Goal: Task Accomplishment & Management: Manage account settings

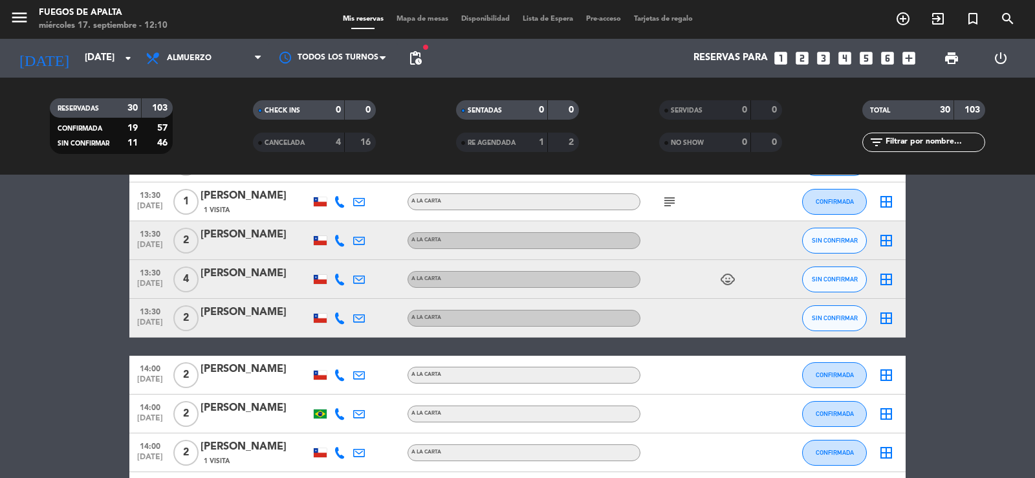
scroll to position [1076, 0]
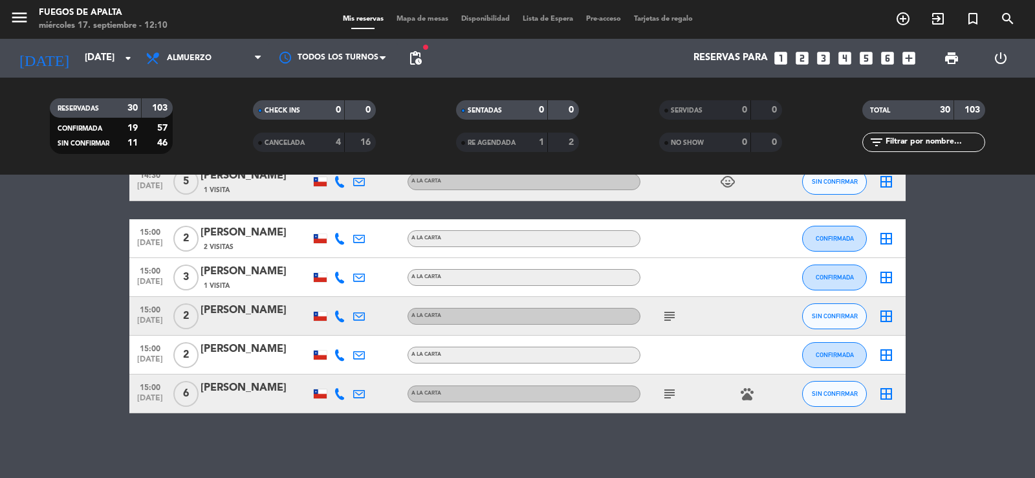
click at [665, 316] on icon "subject" at bounding box center [670, 317] width 16 height 16
drag, startPoint x: 1006, startPoint y: 439, endPoint x: 1010, endPoint y: 433, distance: 6.7
click at [1006, 439] on div "No hay notas para este servicio. Haz clic para agregar una 12:30 [DATE] 2 [PERS…" at bounding box center [517, 327] width 1035 height 304
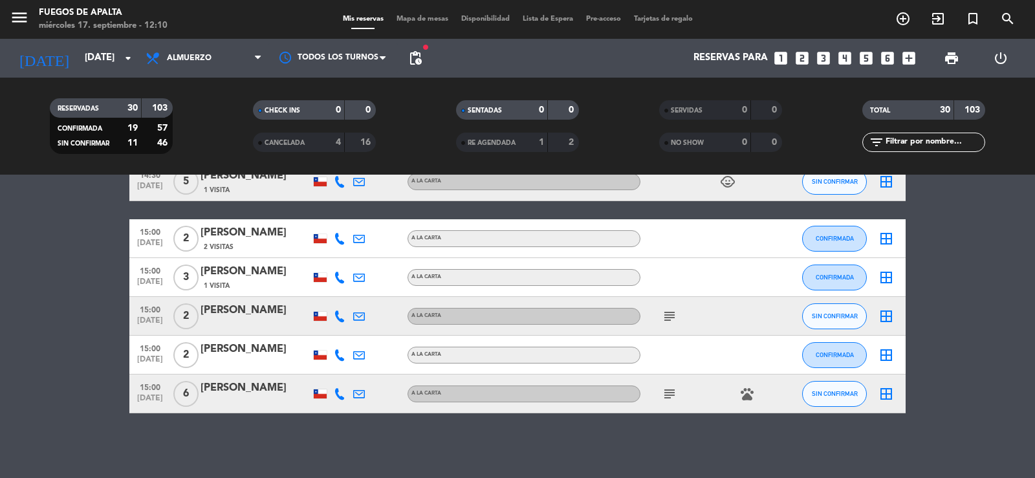
drag, startPoint x: 1010, startPoint y: 432, endPoint x: 1032, endPoint y: 313, distance: 120.5
drag, startPoint x: 997, startPoint y: 355, endPoint x: 997, endPoint y: 342, distance: 12.9
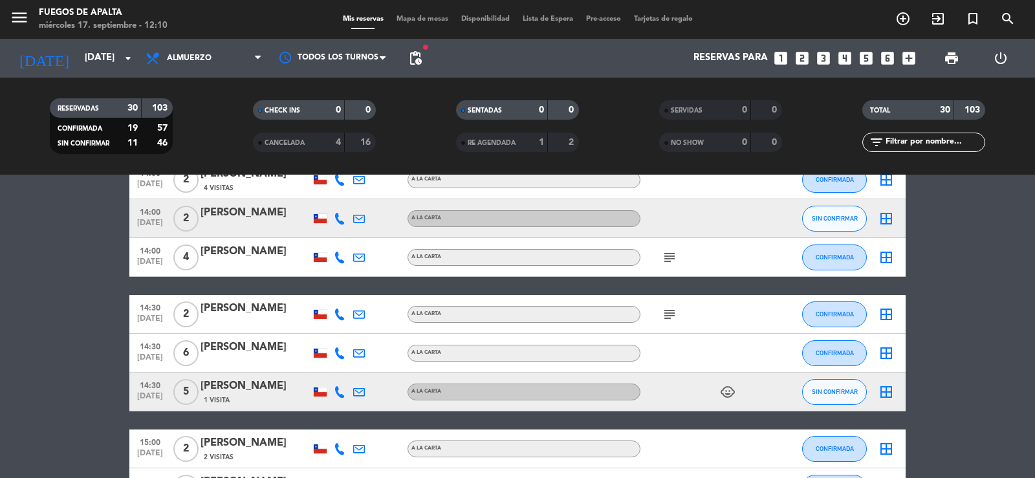
scroll to position [749, 0]
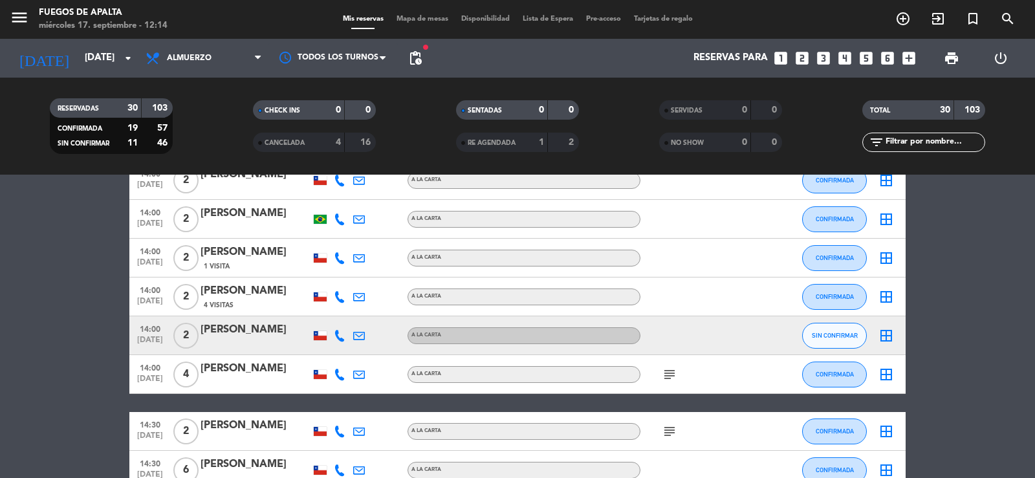
click at [38, 267] on bookings-row "12:30 [DATE] 2 [PERSON_NAME] A LA CARTA CONFIRMADA border_all 12:30 [DATE] 2 [P…" at bounding box center [517, 113] width 1035 height 1255
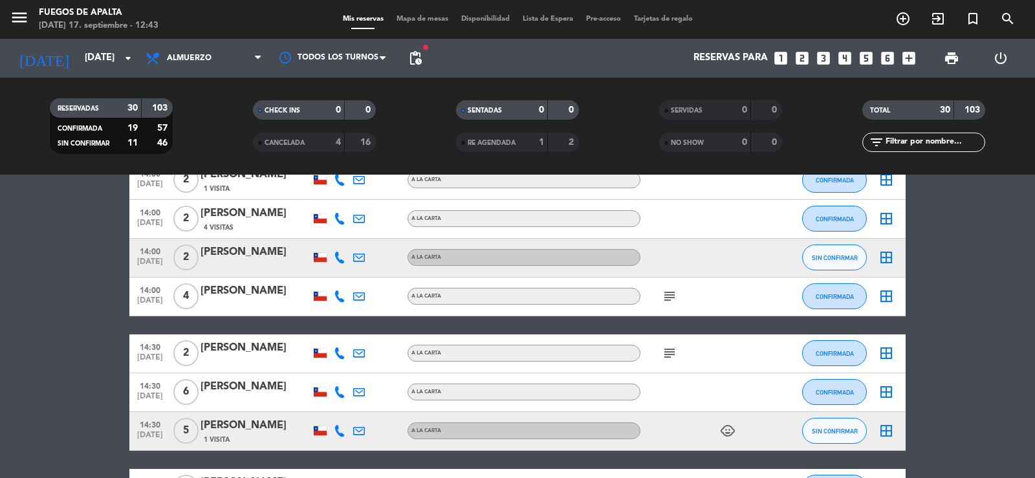
scroll to position [1059, 0]
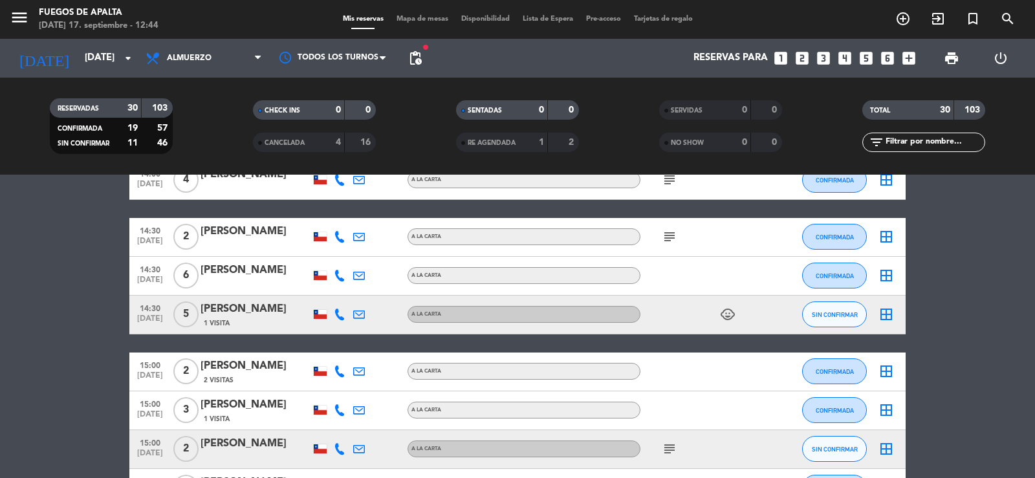
drag, startPoint x: 0, startPoint y: 344, endPoint x: 16, endPoint y: 322, distance: 26.9
drag, startPoint x: 54, startPoint y: 329, endPoint x: 59, endPoint y: 277, distance: 52.0
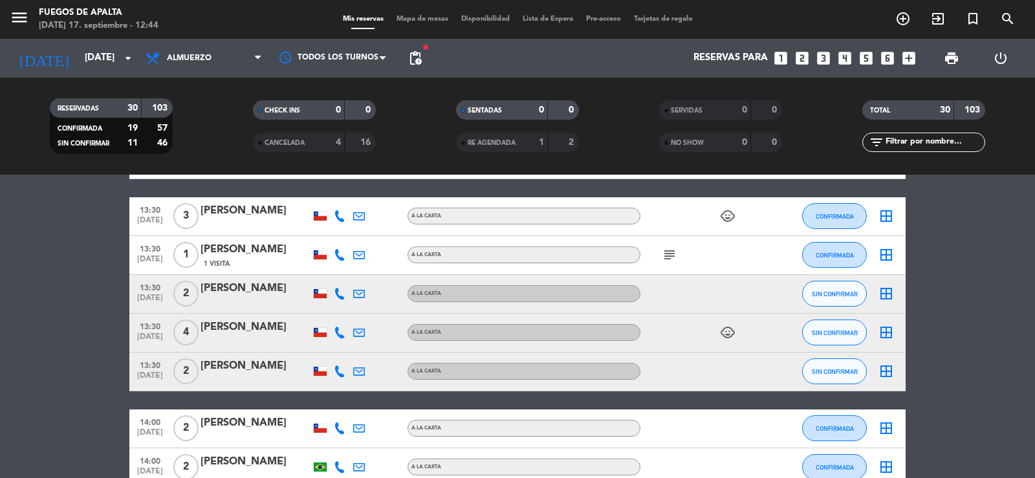
scroll to position [612, 0]
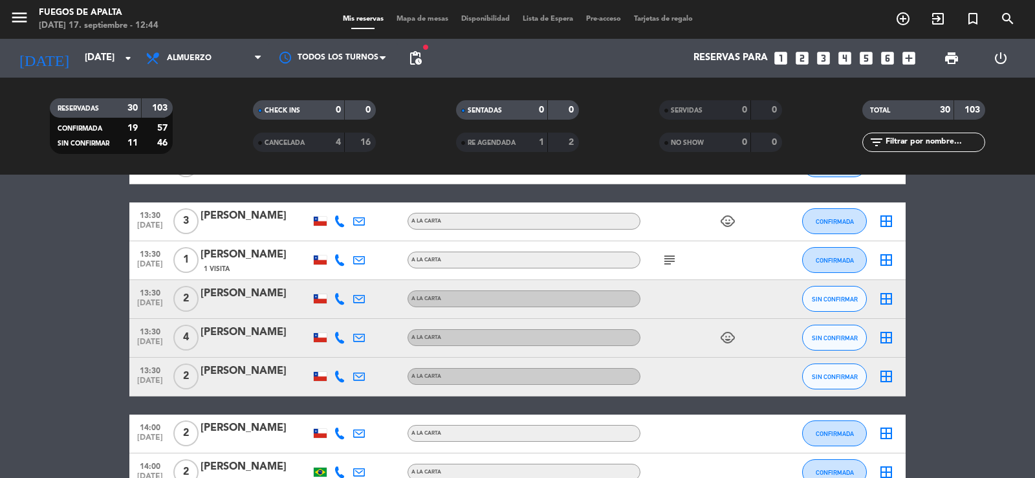
click at [340, 225] on icon at bounding box center [340, 221] width 12 height 12
click at [338, 263] on icon at bounding box center [340, 260] width 12 height 12
click at [338, 301] on icon at bounding box center [340, 299] width 12 height 12
click at [340, 340] on icon at bounding box center [340, 338] width 12 height 12
click at [343, 379] on icon at bounding box center [340, 377] width 12 height 12
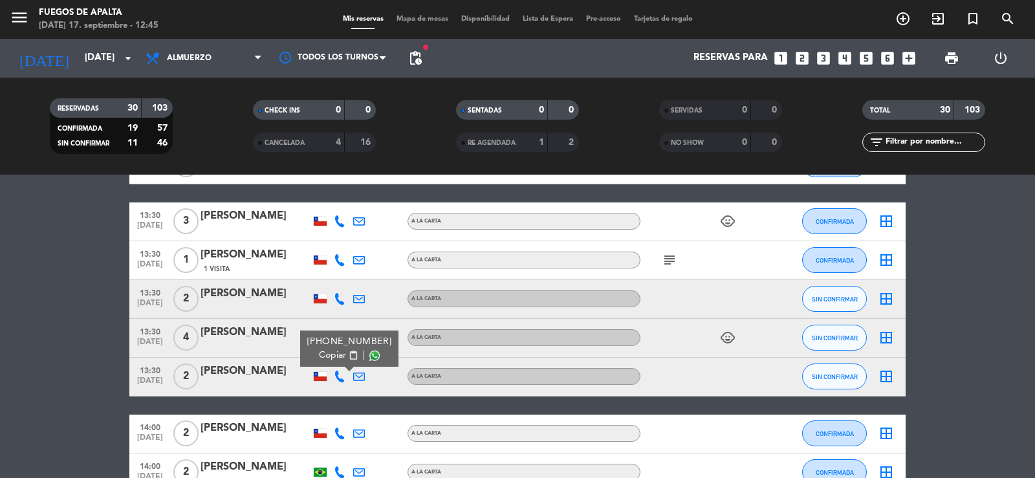
drag, startPoint x: 39, startPoint y: 382, endPoint x: 49, endPoint y: 382, distance: 10.4
click at [39, 382] on bookings-row "12:30 [DATE] 2 [PERSON_NAME] 1 Visita A LA CARTA SIN CONFIRMAR border_all 12:30…" at bounding box center [517, 463] width 1035 height 1061
drag, startPoint x: 55, startPoint y: 382, endPoint x: 72, endPoint y: 348, distance: 38.2
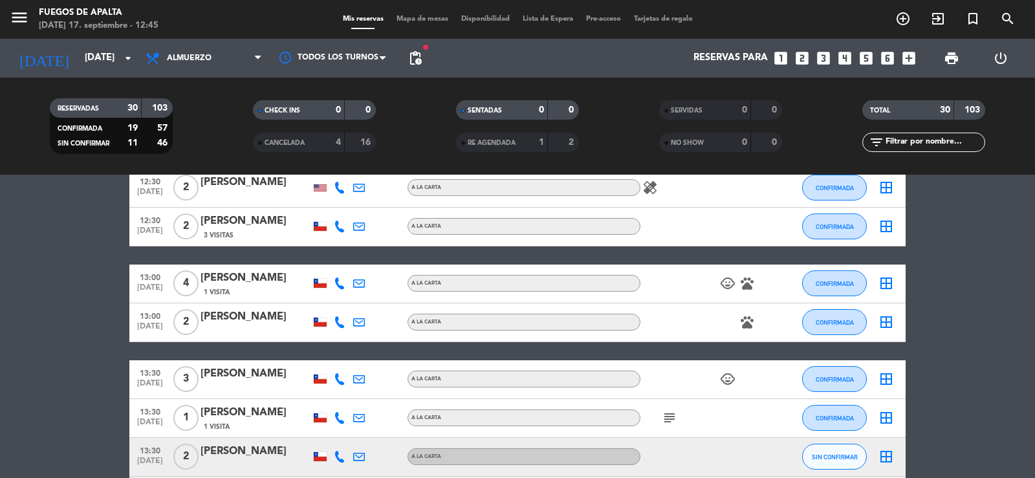
scroll to position [392, 0]
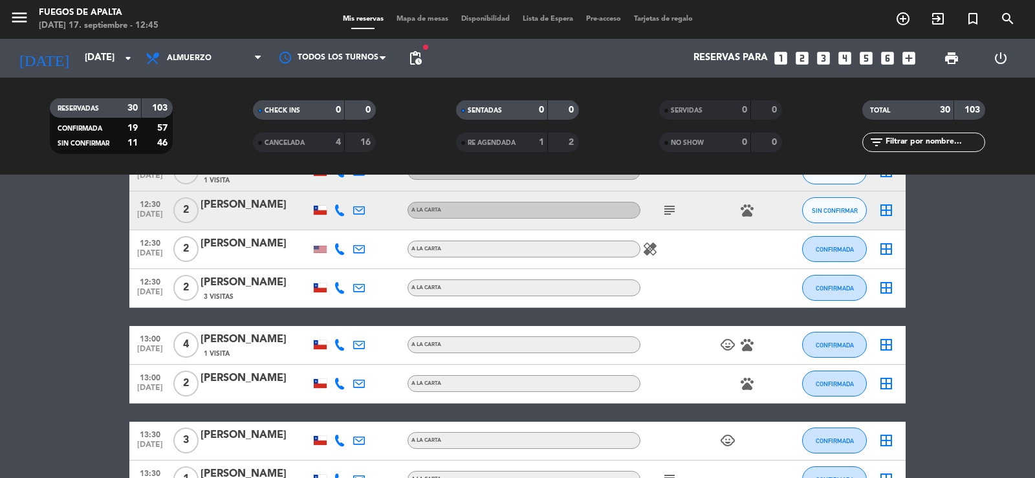
click at [340, 348] on icon at bounding box center [340, 345] width 12 height 12
click at [342, 344] on icon at bounding box center [340, 345] width 12 height 12
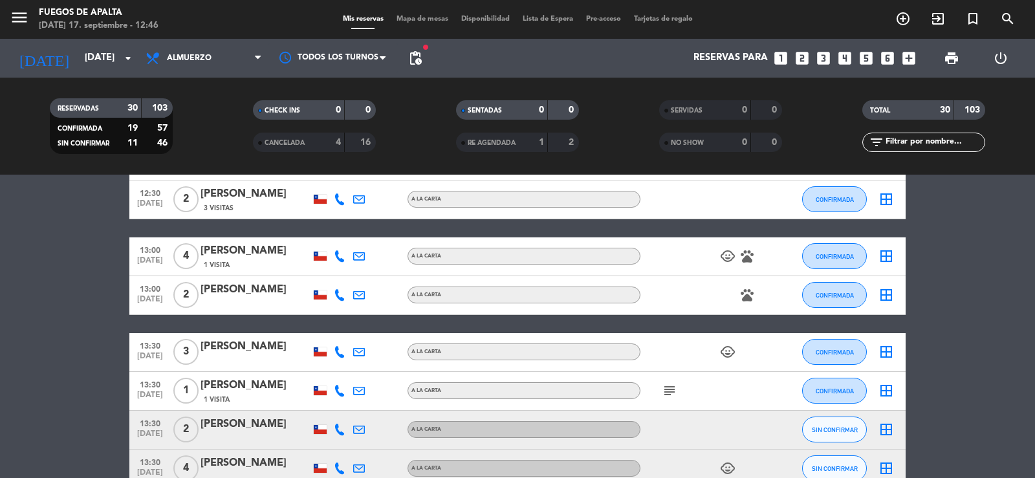
drag, startPoint x: 1013, startPoint y: 351, endPoint x: 1015, endPoint y: 305, distance: 46.0
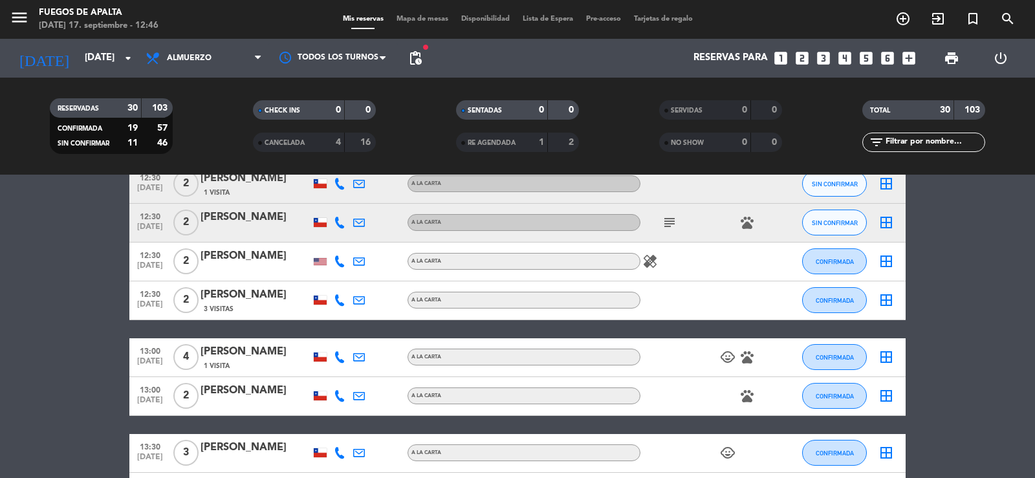
scroll to position [373, 0]
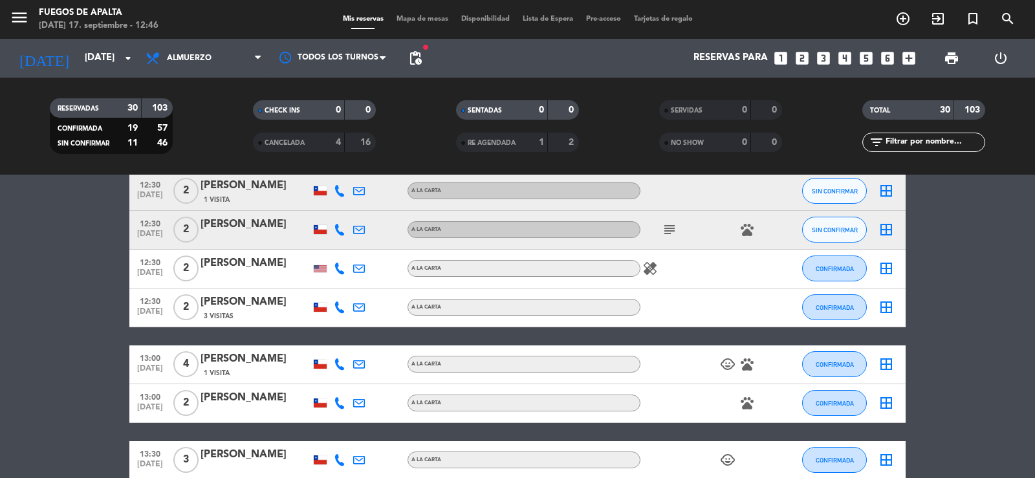
click at [338, 360] on icon at bounding box center [340, 365] width 12 height 12
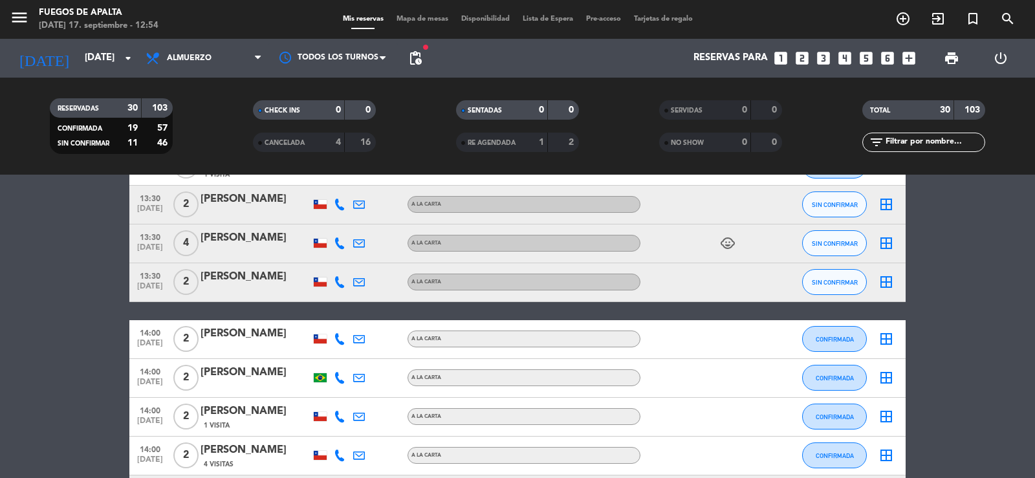
scroll to position [775, 0]
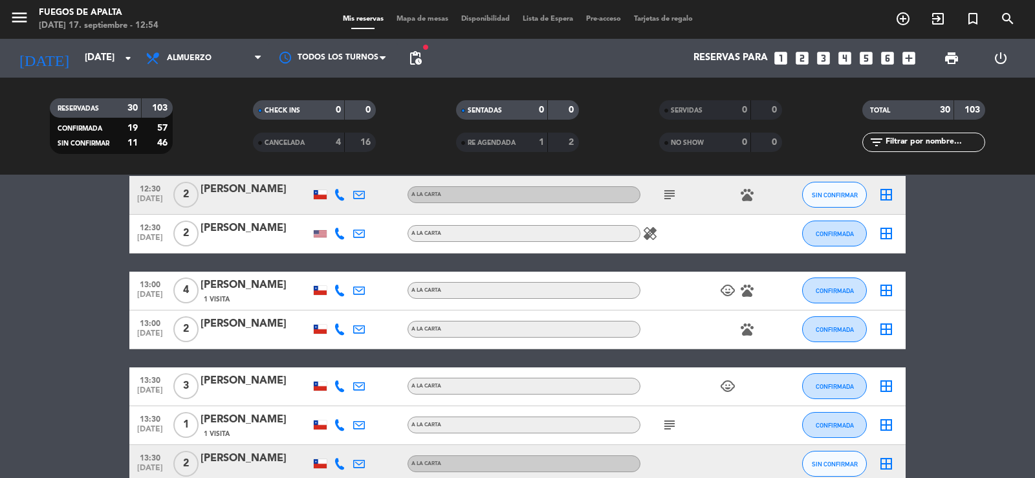
drag, startPoint x: 48, startPoint y: 390, endPoint x: 56, endPoint y: 335, distance: 55.0
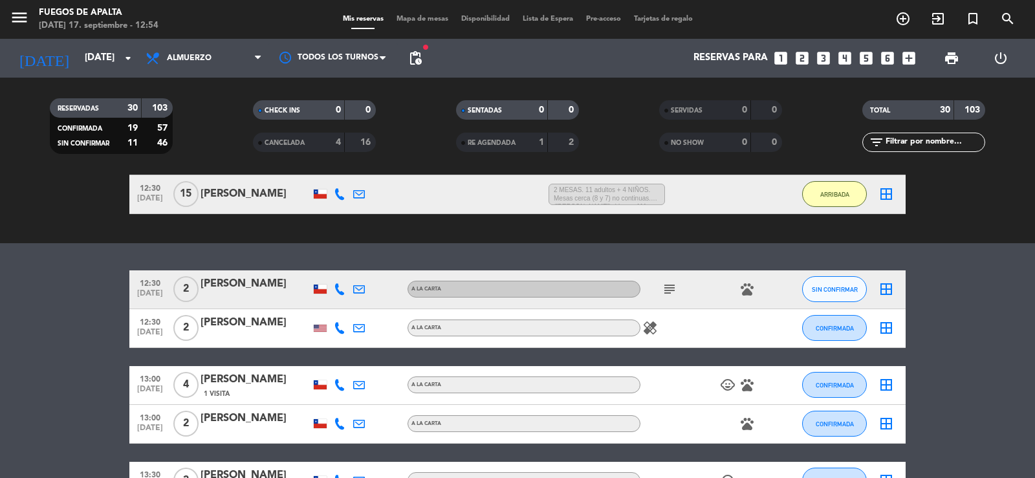
scroll to position [337, 0]
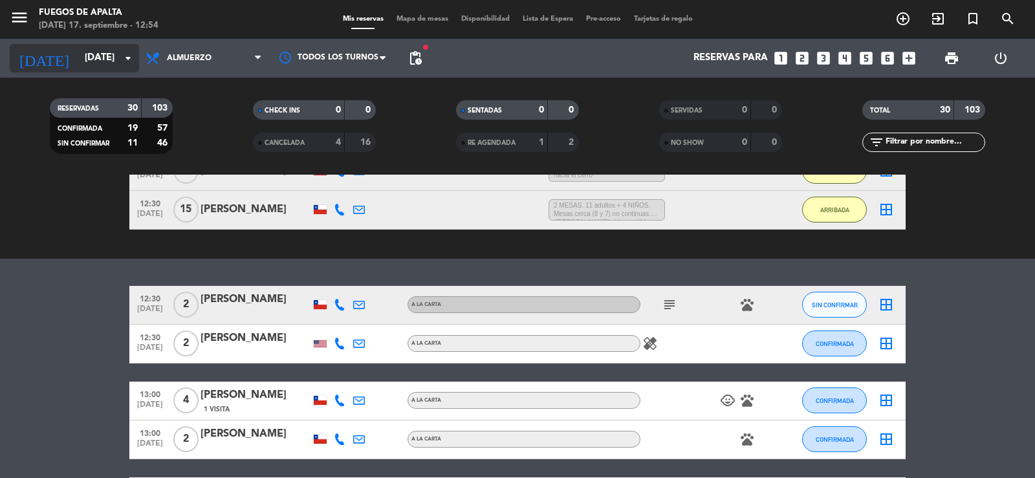
click at [96, 62] on input "[DATE]" at bounding box center [140, 58] width 125 height 25
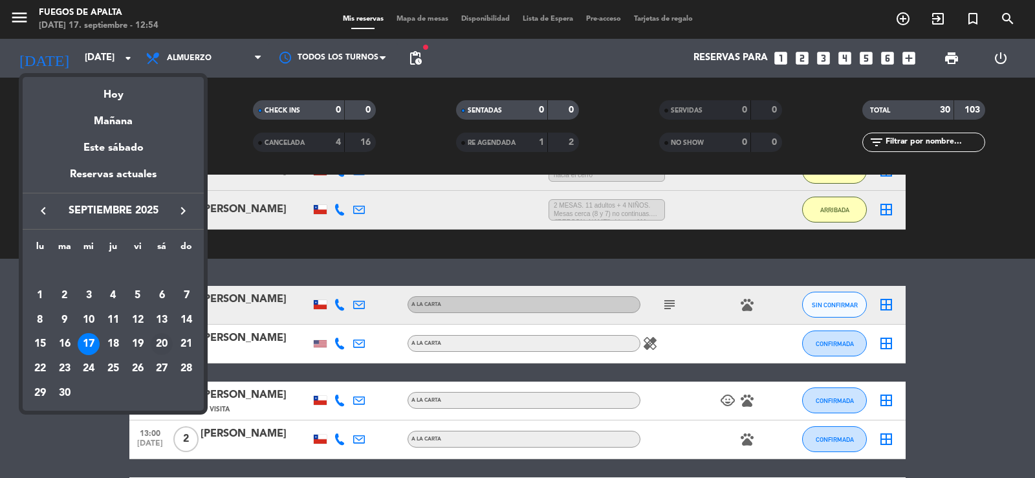
click at [160, 344] on div "20" at bounding box center [162, 344] width 22 height 22
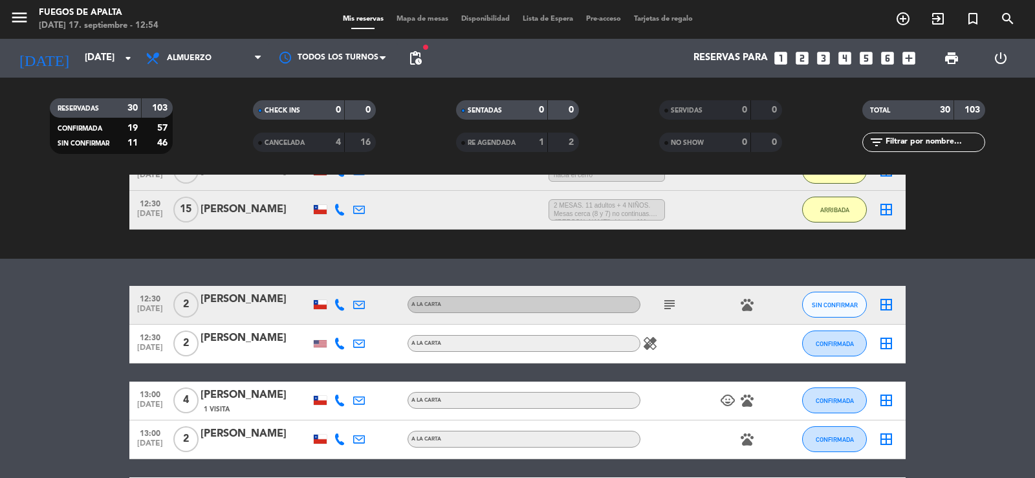
type input "[DATE]"
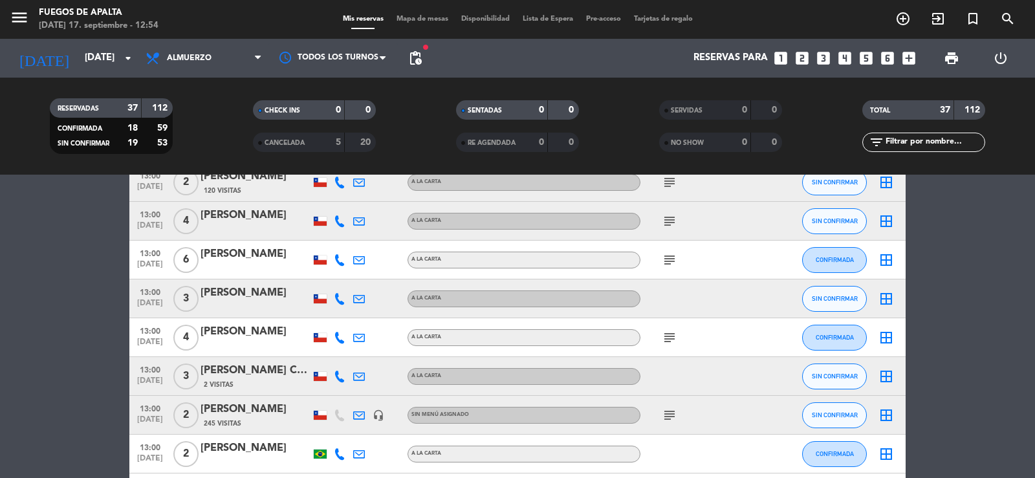
scroll to position [414, 0]
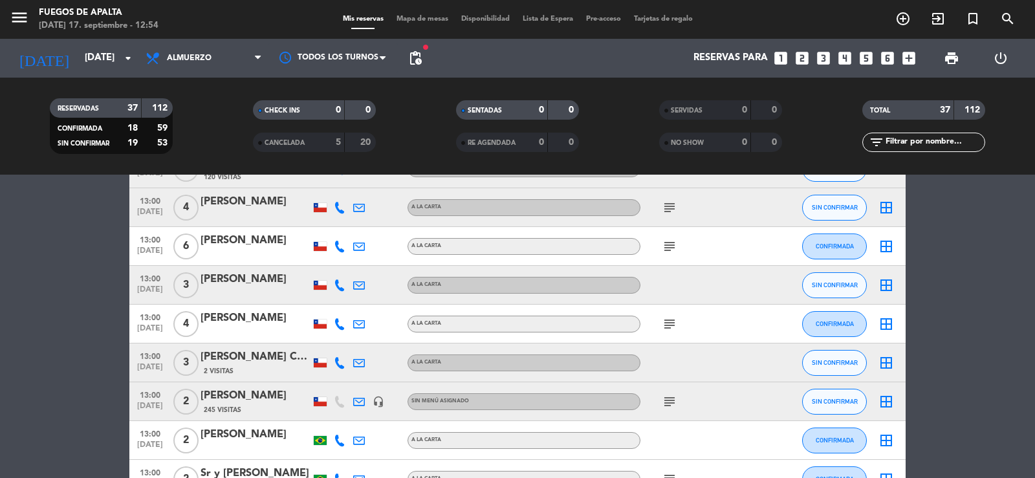
click at [340, 322] on icon at bounding box center [340, 324] width 12 height 12
drag, startPoint x: 19, startPoint y: 324, endPoint x: 58, endPoint y: 302, distance: 45.0
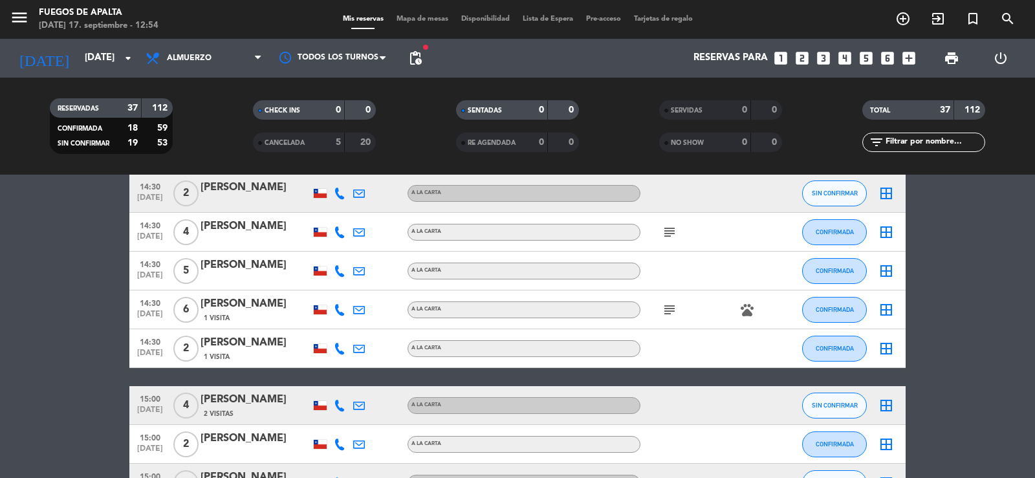
drag, startPoint x: 73, startPoint y: 347, endPoint x: 64, endPoint y: 240, distance: 107.2
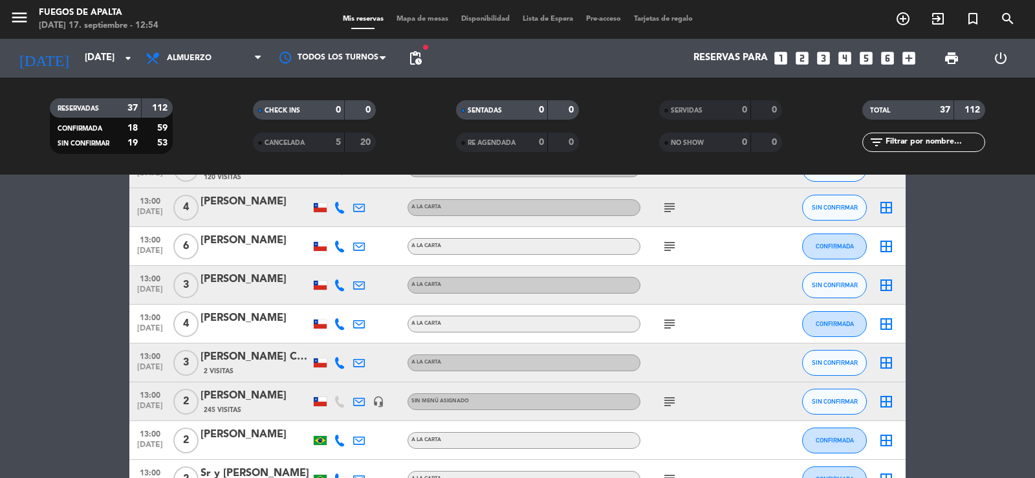
scroll to position [417, 0]
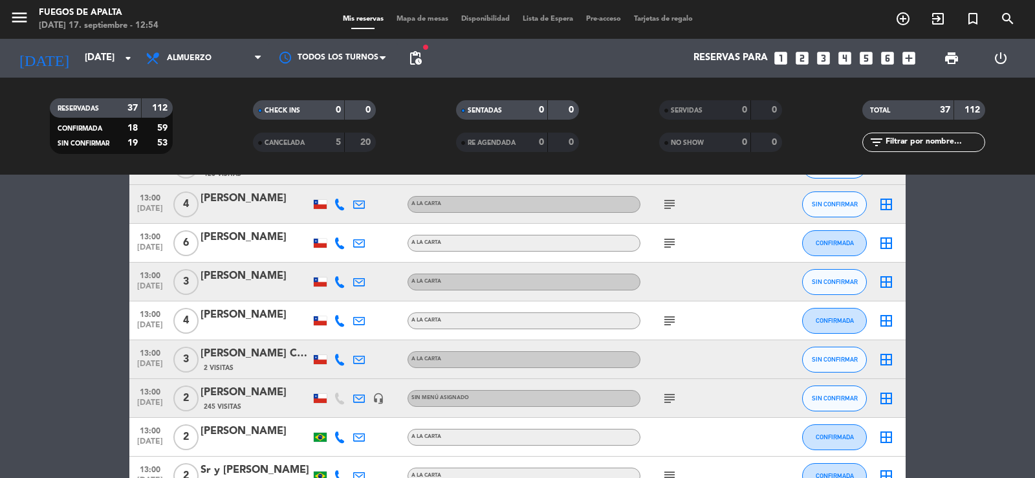
drag, startPoint x: 67, startPoint y: 334, endPoint x: 67, endPoint y: 296, distance: 37.5
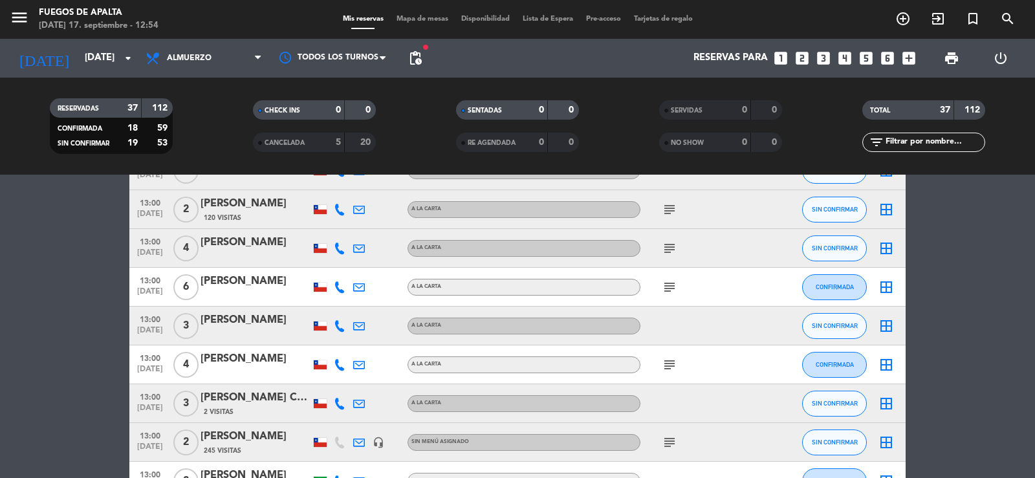
scroll to position [356, 0]
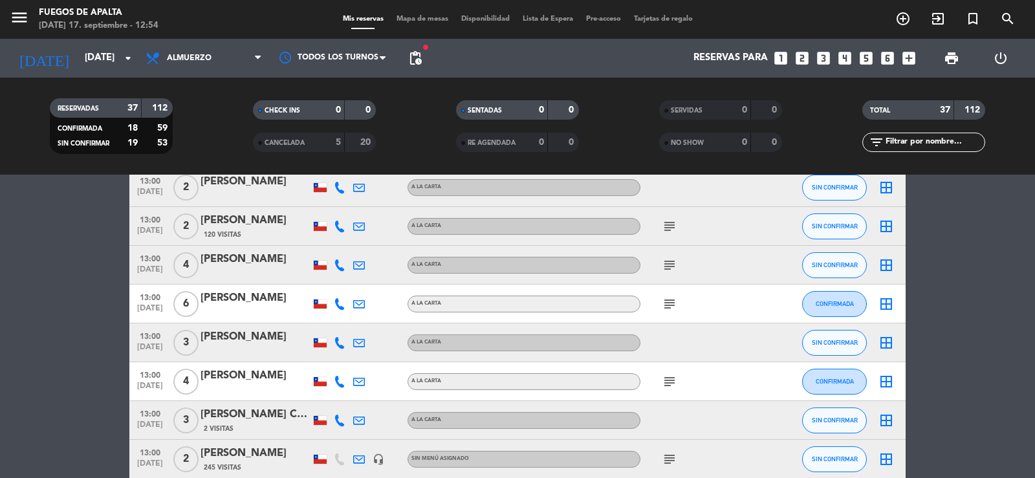
click at [674, 375] on icon "subject" at bounding box center [670, 382] width 16 height 16
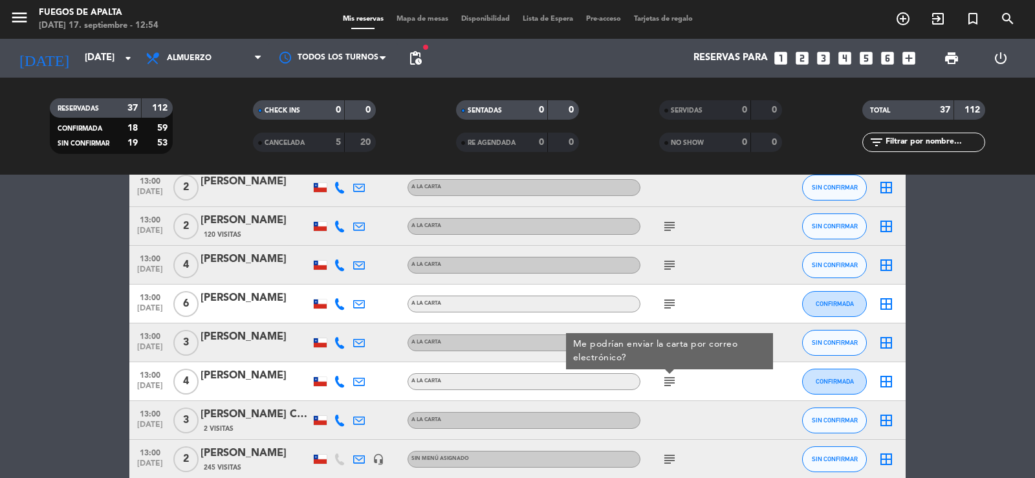
click at [674, 375] on icon "subject" at bounding box center [670, 382] width 16 height 16
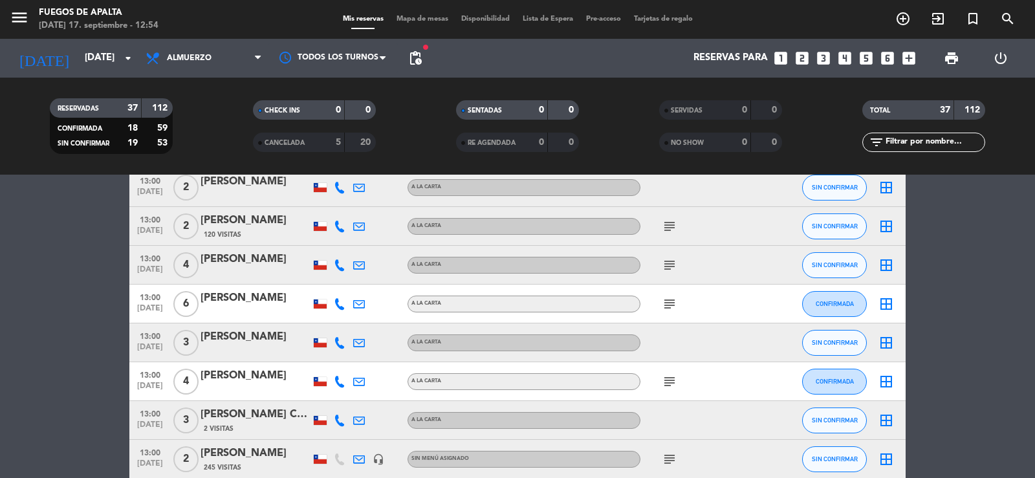
click at [355, 378] on icon at bounding box center [359, 382] width 12 height 12
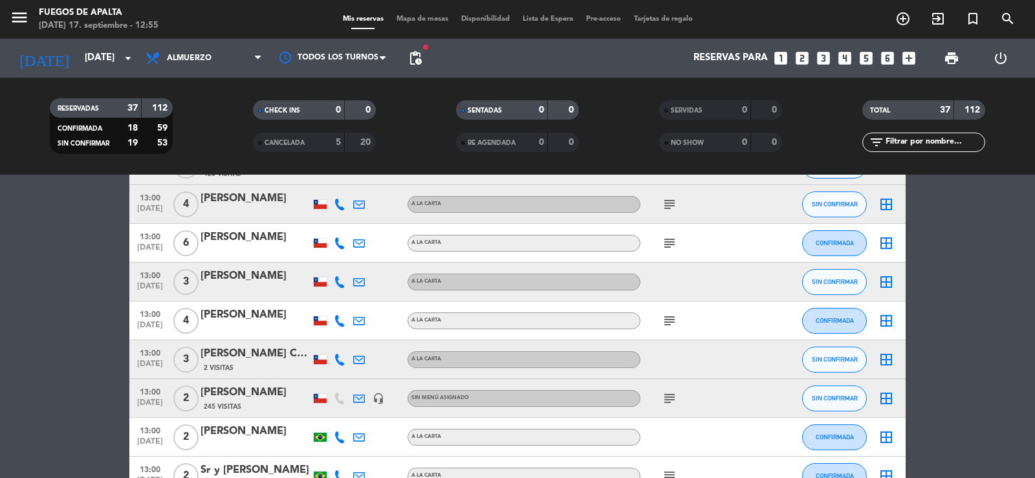
scroll to position [409, 0]
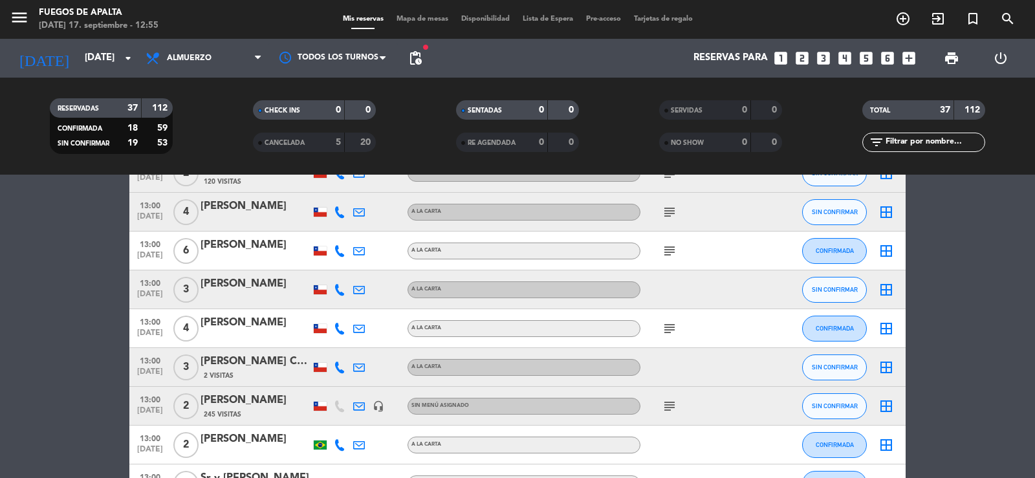
click at [338, 333] on icon at bounding box center [340, 329] width 12 height 12
click at [359, 329] on icon at bounding box center [359, 329] width 12 height 12
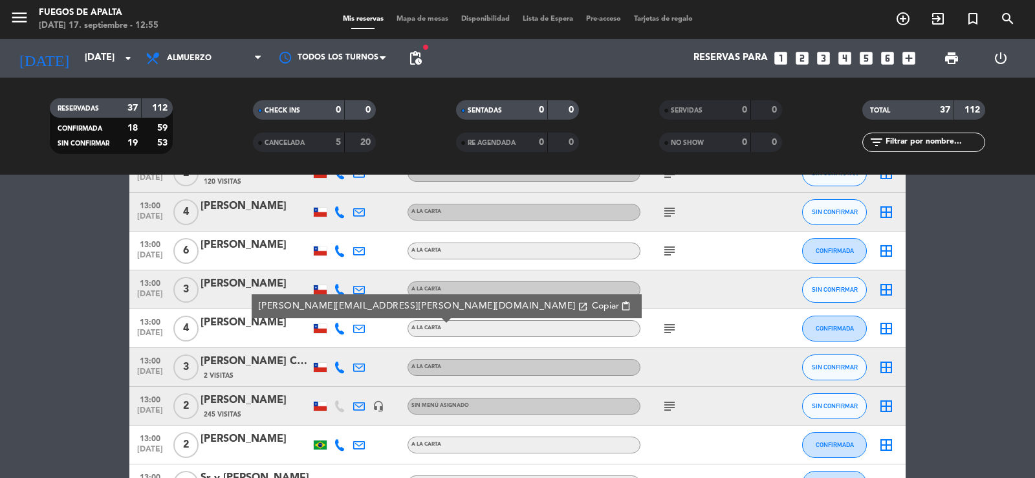
click at [359, 329] on icon at bounding box center [359, 329] width 12 height 12
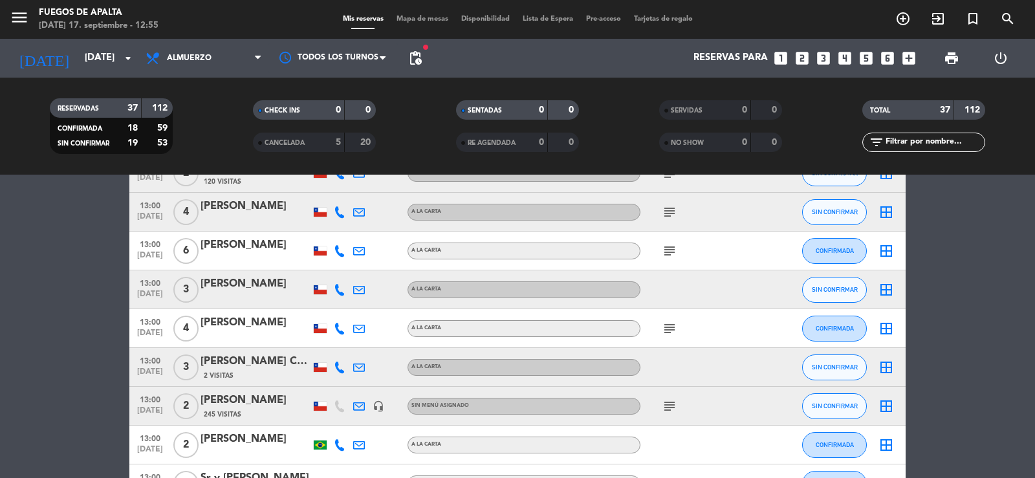
drag, startPoint x: 81, startPoint y: 364, endPoint x: 87, endPoint y: 337, distance: 27.3
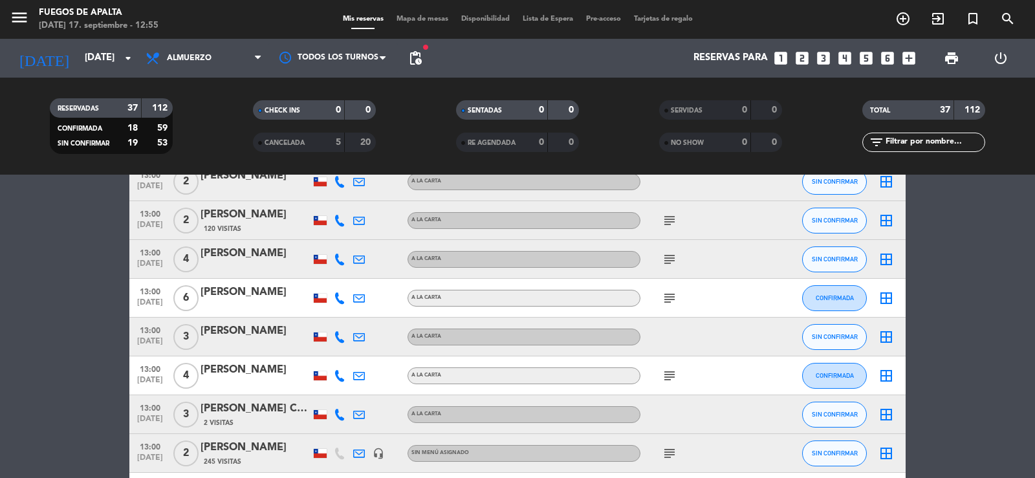
drag, startPoint x: 67, startPoint y: 296, endPoint x: 72, endPoint y: 285, distance: 12.7
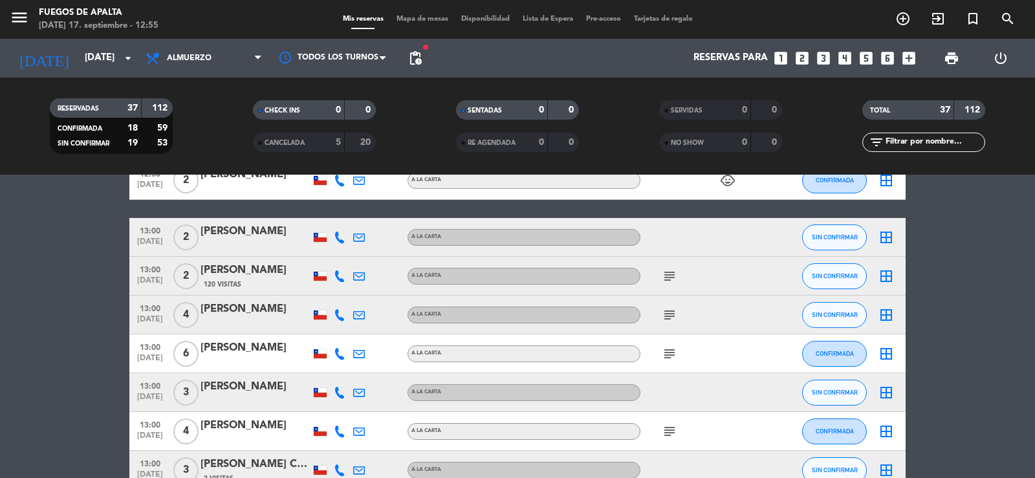
scroll to position [303, 0]
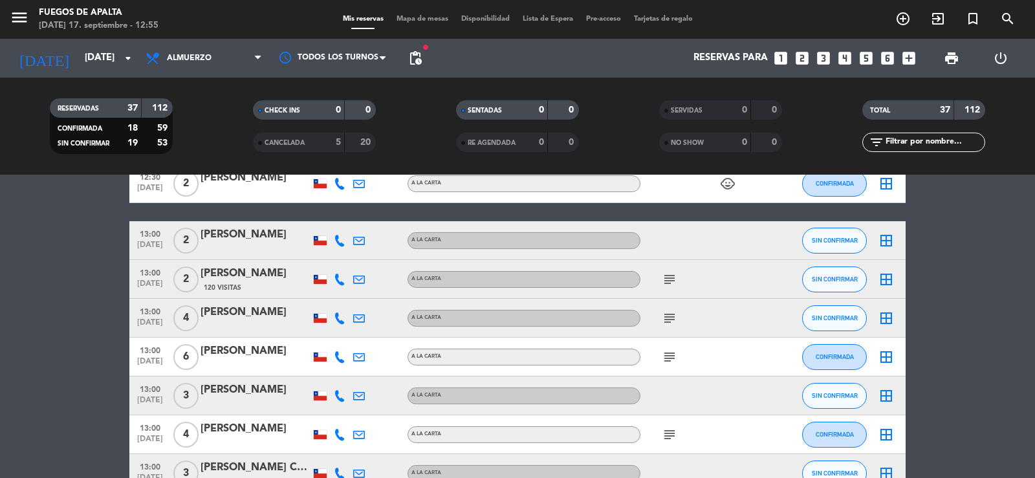
click at [280, 234] on div "[PERSON_NAME]" at bounding box center [256, 234] width 110 height 17
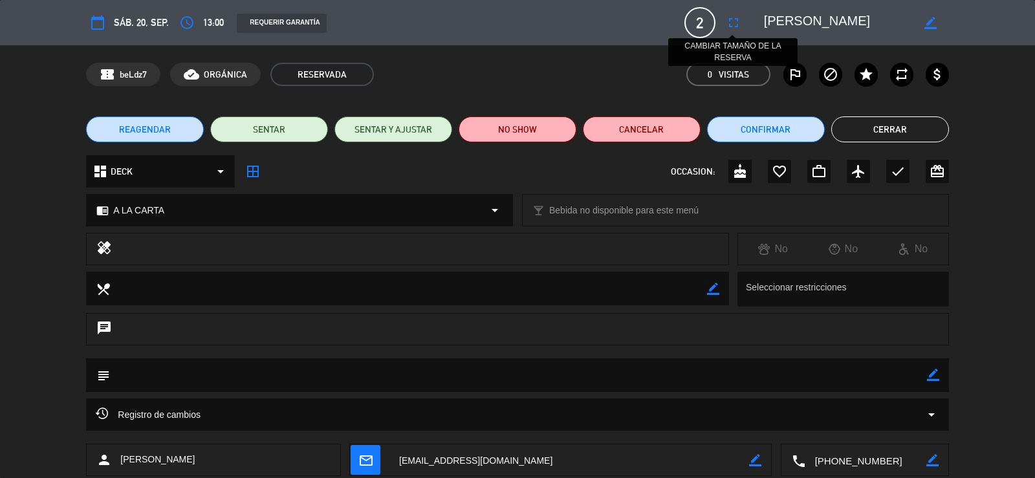
click at [729, 27] on icon "fullscreen" at bounding box center [734, 23] width 16 height 16
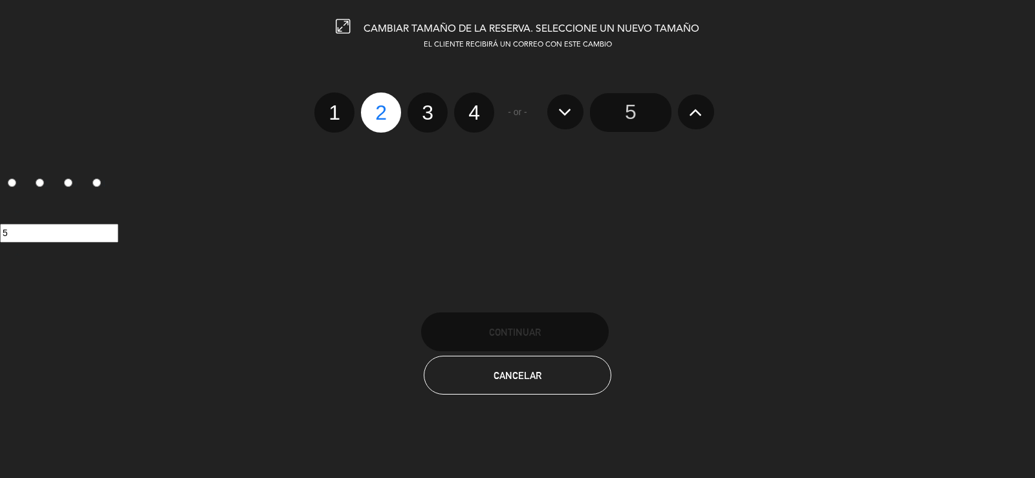
click at [430, 110] on label "3" at bounding box center [428, 113] width 40 height 40
click at [430, 105] on input "3" at bounding box center [426, 101] width 8 height 8
radio input "true"
radio input "false"
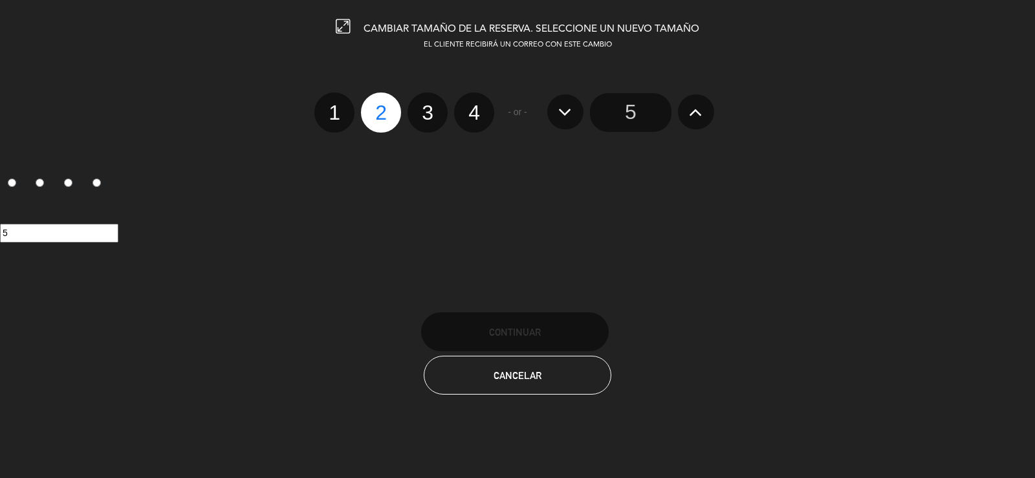
radio input "false"
radio input "true"
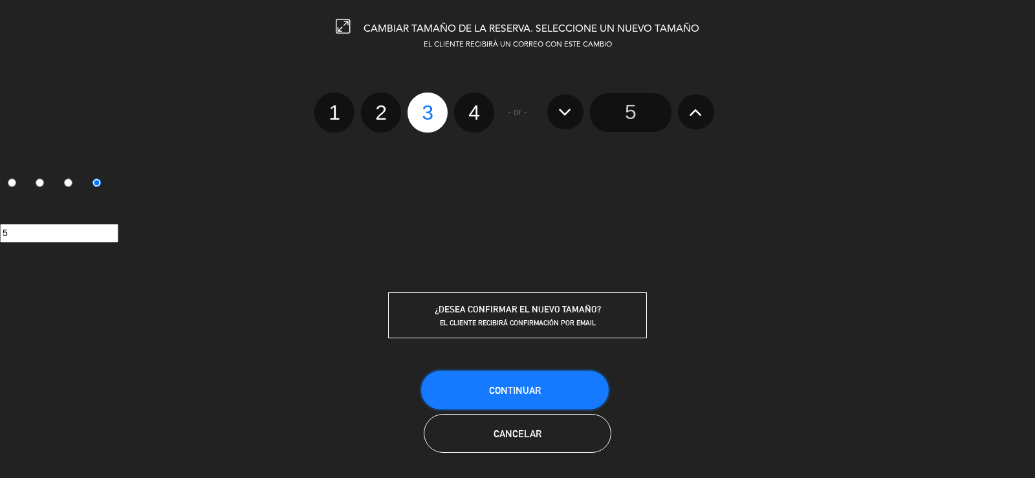
click at [520, 381] on button "Continuar" at bounding box center [515, 390] width 188 height 39
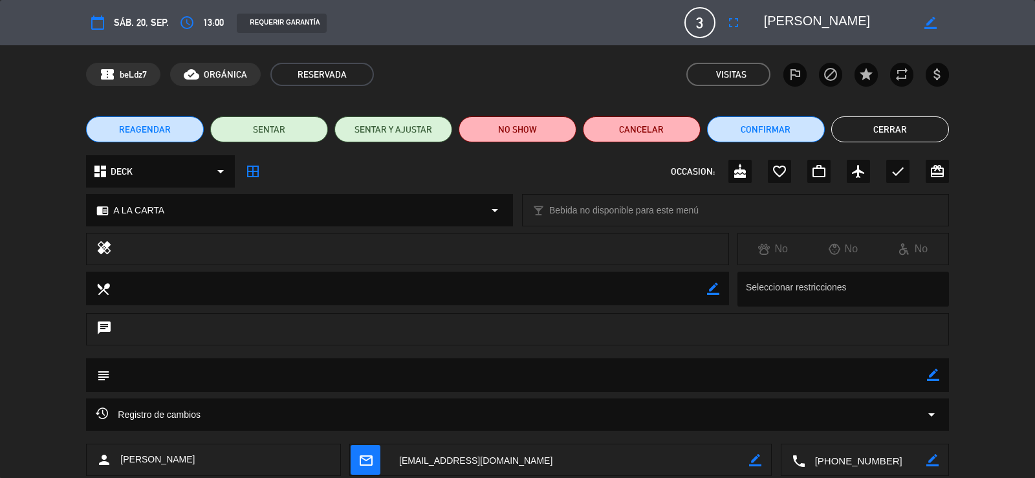
click at [859, 125] on button "Cerrar" at bounding box center [891, 129] width 118 height 26
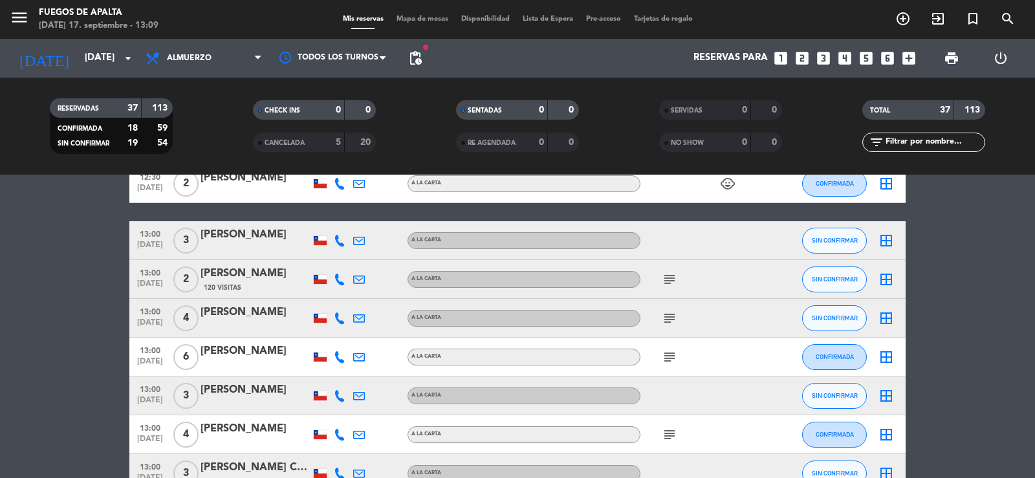
scroll to position [192, 0]
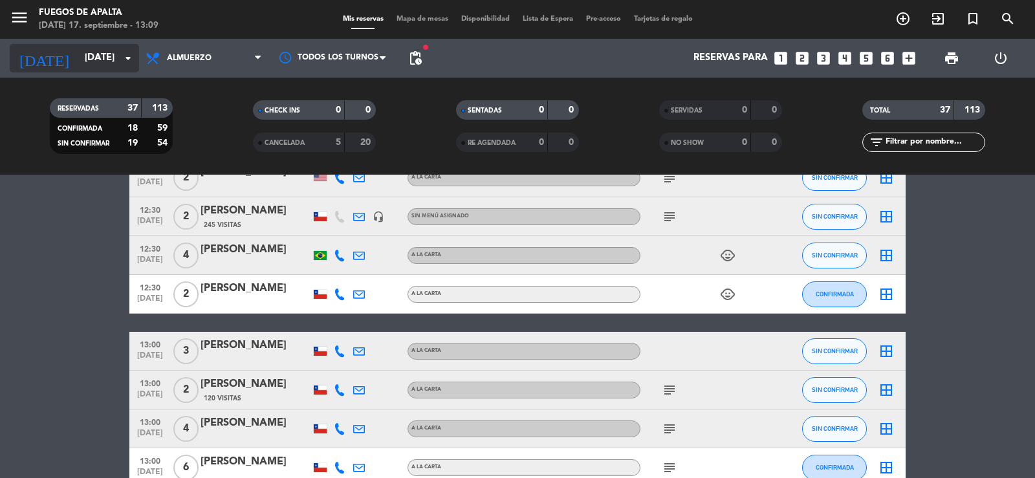
click at [116, 57] on input "[DATE]" at bounding box center [140, 58] width 125 height 25
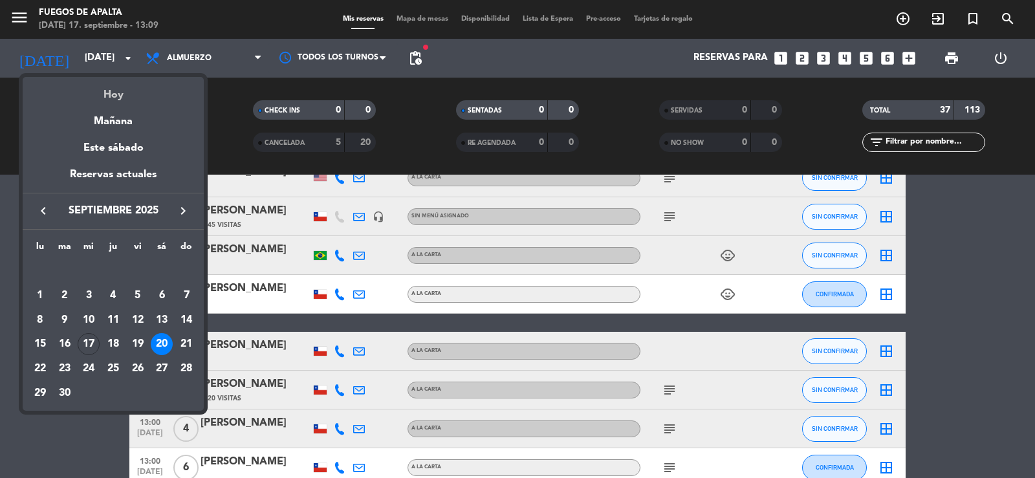
click at [129, 96] on div "Hoy" at bounding box center [113, 90] width 181 height 27
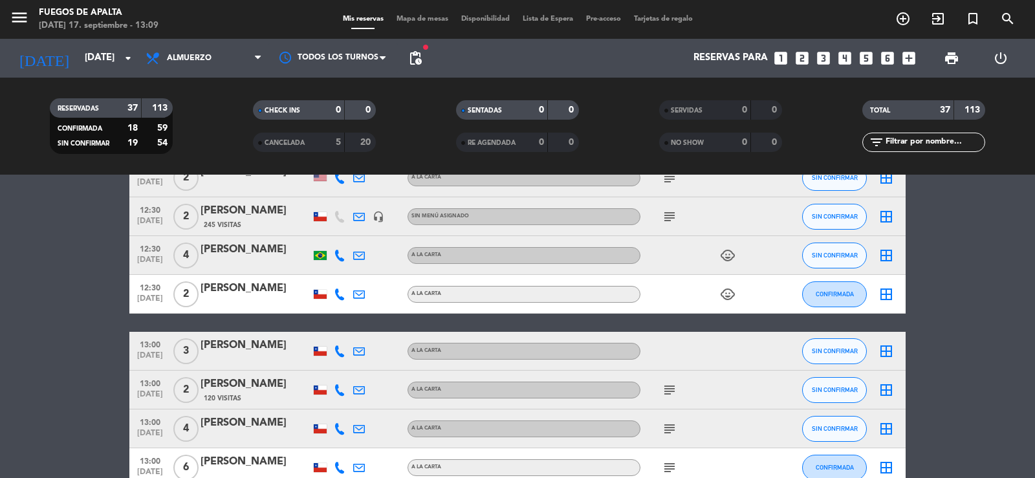
type input "[DATE]"
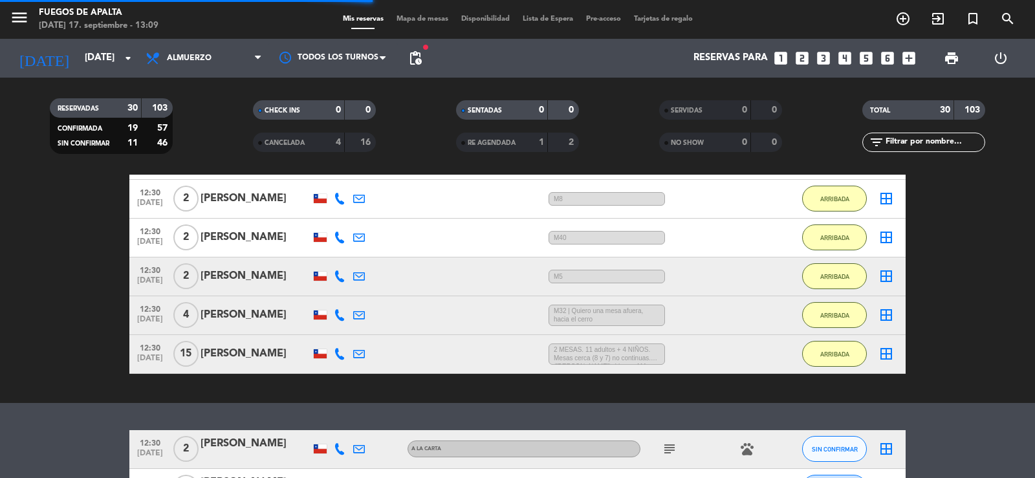
scroll to position [580, 0]
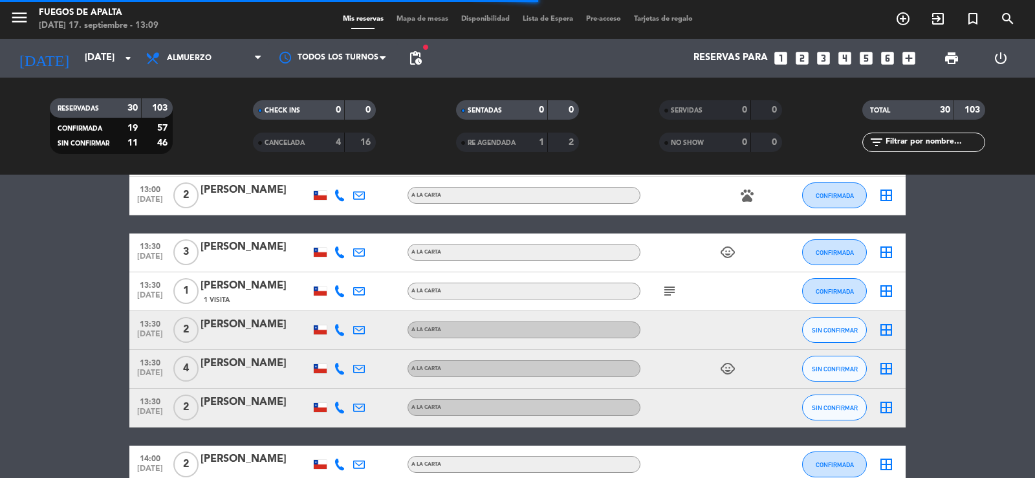
drag, startPoint x: 104, startPoint y: 388, endPoint x: 98, endPoint y: 358, distance: 30.3
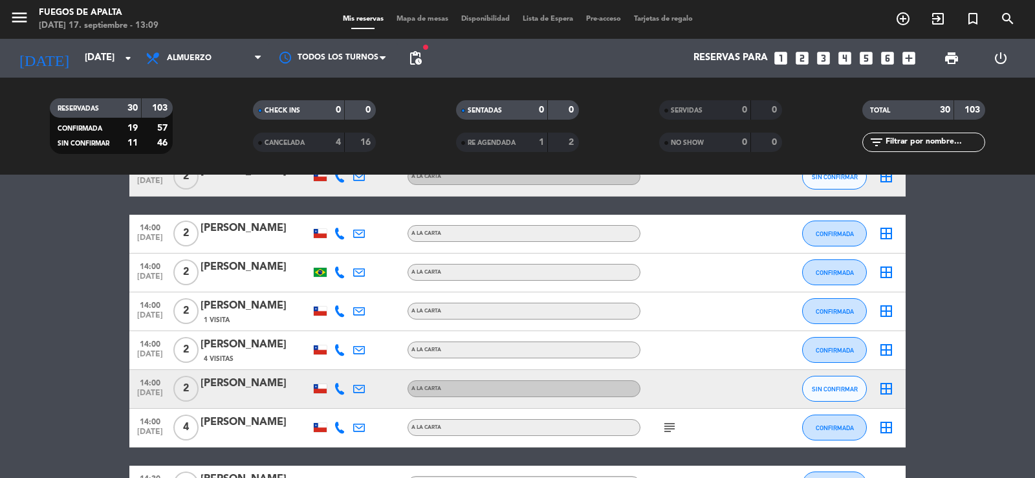
scroll to position [821, 0]
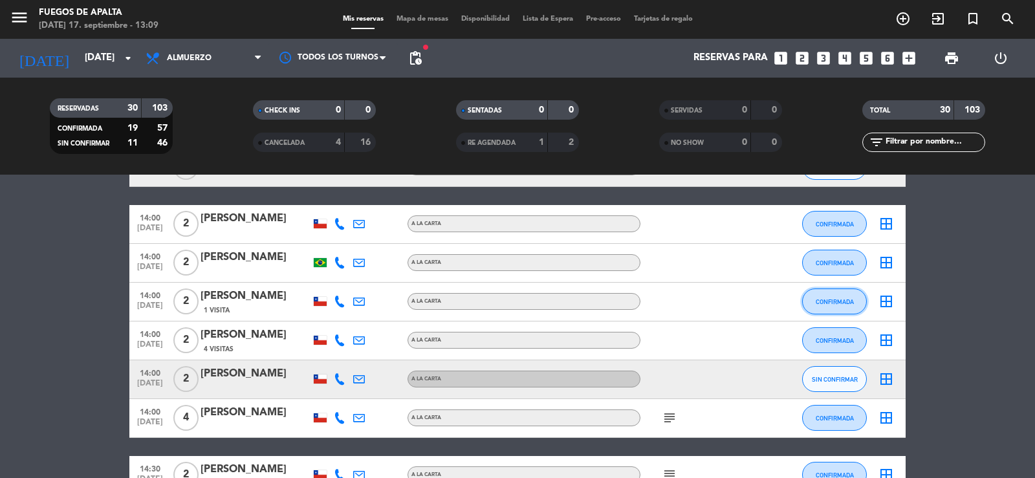
click at [823, 310] on button "CONFIRMADA" at bounding box center [834, 302] width 65 height 26
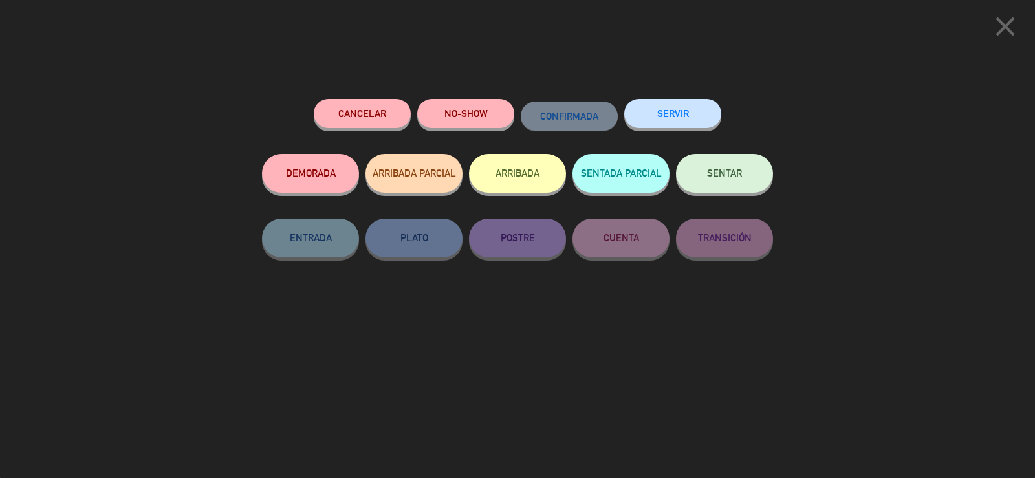
click at [533, 171] on button "ARRIBADA" at bounding box center [517, 173] width 97 height 39
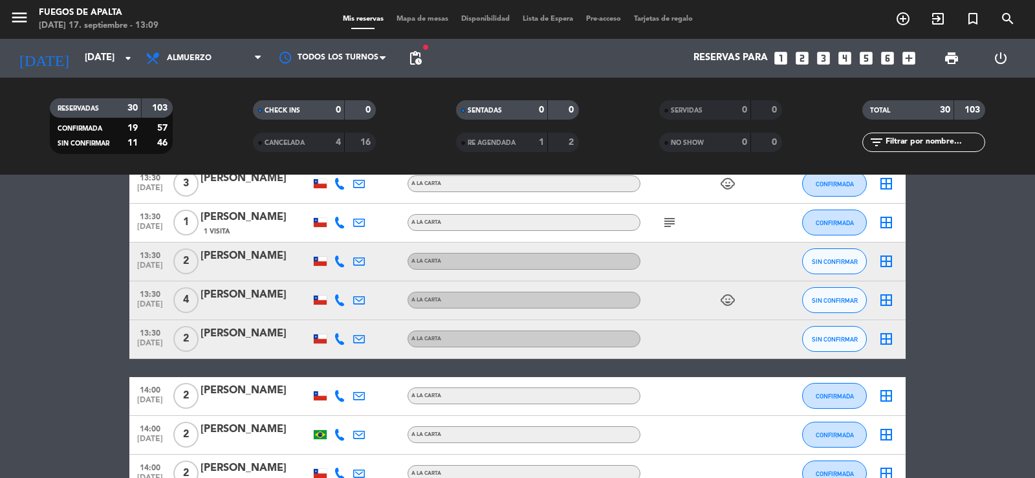
scroll to position [237, 0]
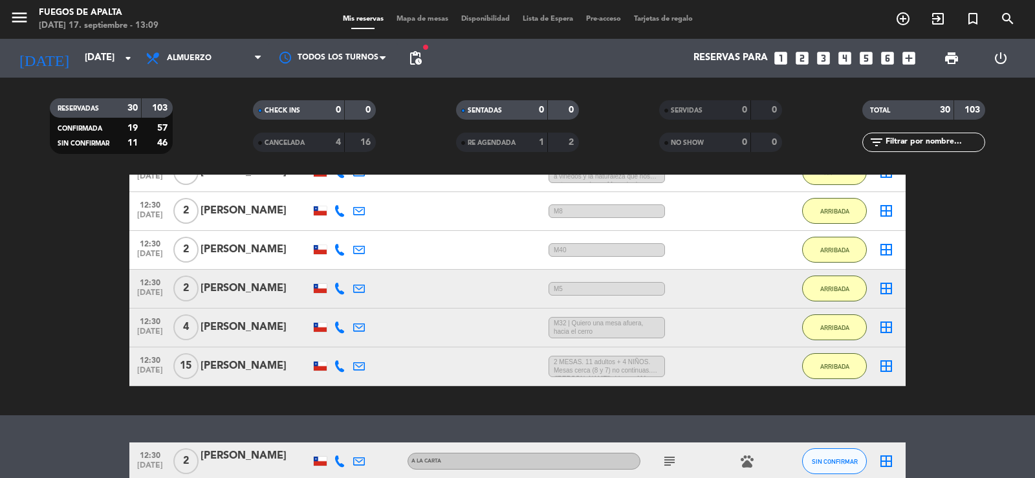
click at [99, 360] on bookings-row "14:00 [DATE] 2 [PERSON_NAME] 1 MIN / 18:47 H sms ARRIBADA border_all 12:30 [DAT…" at bounding box center [517, 222] width 1035 height 329
click at [93, 357] on bookings-row "14:00 [DATE] 2 [PERSON_NAME] 1 MIN / 18:47 H sms ARRIBADA border_all 12:30 [DAT…" at bounding box center [517, 222] width 1035 height 329
drag, startPoint x: 93, startPoint y: 357, endPoint x: 93, endPoint y: 327, distance: 30.4
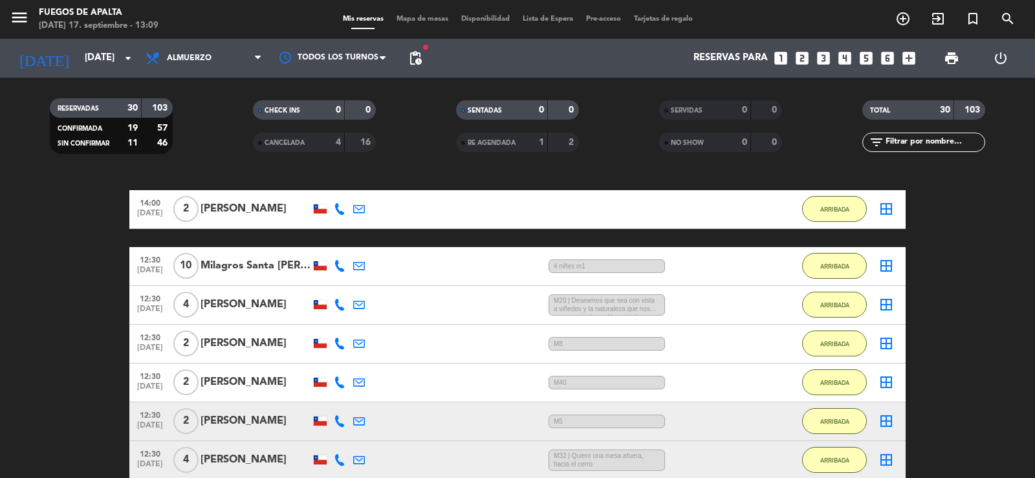
scroll to position [95, 0]
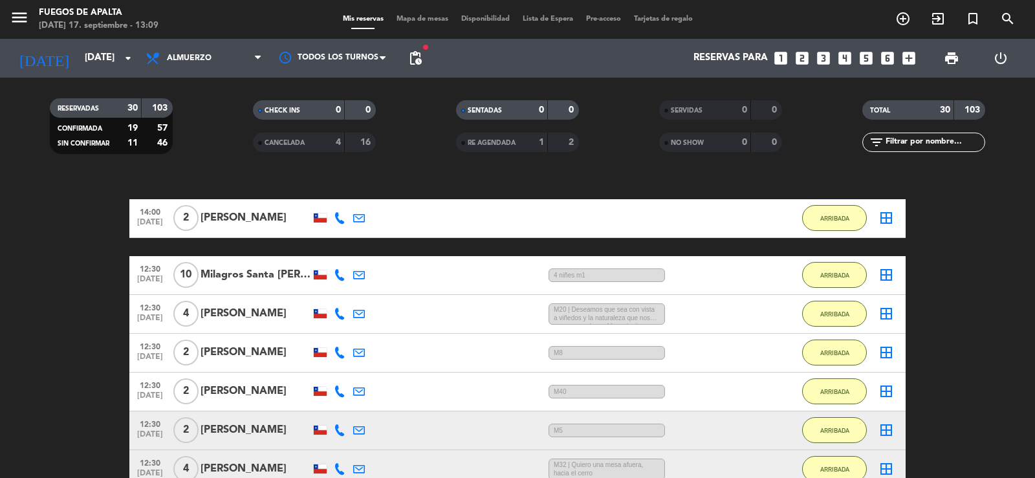
click at [240, 212] on div "[PERSON_NAME]" at bounding box center [256, 218] width 110 height 17
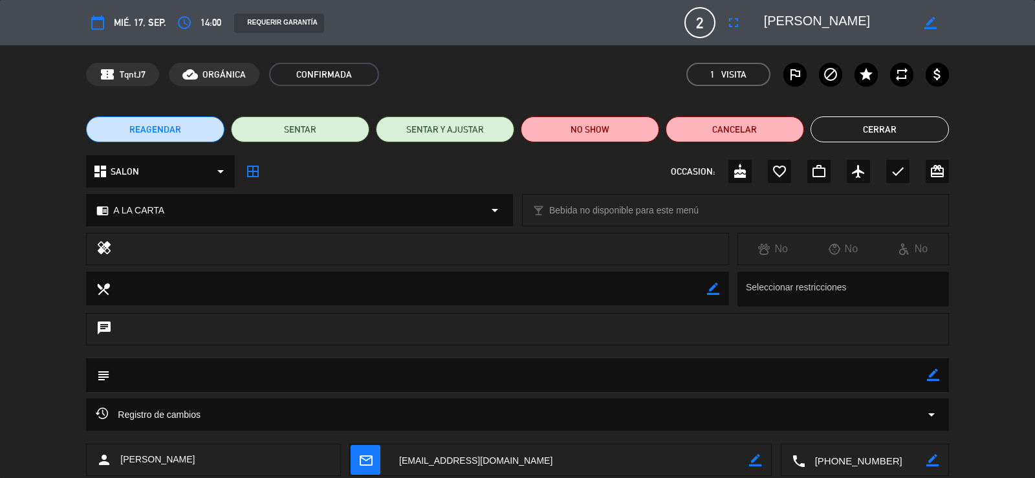
click at [927, 373] on icon "border_color" at bounding box center [933, 375] width 12 height 12
click at [920, 378] on textarea at bounding box center [518, 375] width 817 height 33
type textarea "M22"
click at [933, 371] on icon at bounding box center [933, 375] width 12 height 12
click at [908, 129] on button "Cerrar" at bounding box center [880, 129] width 138 height 26
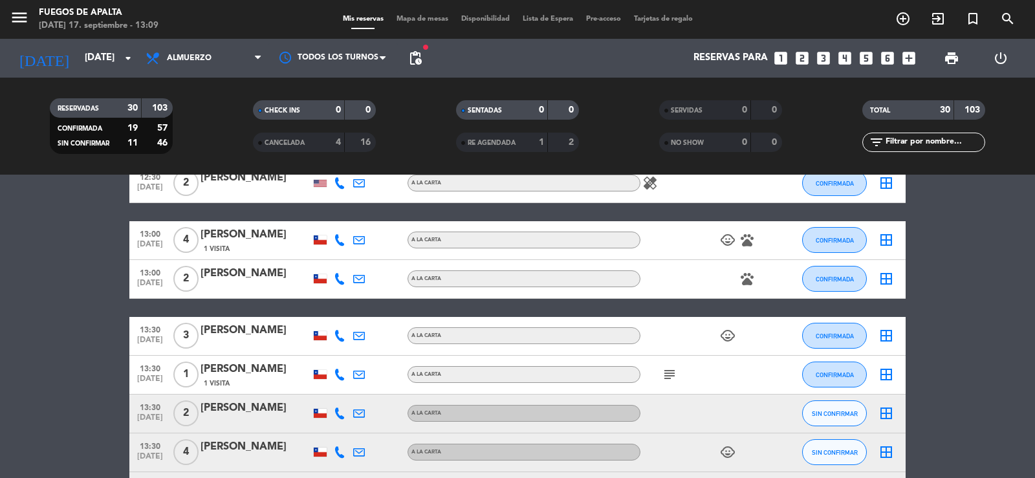
drag, startPoint x: 81, startPoint y: 299, endPoint x: 82, endPoint y: 285, distance: 13.7
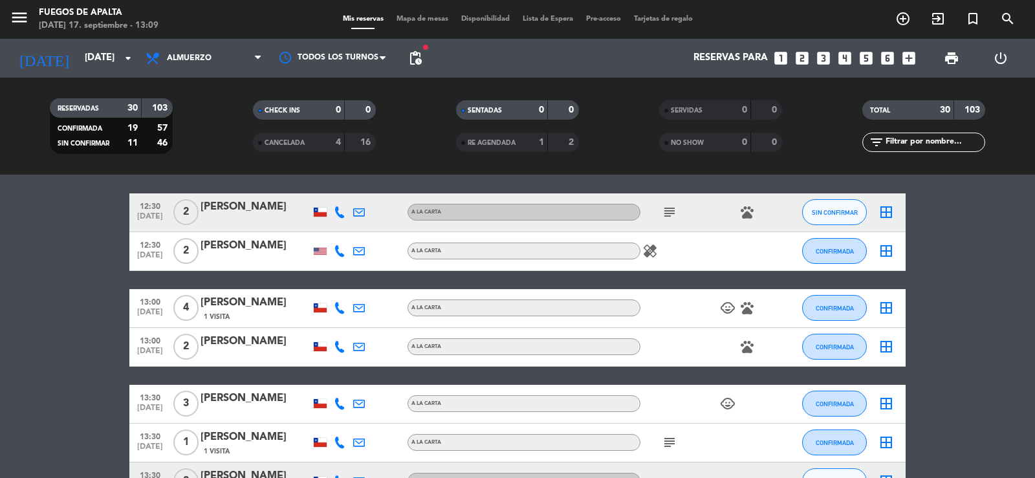
scroll to position [478, 0]
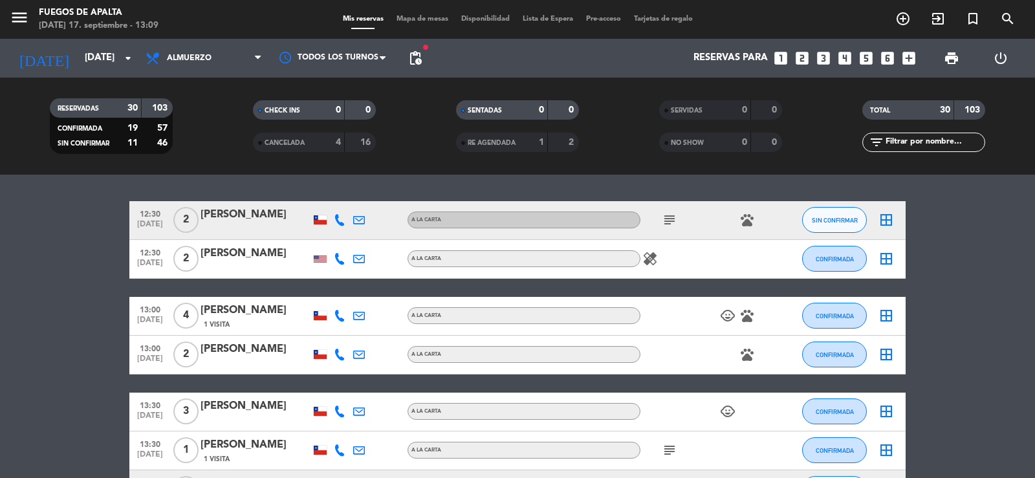
click at [672, 216] on icon "subject" at bounding box center [670, 220] width 16 height 16
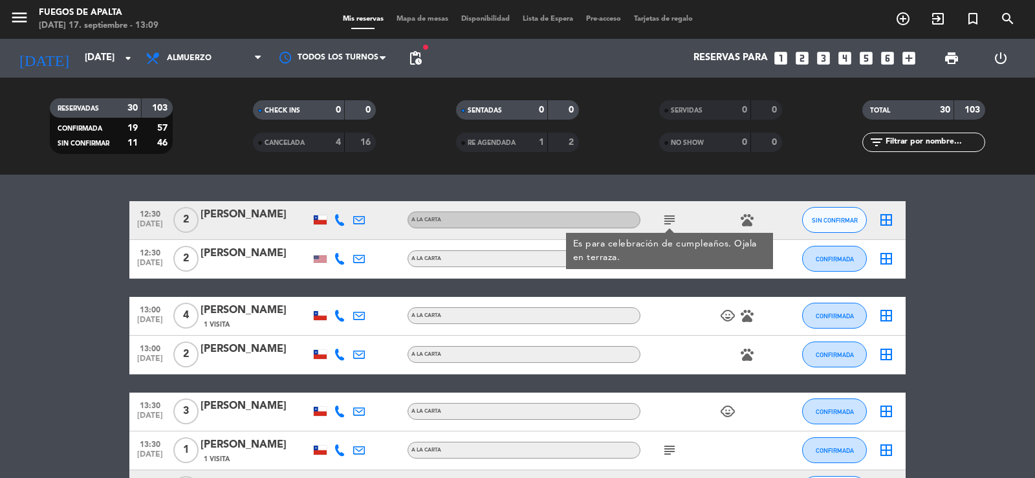
click at [672, 216] on icon "subject" at bounding box center [670, 220] width 16 height 16
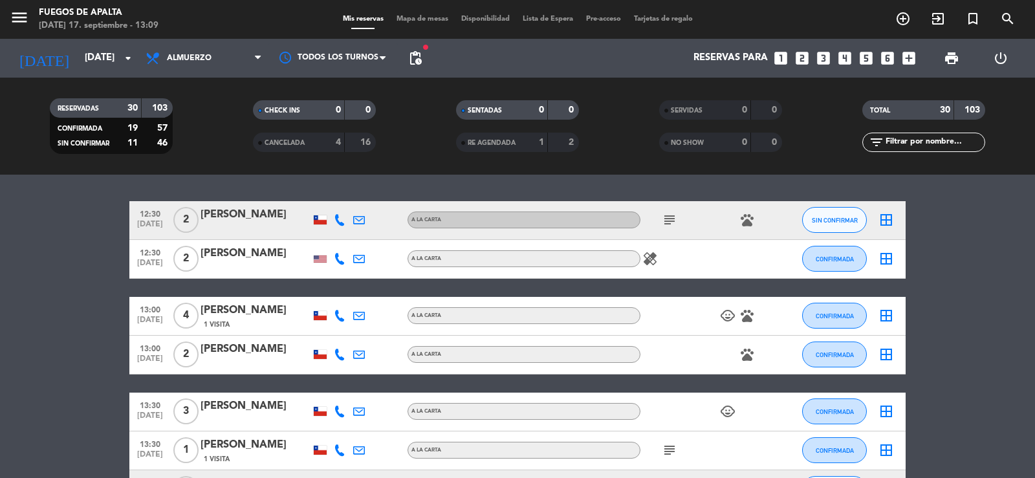
click at [262, 213] on div "[PERSON_NAME]" at bounding box center [256, 214] width 110 height 17
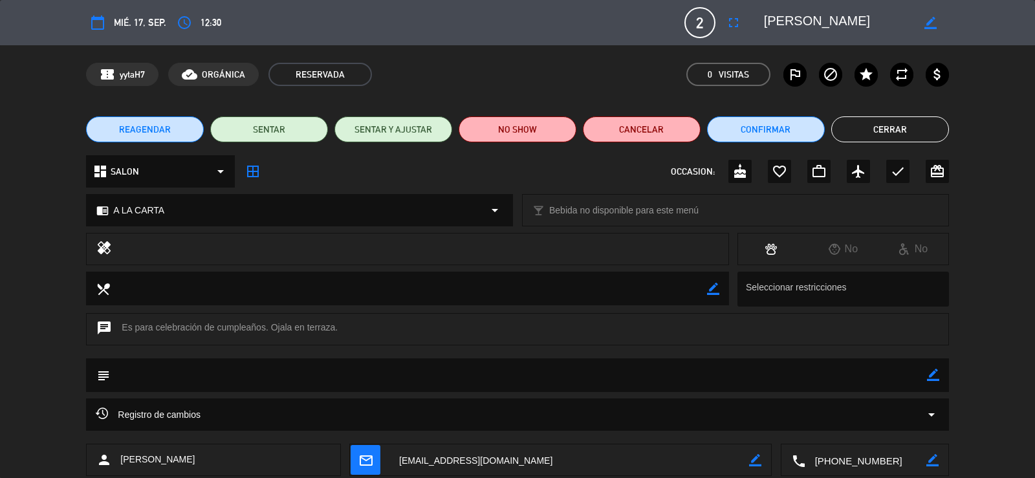
click at [904, 127] on button "Cerrar" at bounding box center [891, 129] width 118 height 26
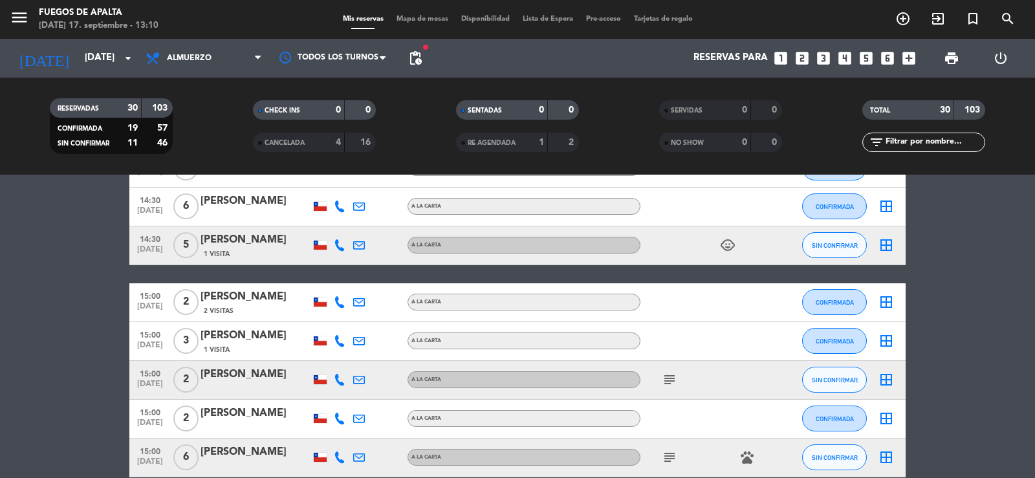
drag, startPoint x: 50, startPoint y: 410, endPoint x: 54, endPoint y: 387, distance: 23.1
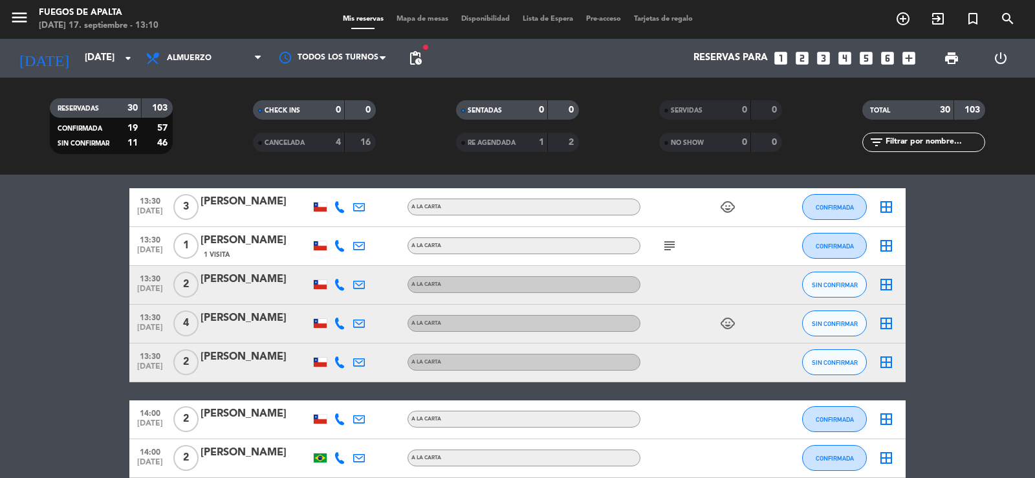
scroll to position [640, 0]
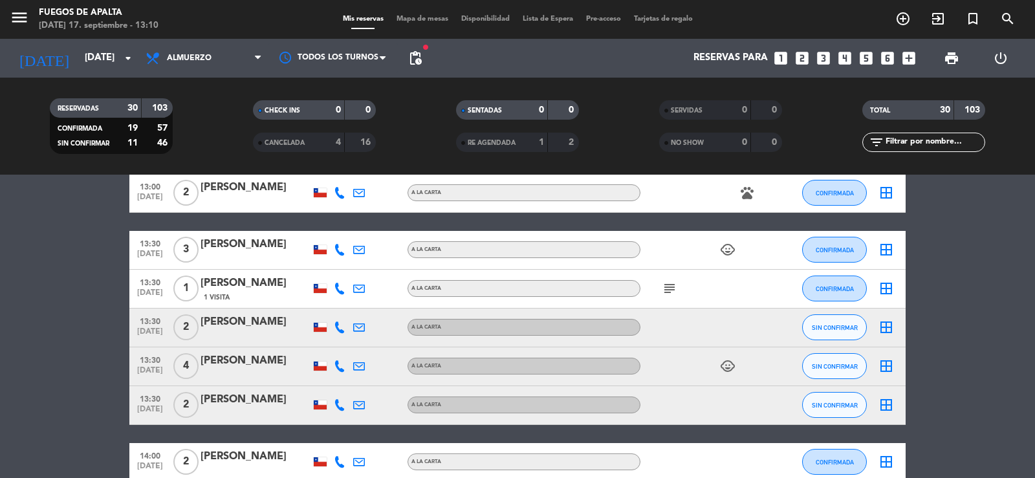
drag, startPoint x: 78, startPoint y: 357, endPoint x: 92, endPoint y: 322, distance: 37.1
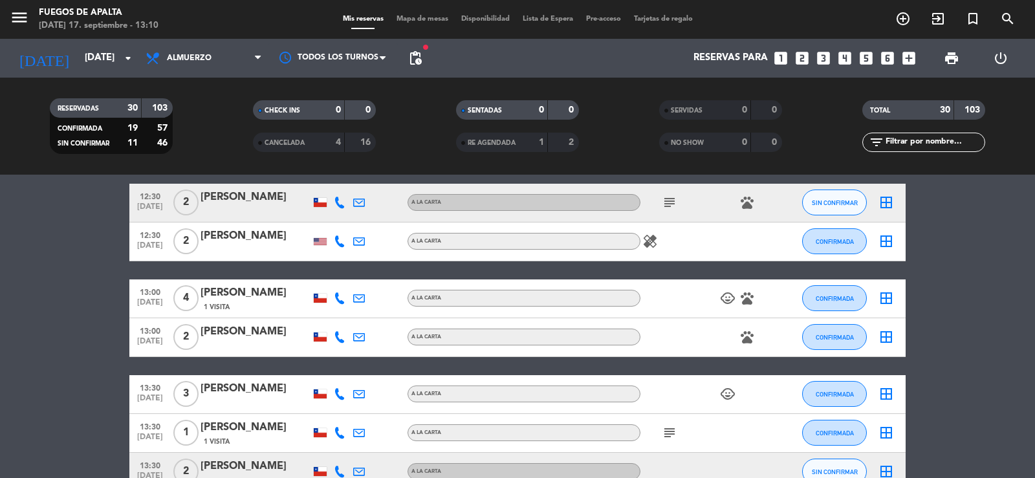
scroll to position [445, 0]
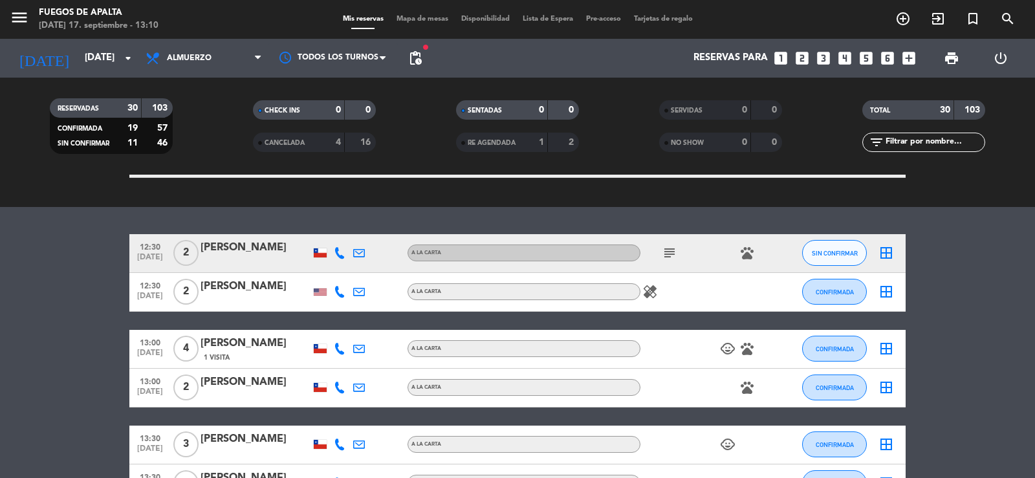
click at [269, 247] on div "[PERSON_NAME]" at bounding box center [256, 247] width 110 height 17
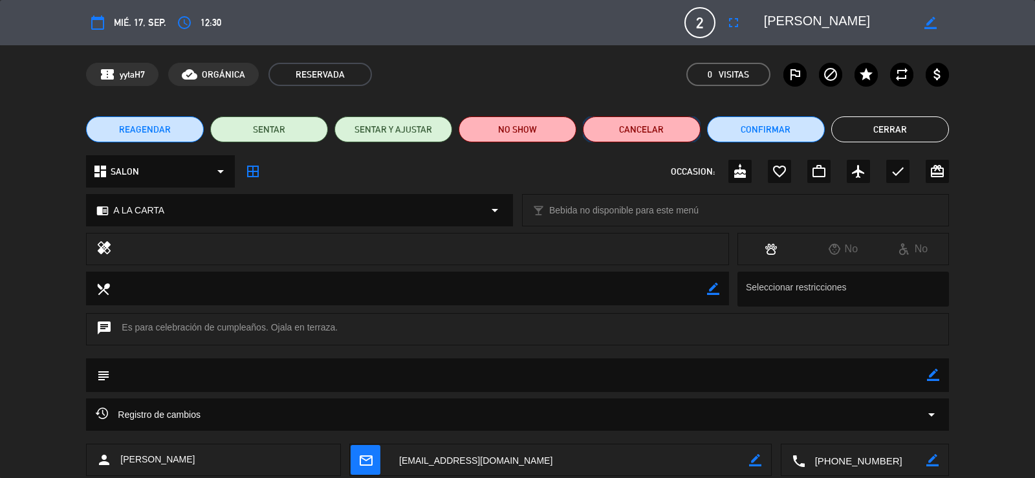
click at [653, 124] on button "Cancelar" at bounding box center [642, 129] width 118 height 26
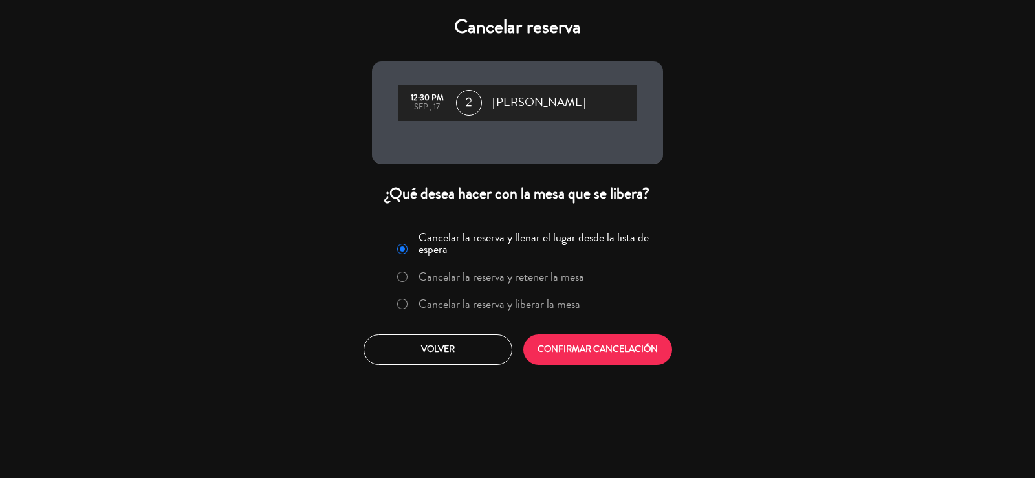
click at [513, 298] on label "Cancelar la reserva y liberar la mesa" at bounding box center [500, 304] width 162 height 12
click at [569, 351] on button "CONFIRMAR CANCELACIÓN" at bounding box center [598, 350] width 149 height 30
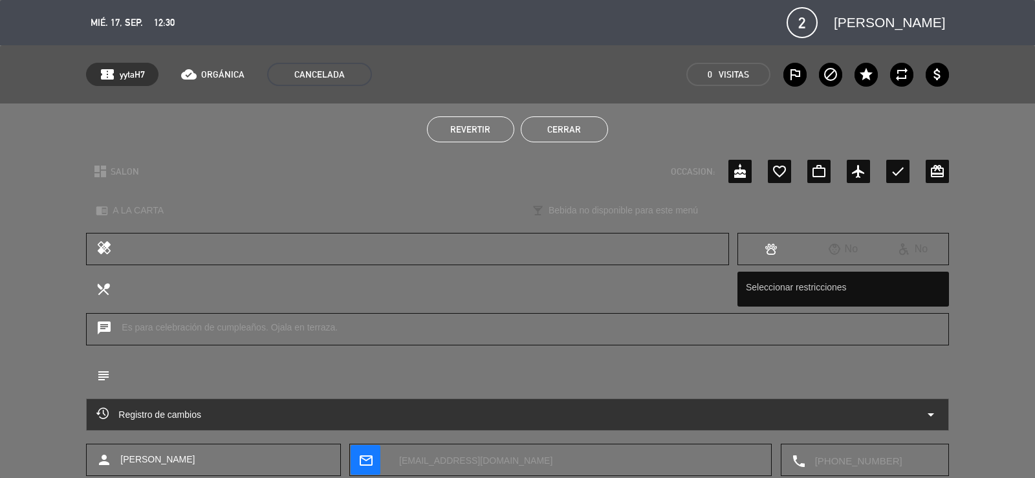
click at [575, 129] on button "Cerrar" at bounding box center [564, 129] width 87 height 26
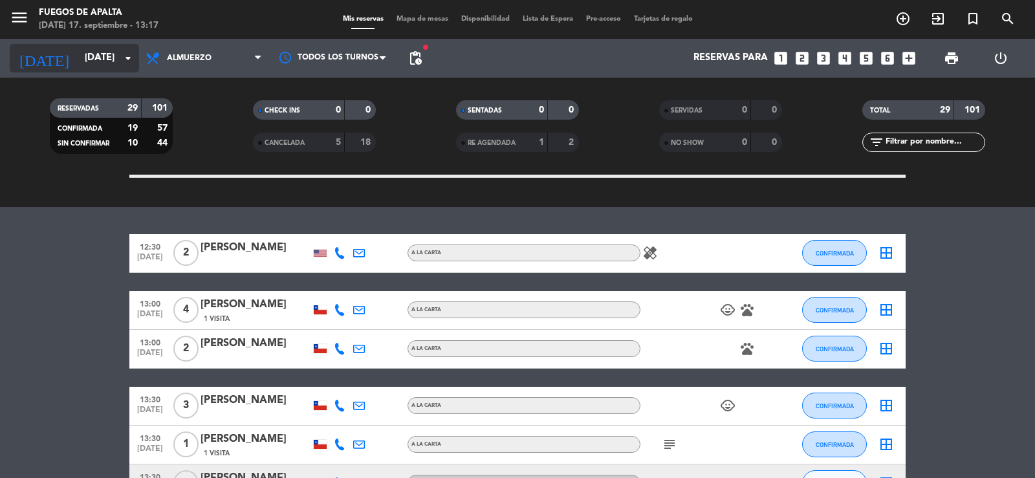
click at [91, 57] on input "[DATE]" at bounding box center [140, 58] width 125 height 25
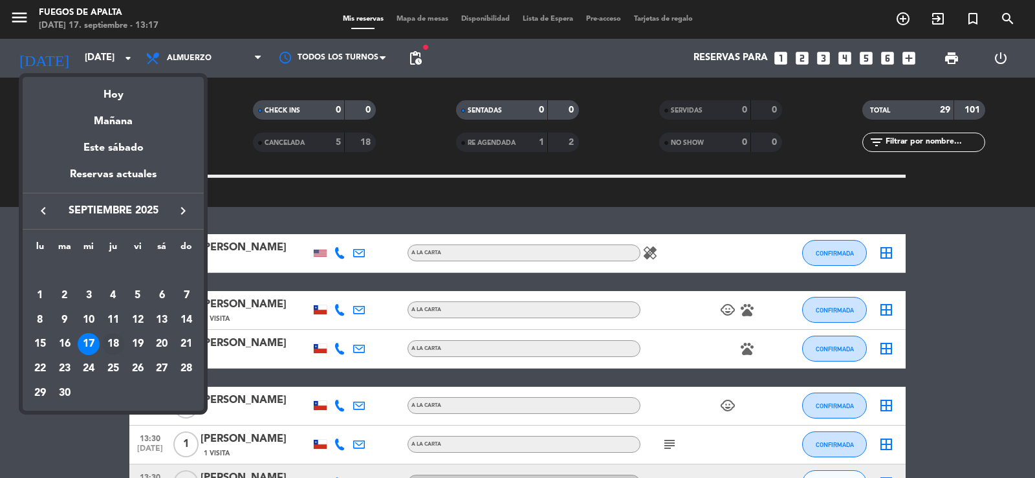
click at [115, 343] on div "18" at bounding box center [113, 344] width 22 height 22
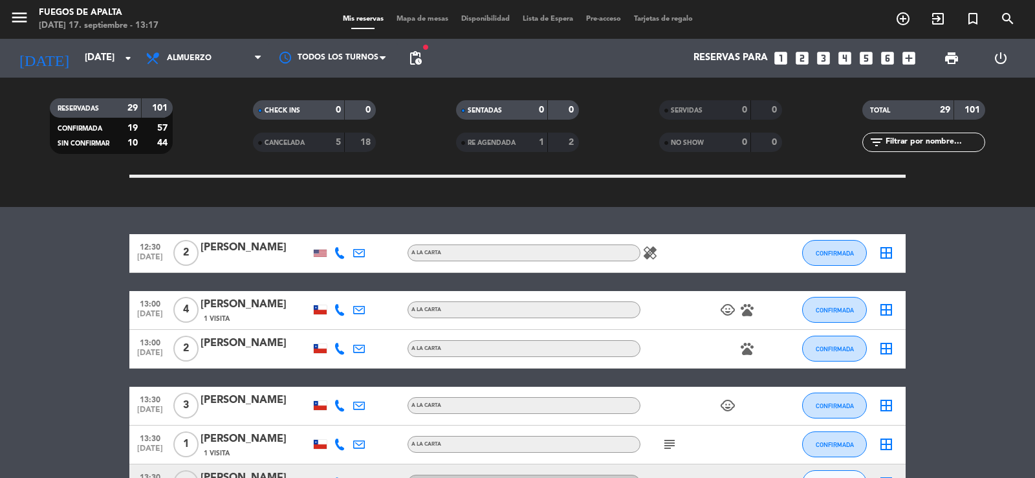
type input "[DEMOGRAPHIC_DATA][DATE]"
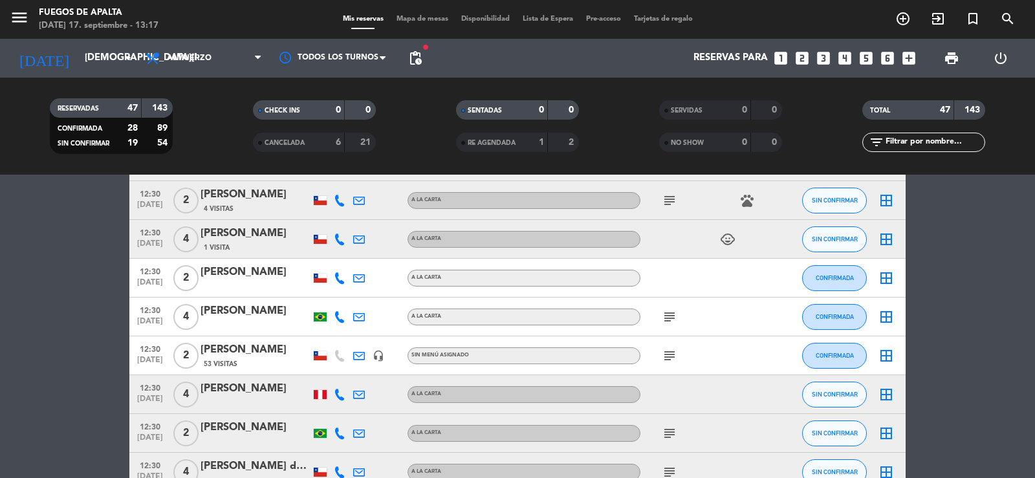
scroll to position [296, 0]
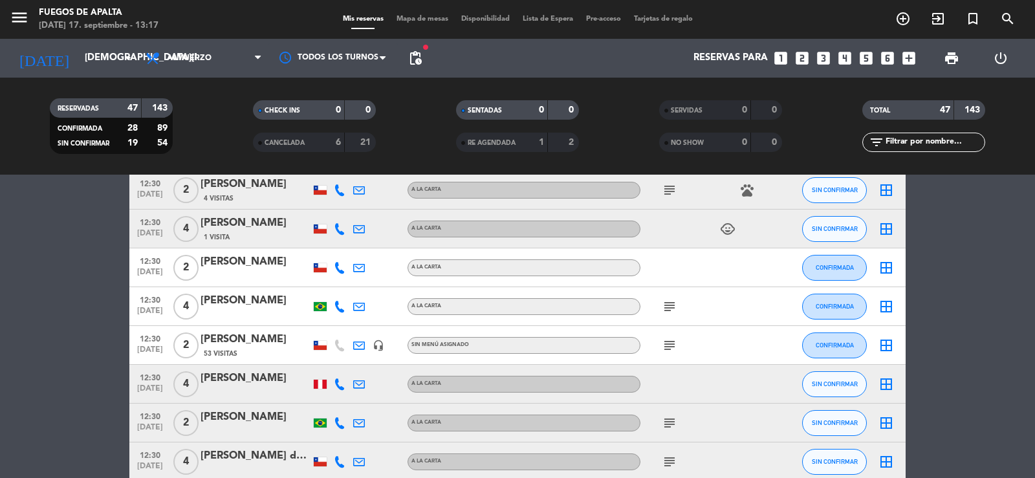
click at [673, 348] on icon "subject" at bounding box center [670, 346] width 16 height 16
click at [261, 335] on div "[PERSON_NAME]" at bounding box center [256, 339] width 110 height 17
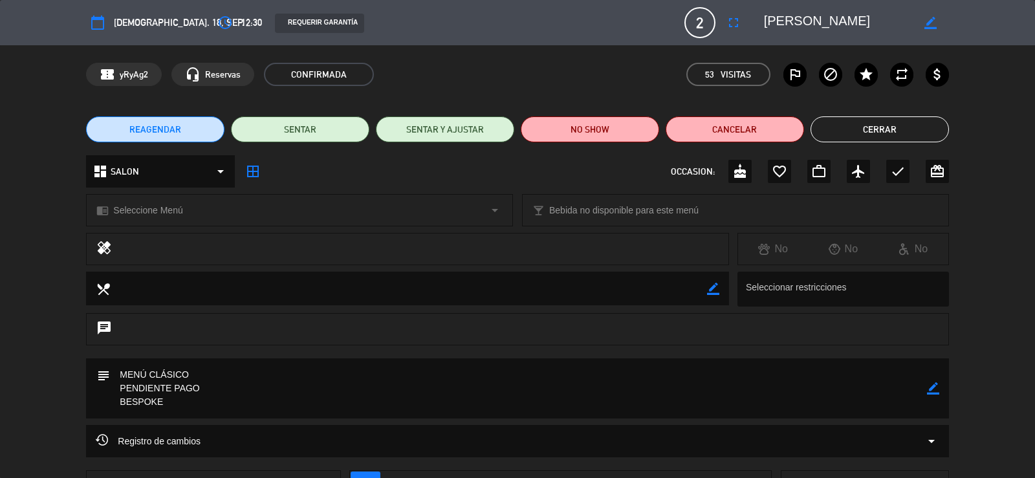
click at [931, 388] on icon "border_color" at bounding box center [933, 388] width 12 height 12
click at [176, 390] on textarea at bounding box center [518, 389] width 817 height 60
type textarea "MENÚ CLÁSICO PAGÓ 165.000 PORPI INCLUIDA [DATE] [PERSON_NAME] BESPOKE"
click at [929, 392] on icon at bounding box center [933, 388] width 12 height 12
click at [889, 132] on button "Cerrar" at bounding box center [880, 129] width 138 height 26
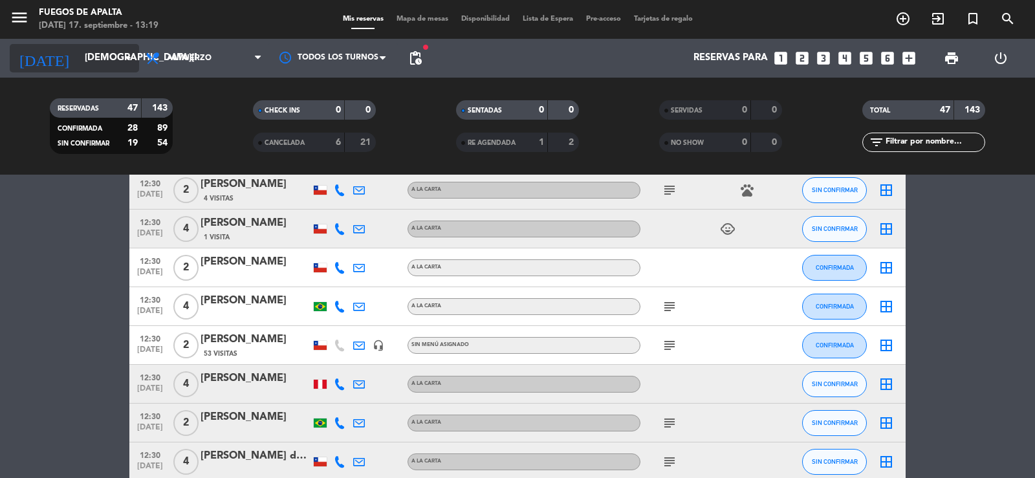
click at [104, 65] on input "[DEMOGRAPHIC_DATA][DATE]" at bounding box center [140, 58] width 125 height 25
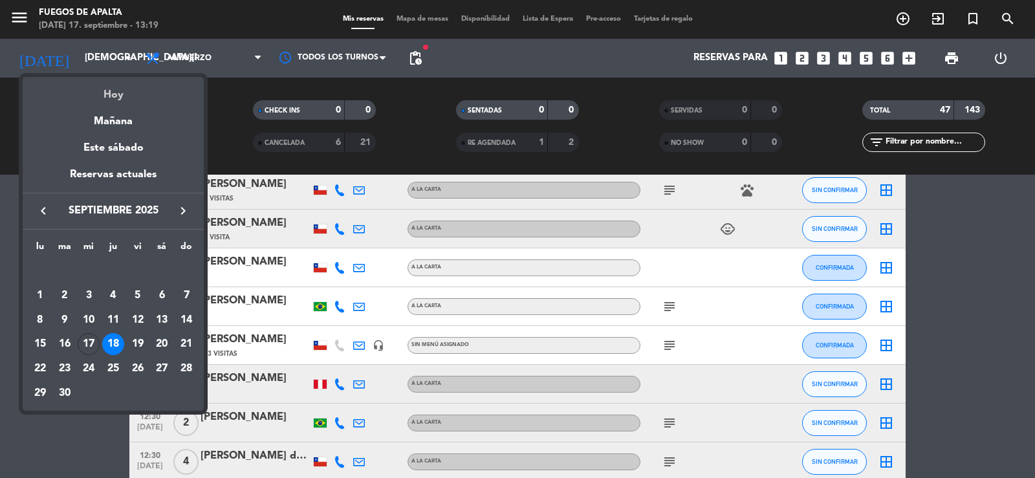
click at [124, 92] on div "Hoy" at bounding box center [113, 90] width 181 height 27
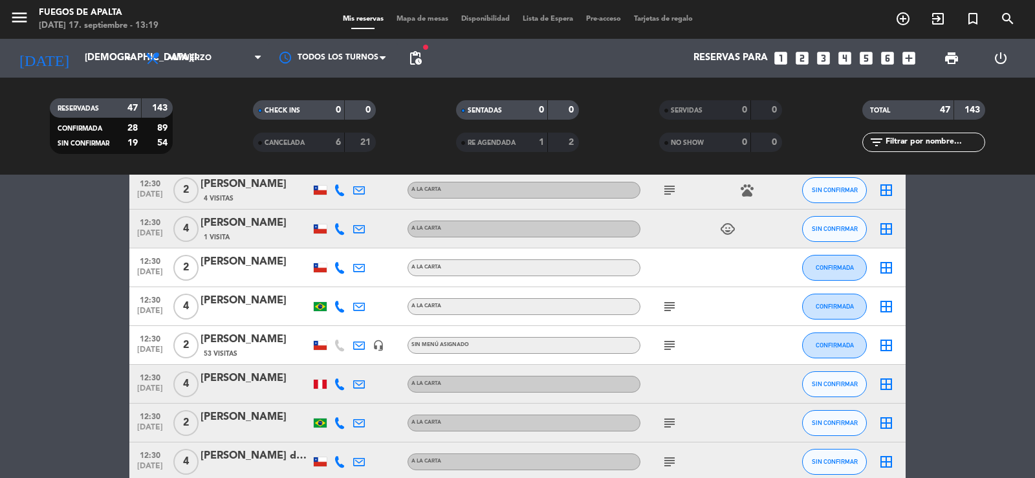
type input "[DATE]"
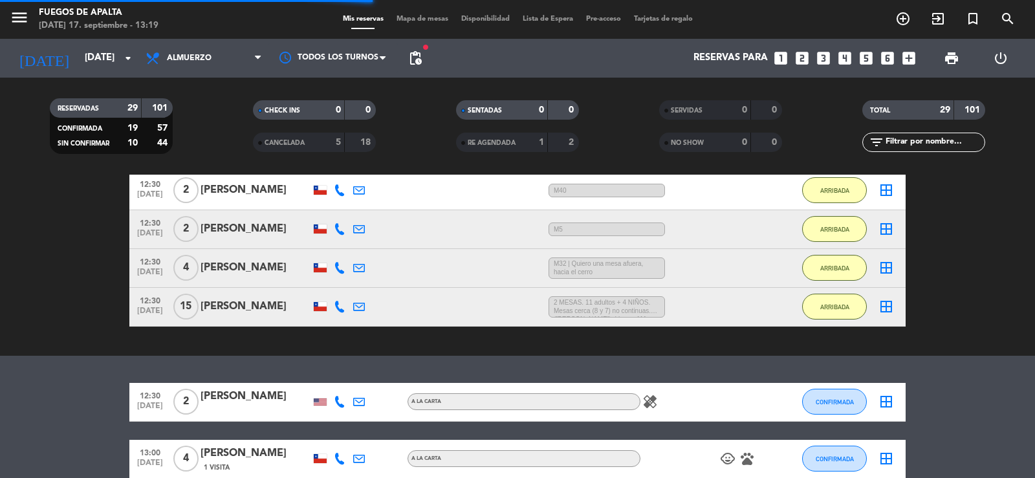
scroll to position [742, 0]
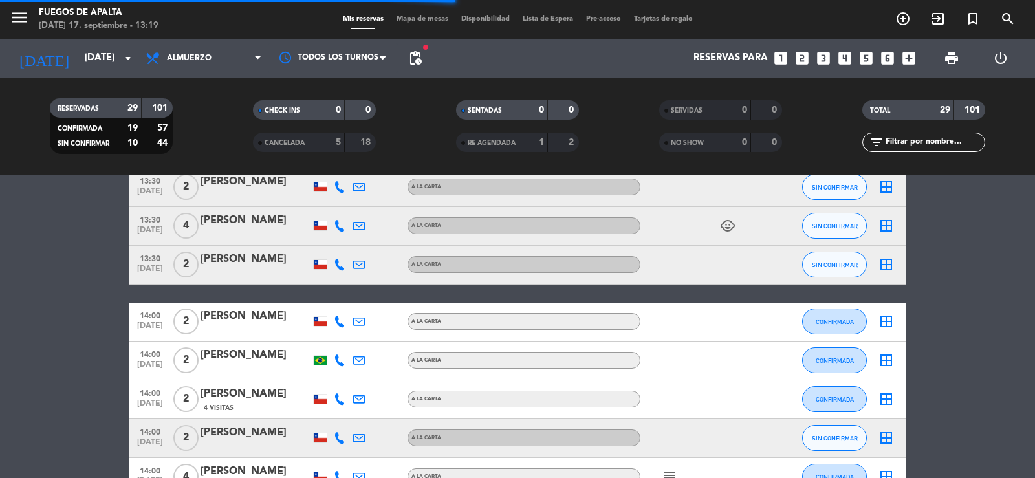
drag, startPoint x: 95, startPoint y: 365, endPoint x: 85, endPoint y: 297, distance: 68.6
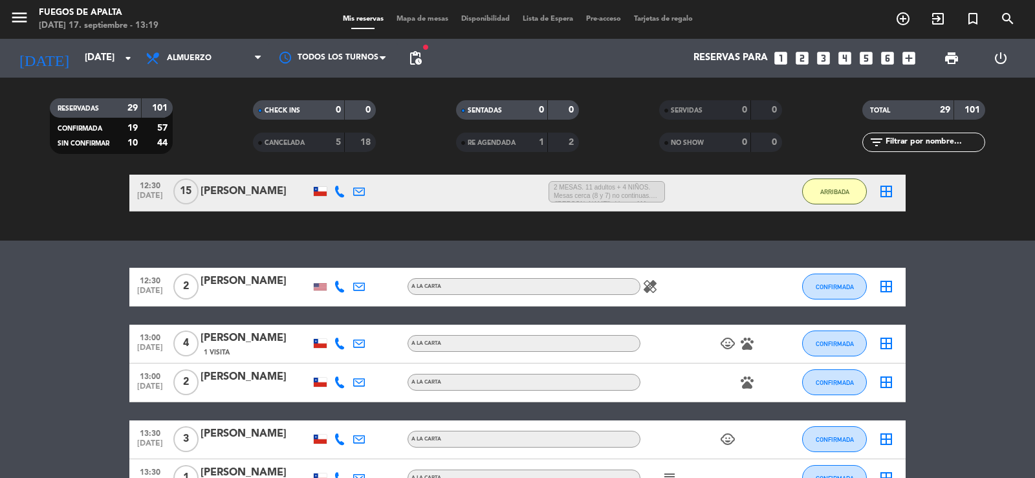
scroll to position [424, 0]
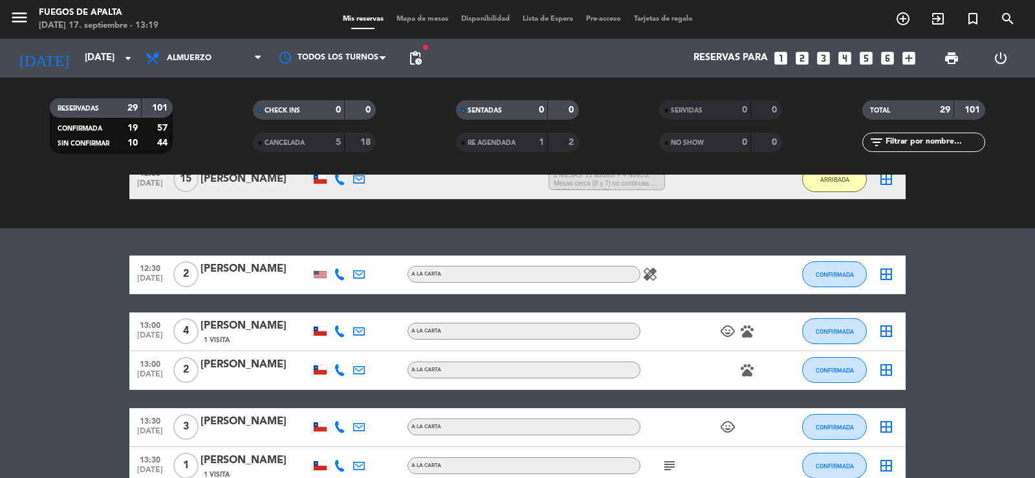
click at [653, 278] on icon "healing" at bounding box center [651, 275] width 16 height 16
click at [830, 274] on span "CONFIRMADA" at bounding box center [835, 274] width 38 height 7
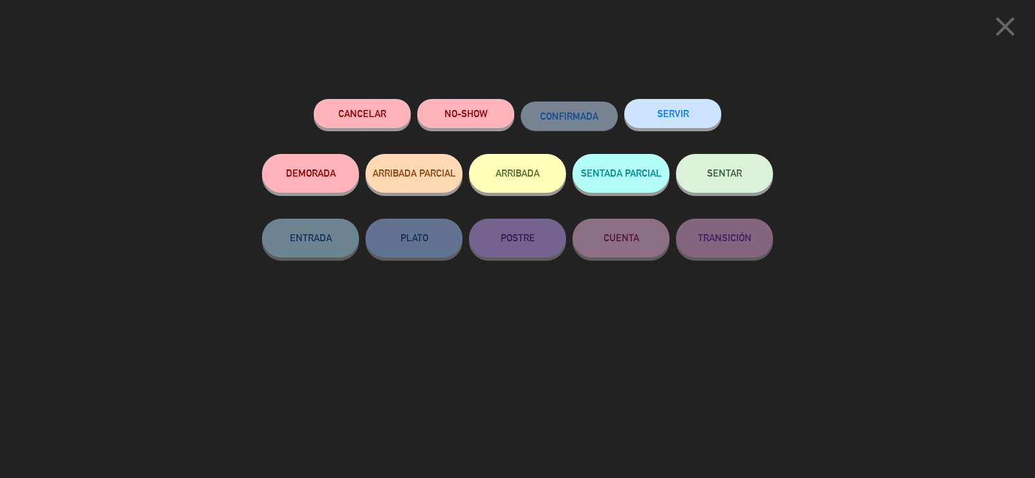
click at [540, 174] on button "ARRIBADA" at bounding box center [517, 173] width 97 height 39
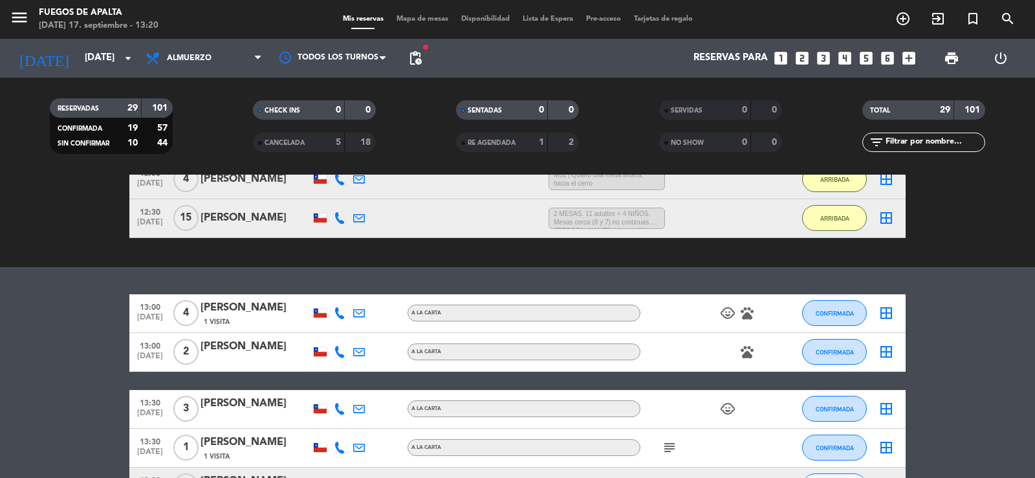
drag, startPoint x: 0, startPoint y: 475, endPoint x: 49, endPoint y: 372, distance: 113.8
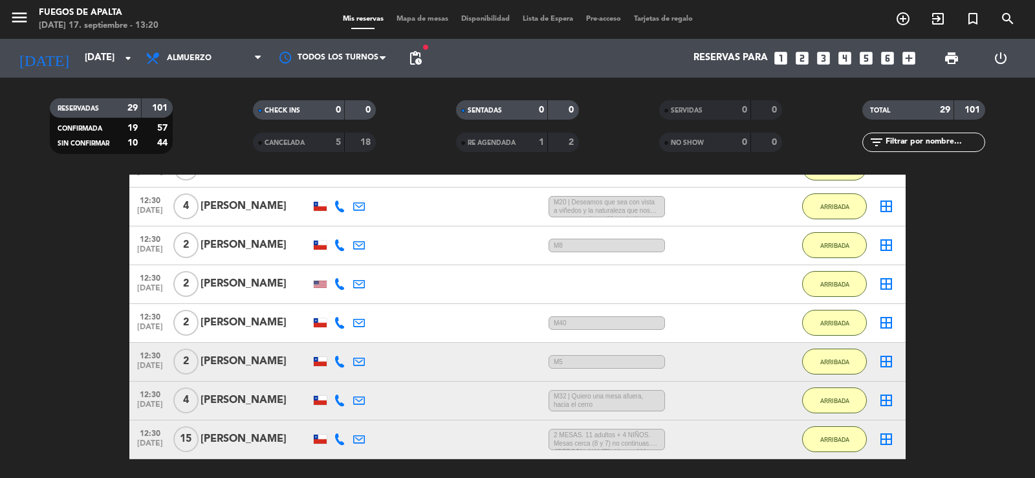
scroll to position [276, 0]
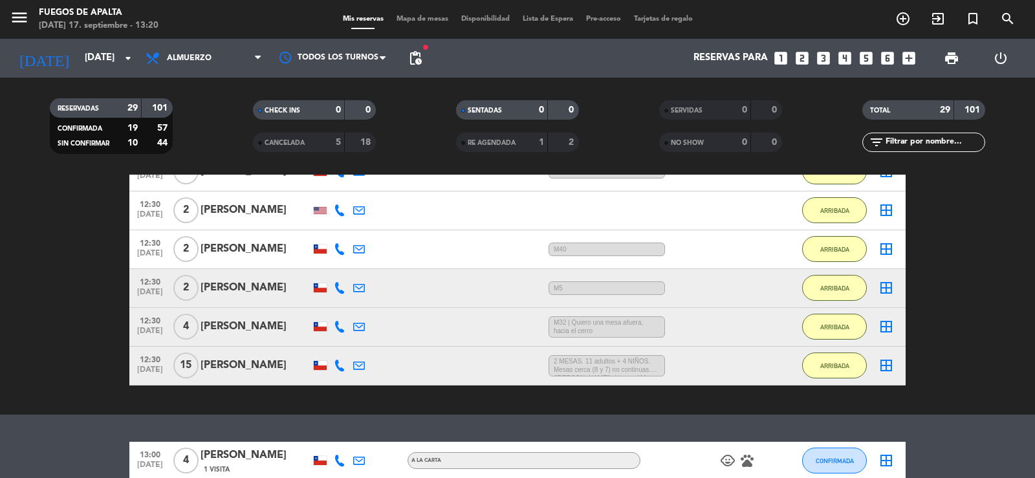
click at [226, 208] on div "[PERSON_NAME]" at bounding box center [256, 210] width 110 height 17
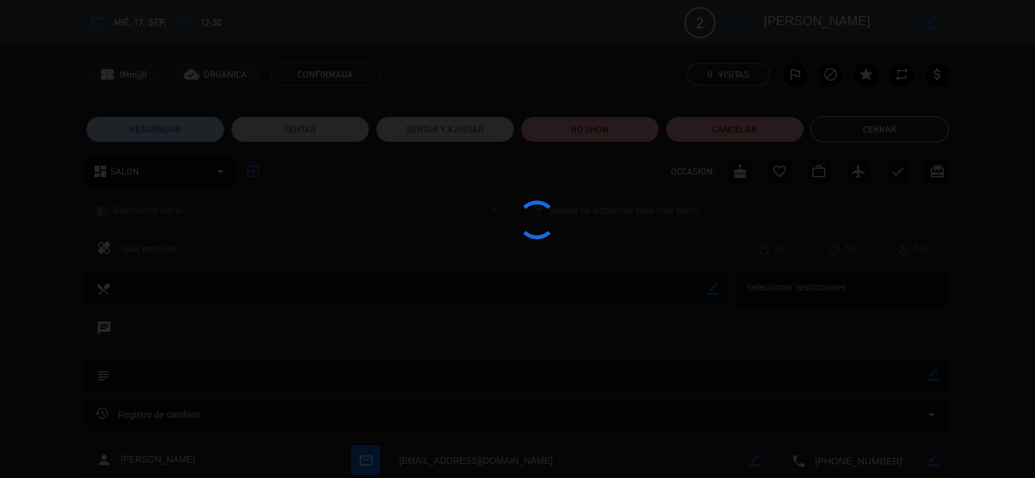
click at [937, 379] on div at bounding box center [517, 239] width 1035 height 478
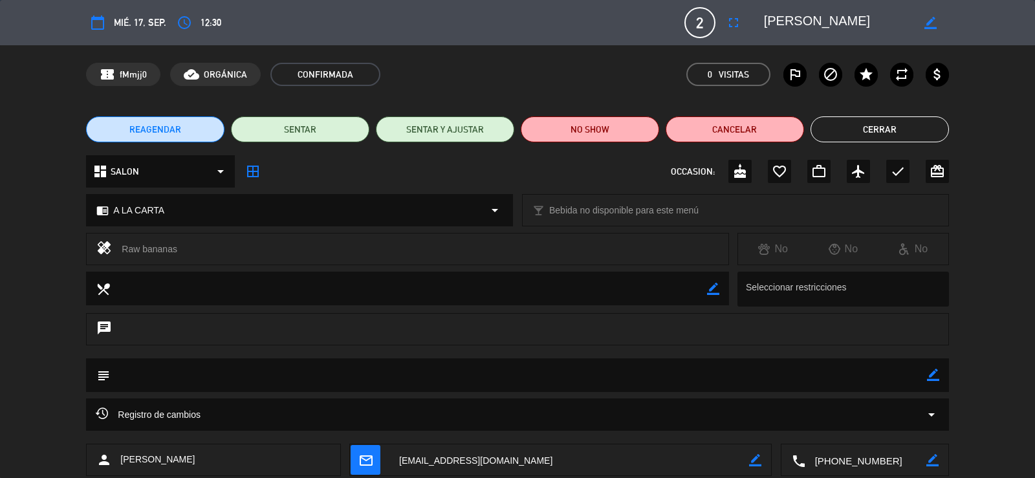
drag, startPoint x: 934, startPoint y: 377, endPoint x: 922, endPoint y: 377, distance: 13.0
click at [934, 377] on icon "border_color" at bounding box center [933, 375] width 12 height 12
click at [920, 377] on textarea at bounding box center [518, 375] width 817 height 33
type textarea "M11"
click at [931, 375] on icon at bounding box center [933, 375] width 12 height 12
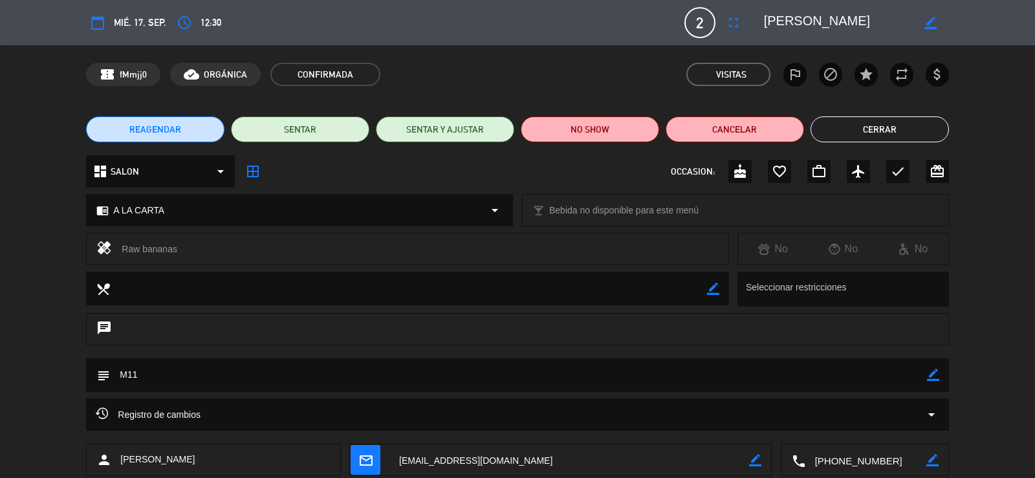
click at [891, 129] on button "Cerrar" at bounding box center [880, 129] width 138 height 26
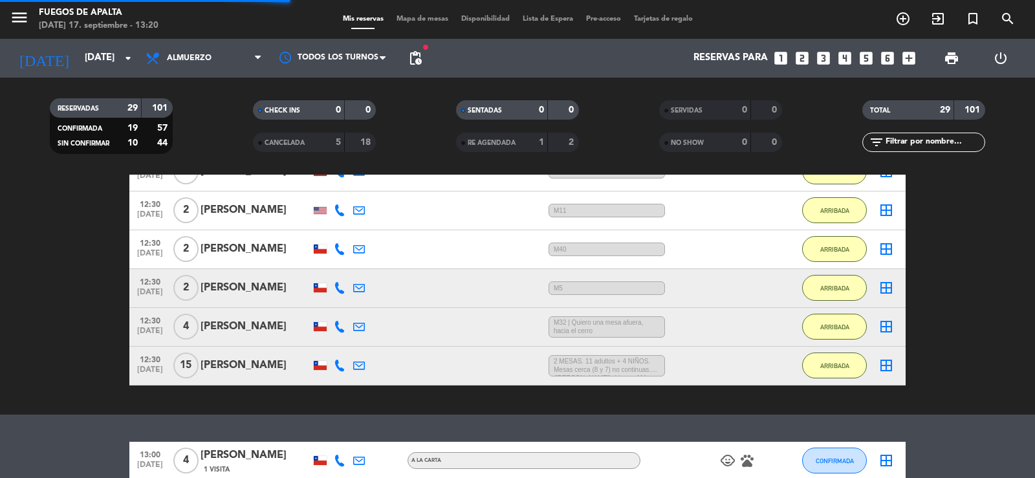
drag, startPoint x: 19, startPoint y: 337, endPoint x: 51, endPoint y: 284, distance: 61.3
click at [25, 330] on bookings-row "14:00 [DATE] 2 [PERSON_NAME] 11 MIN / 18:47 H sms M22 ARRIBADA border_all 12:30…" at bounding box center [517, 202] width 1035 height 368
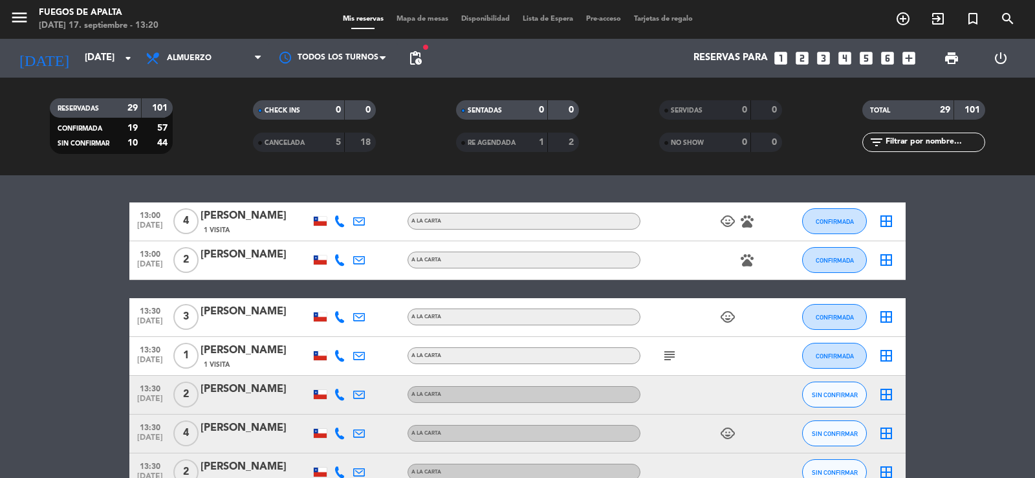
scroll to position [520, 0]
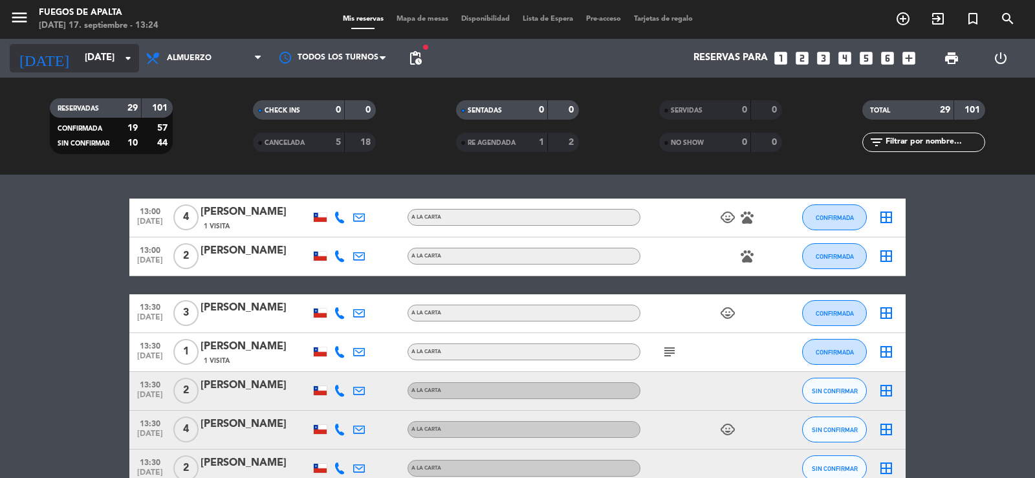
click at [79, 64] on input "[DATE]" at bounding box center [140, 58] width 125 height 25
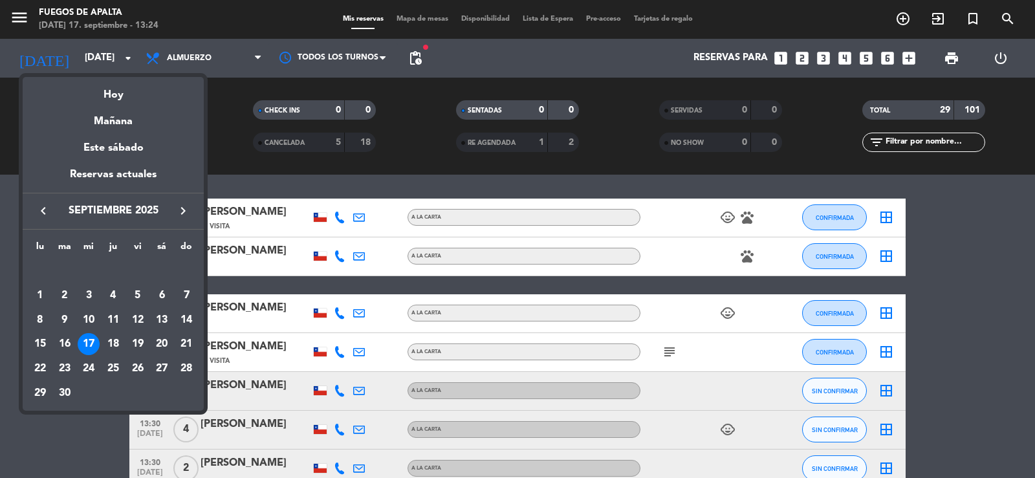
click at [184, 207] on icon "keyboard_arrow_right" at bounding box center [183, 211] width 16 height 16
click at [115, 317] on div "9" at bounding box center [113, 320] width 22 height 22
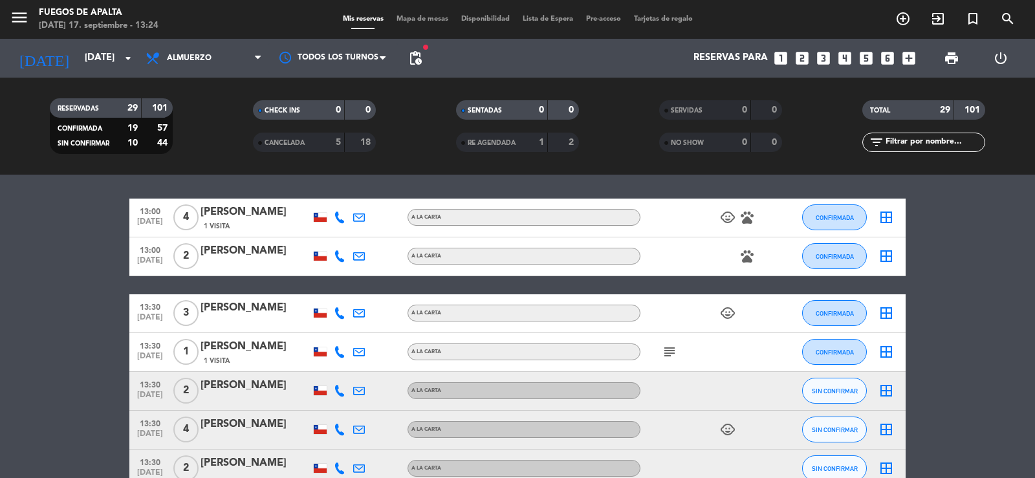
type input "[DEMOGRAPHIC_DATA][DATE]"
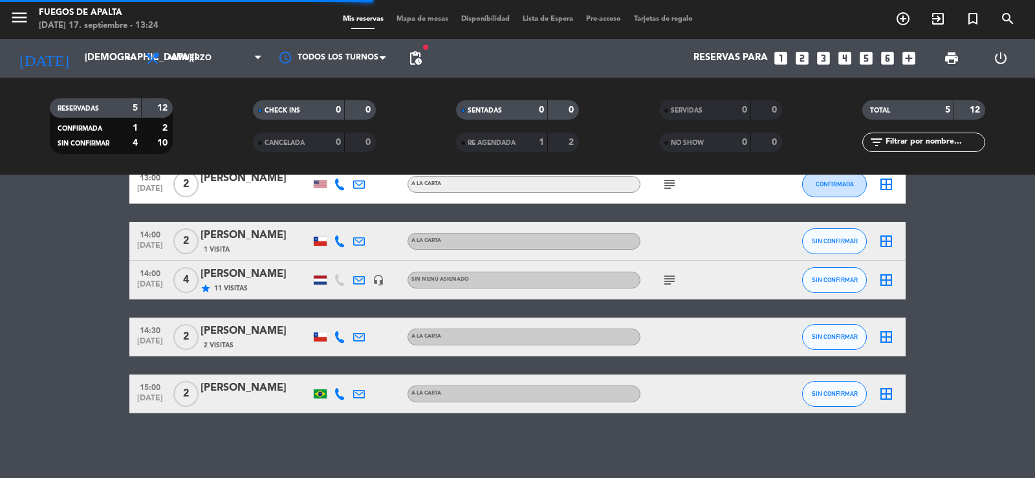
scroll to position [36, 0]
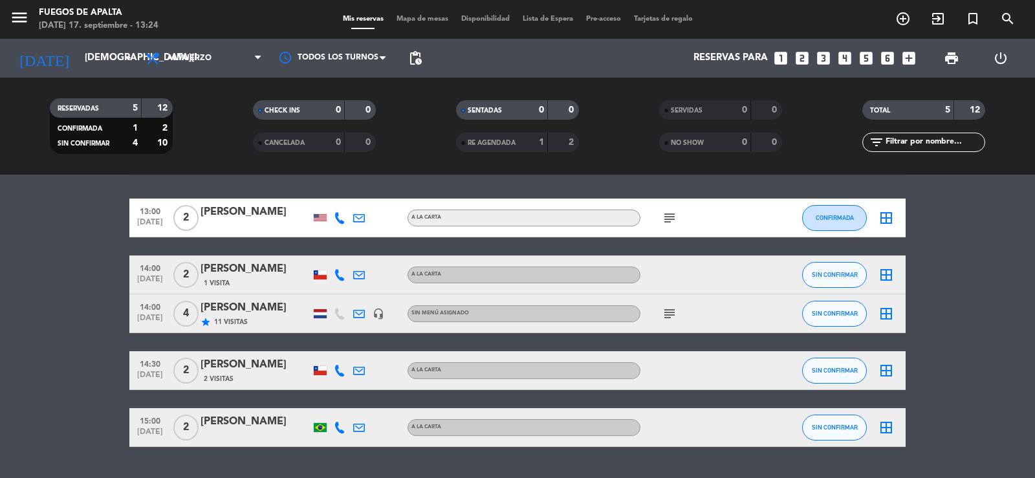
click at [808, 56] on icon "looks_two" at bounding box center [802, 58] width 17 height 17
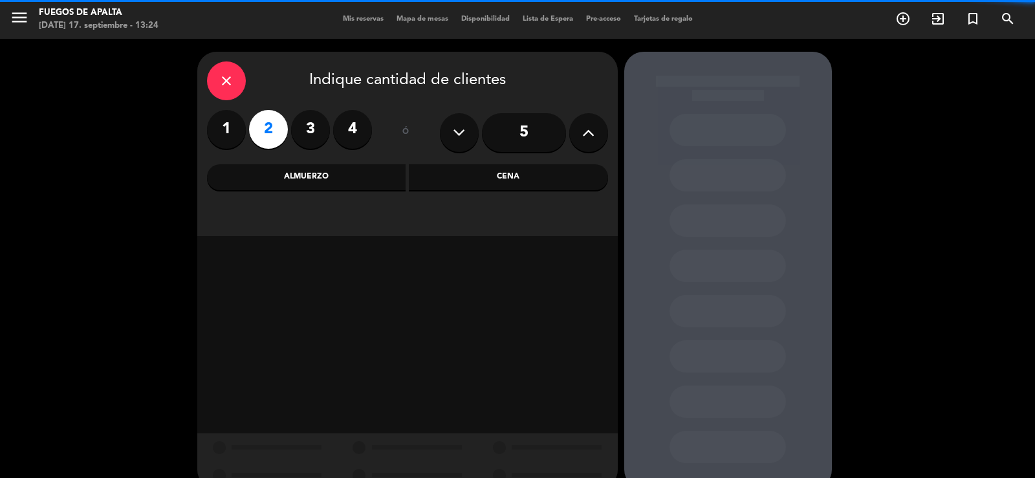
click at [288, 179] on div "Almuerzo" at bounding box center [306, 177] width 199 height 26
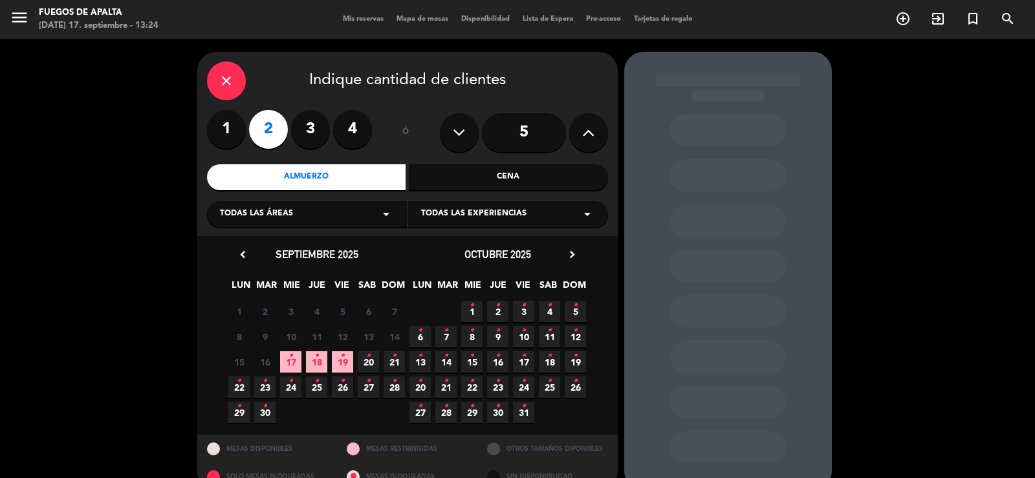
click at [496, 333] on icon "•" at bounding box center [498, 330] width 5 height 21
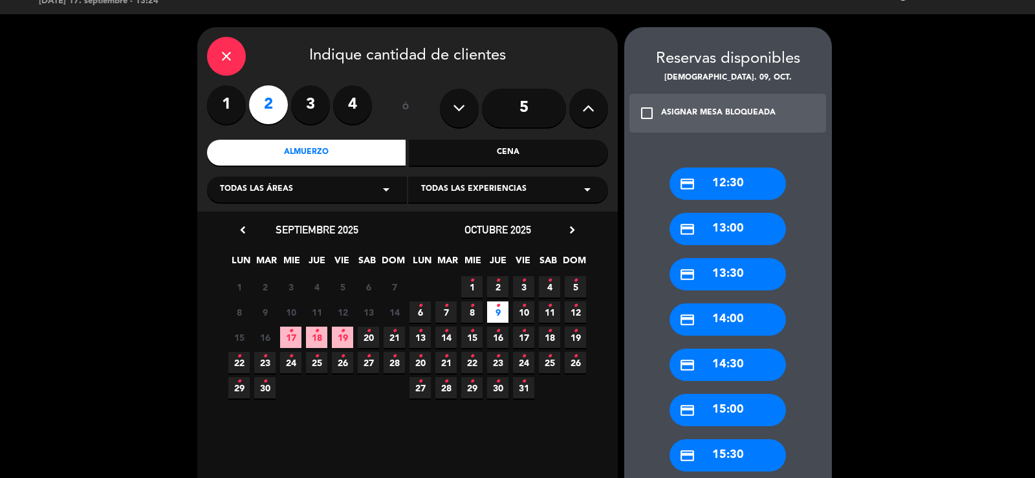
click at [747, 272] on div "credit_card 13:30" at bounding box center [728, 274] width 116 height 32
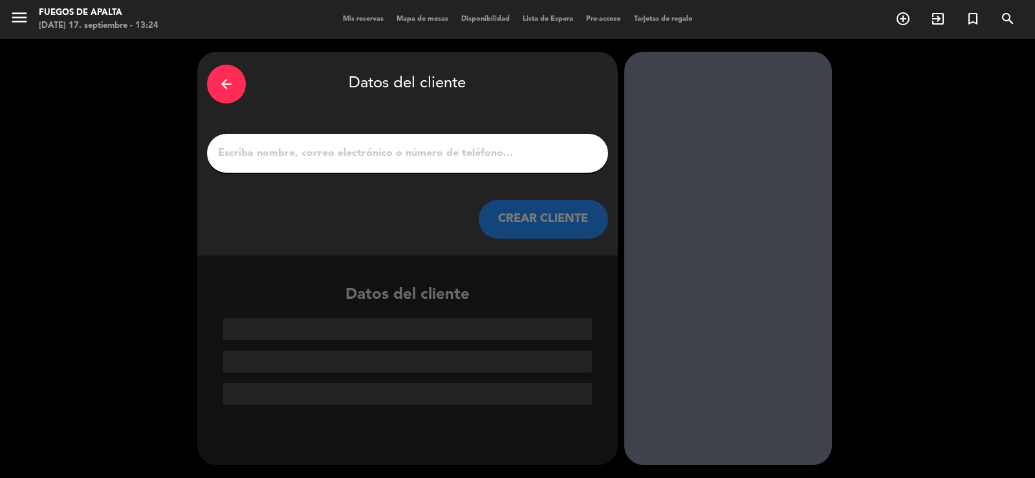
click at [368, 156] on input "1" at bounding box center [408, 153] width 382 height 18
paste input "[PERSON_NAME]"
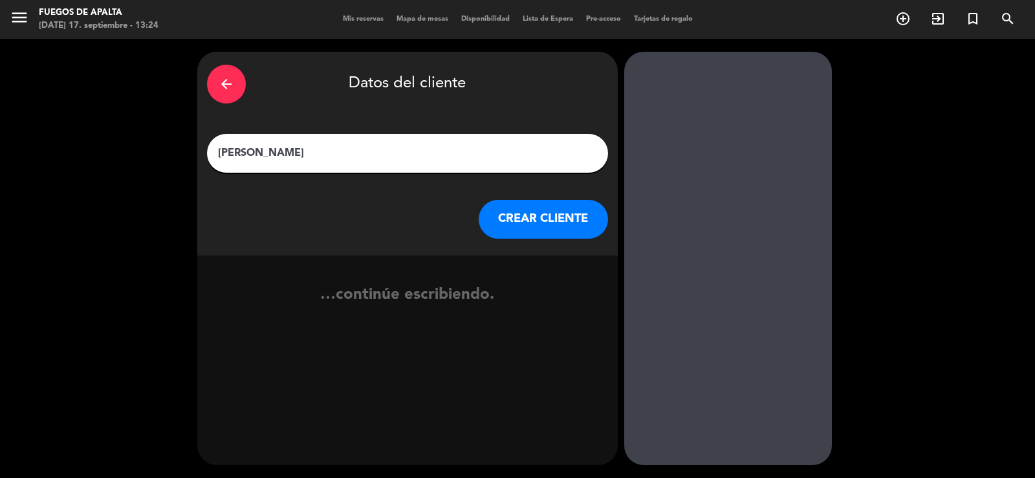
type input "[PERSON_NAME]"
click at [538, 226] on button "CREAR CLIENTE" at bounding box center [543, 219] width 129 height 39
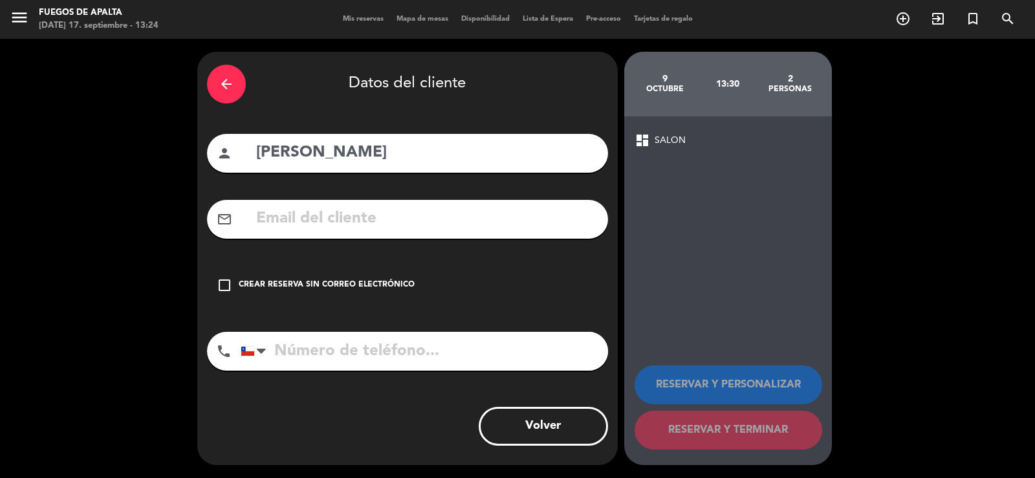
drag, startPoint x: 408, startPoint y: 226, endPoint x: 315, endPoint y: 17, distance: 228.0
click at [406, 224] on input "text" at bounding box center [427, 219] width 344 height 27
click at [376, 225] on input "text" at bounding box center [427, 219] width 344 height 27
paste input "[EMAIL_ADDRESS][DOMAIN_NAME]"
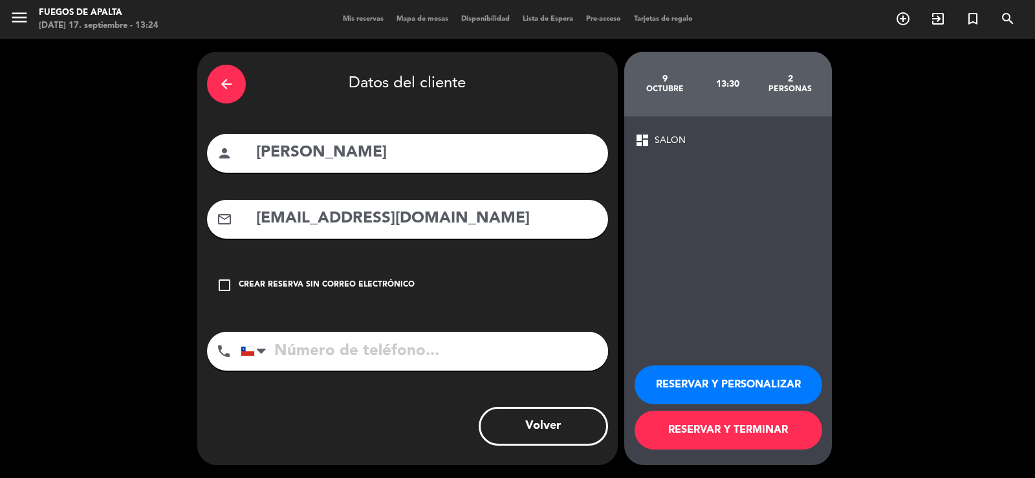
type input "[EMAIL_ADDRESS][DOMAIN_NAME]"
drag, startPoint x: 764, startPoint y: 381, endPoint x: 481, endPoint y: 46, distance: 437.7
click at [763, 381] on button "RESERVAR Y PERSONALIZAR" at bounding box center [729, 385] width 188 height 39
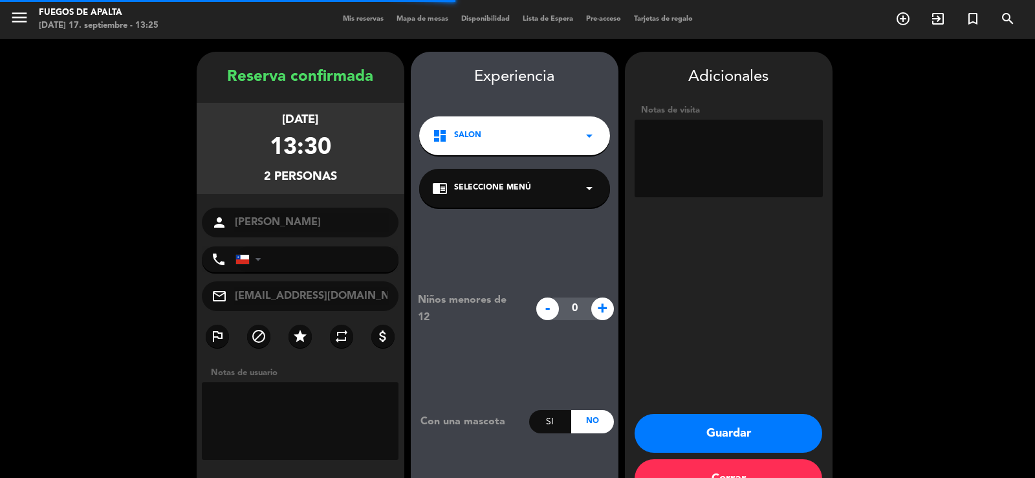
scroll to position [39, 0]
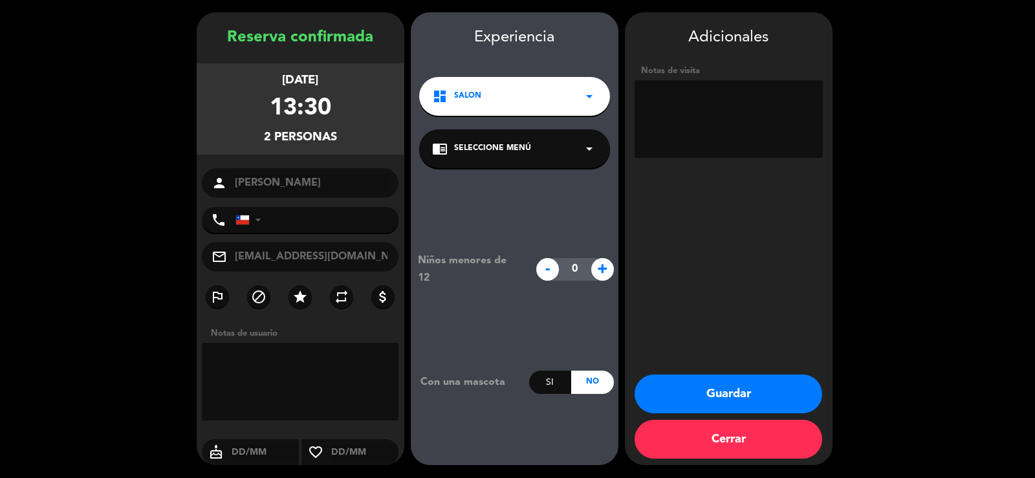
click at [738, 120] on textarea at bounding box center [729, 119] width 188 height 78
type textarea "A"
type textarea "m"
type textarea "Menú clásico pendiente pago facturar senderos nativos"
click at [796, 379] on button "Guardar" at bounding box center [729, 394] width 188 height 39
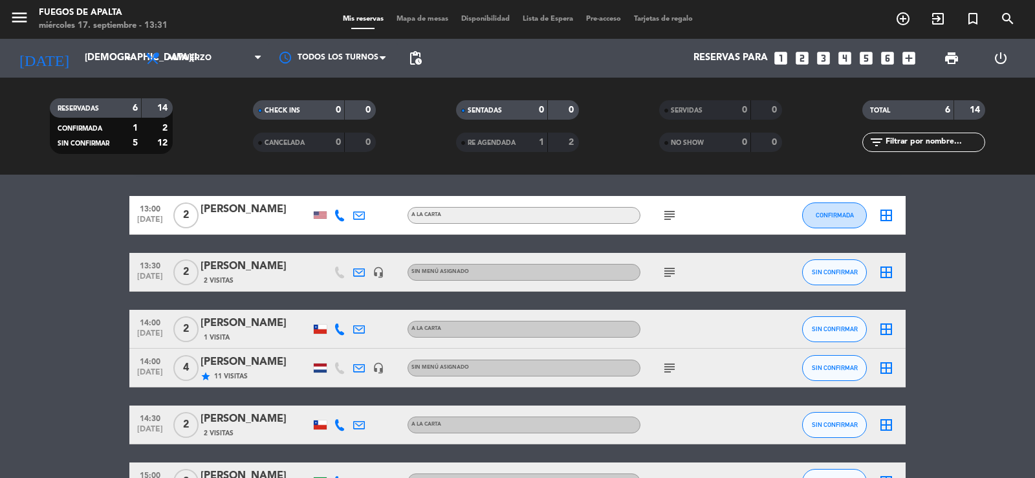
scroll to position [126, 0]
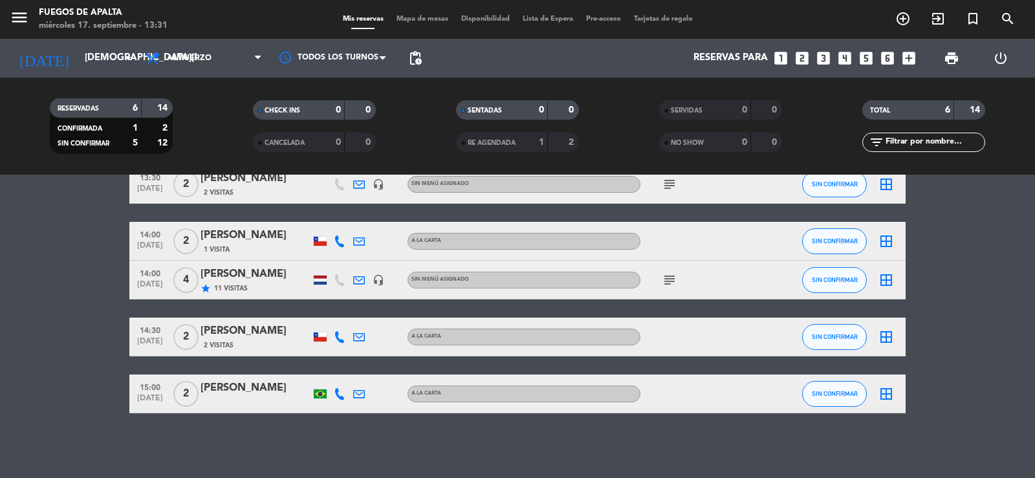
click at [44, 368] on bookings-row "13:00 [DATE] 2 [PERSON_NAME] A LA CARTA subject CONFIRMADA border_all 13:30 [DA…" at bounding box center [517, 260] width 1035 height 305
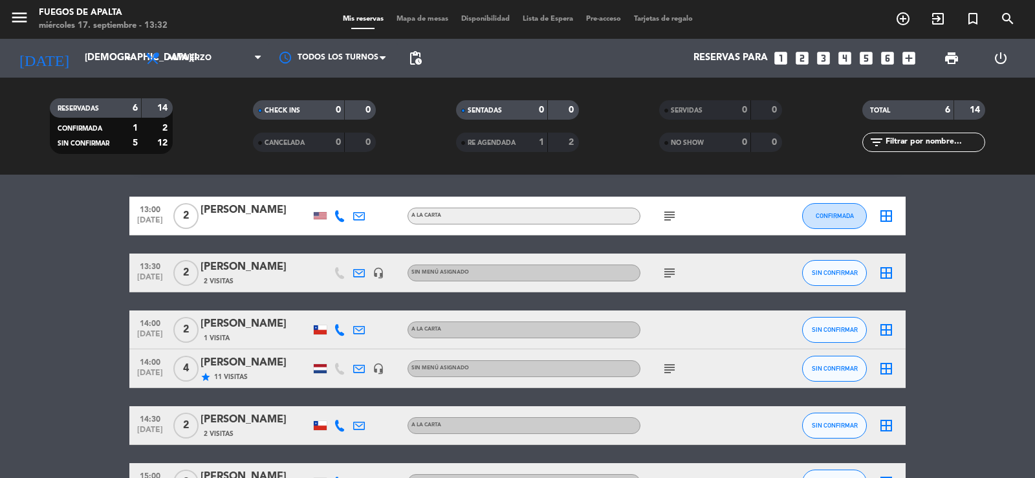
scroll to position [37, 0]
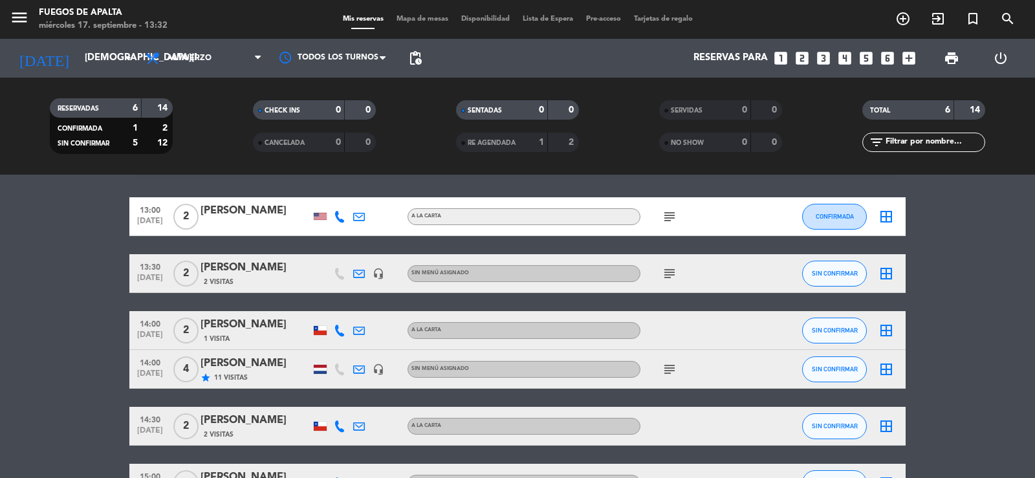
click at [272, 261] on div "[PERSON_NAME]" at bounding box center [256, 268] width 110 height 17
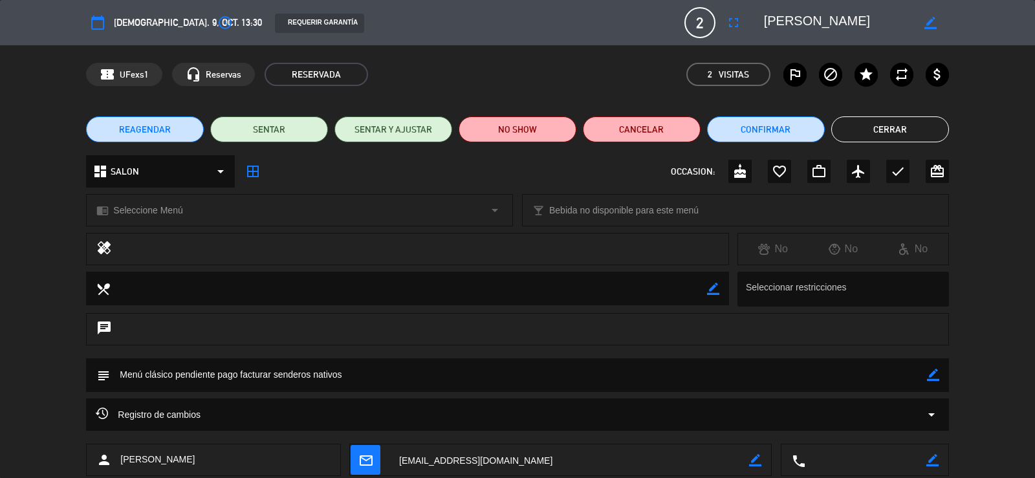
click at [935, 375] on icon "border_color" at bounding box center [933, 375] width 12 height 12
click at [797, 374] on textarea at bounding box center [518, 375] width 817 height 33
paste textarea "No come productos lácteos, carnes [PERSON_NAME] ni pollo"
click at [350, 373] on textarea at bounding box center [518, 375] width 817 height 33
type textarea "Menú clásico pendiente pago facturar senderos nativos ( 1 No come productos lác…"
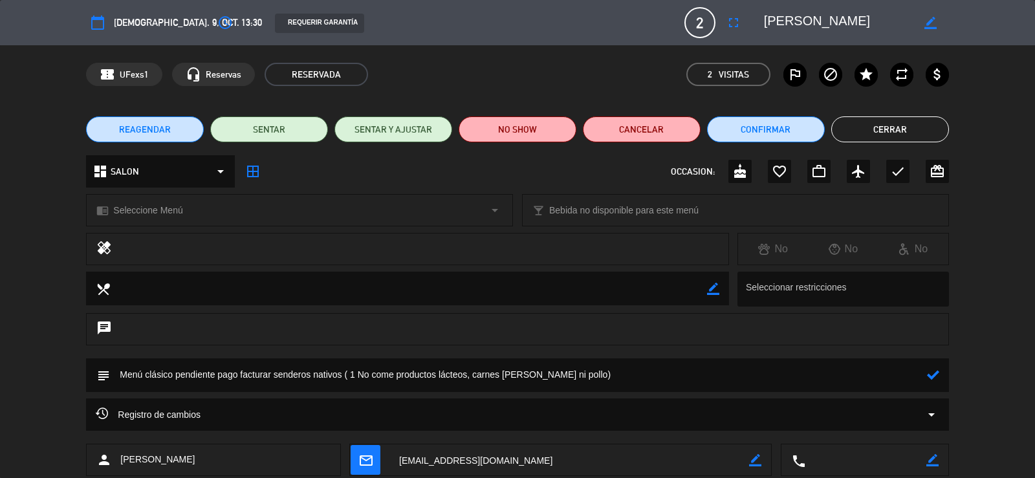
click at [936, 373] on icon at bounding box center [933, 375] width 12 height 12
click at [916, 122] on button "Cerrar" at bounding box center [891, 129] width 118 height 26
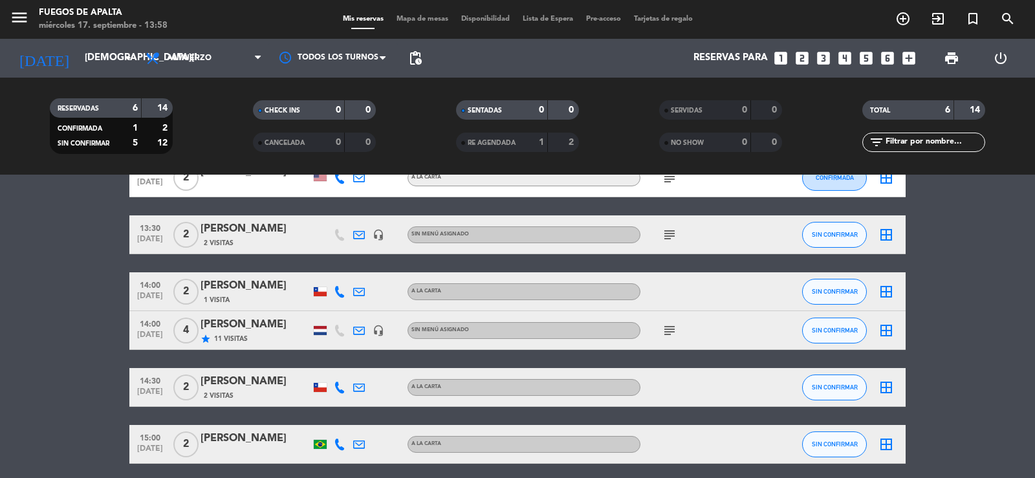
scroll to position [126, 0]
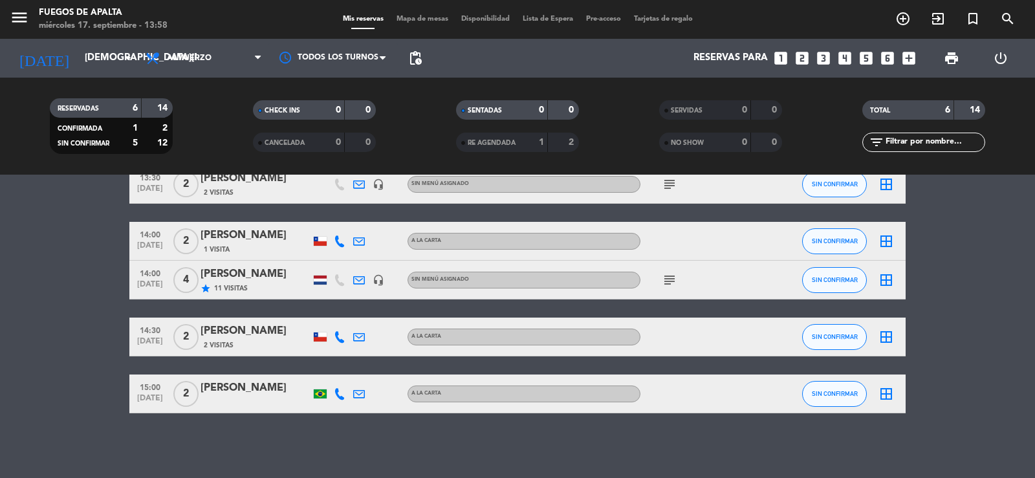
drag, startPoint x: 65, startPoint y: 364, endPoint x: 65, endPoint y: 335, distance: 29.1
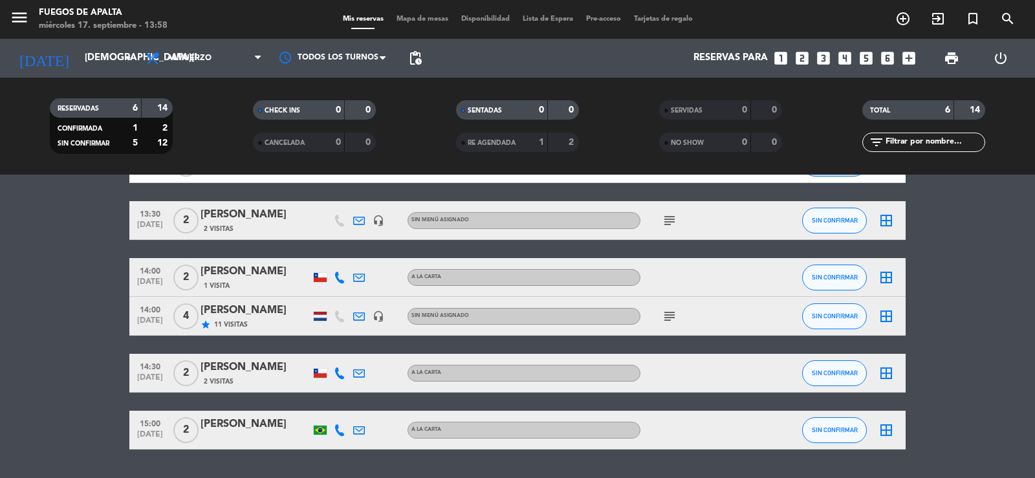
scroll to position [0, 0]
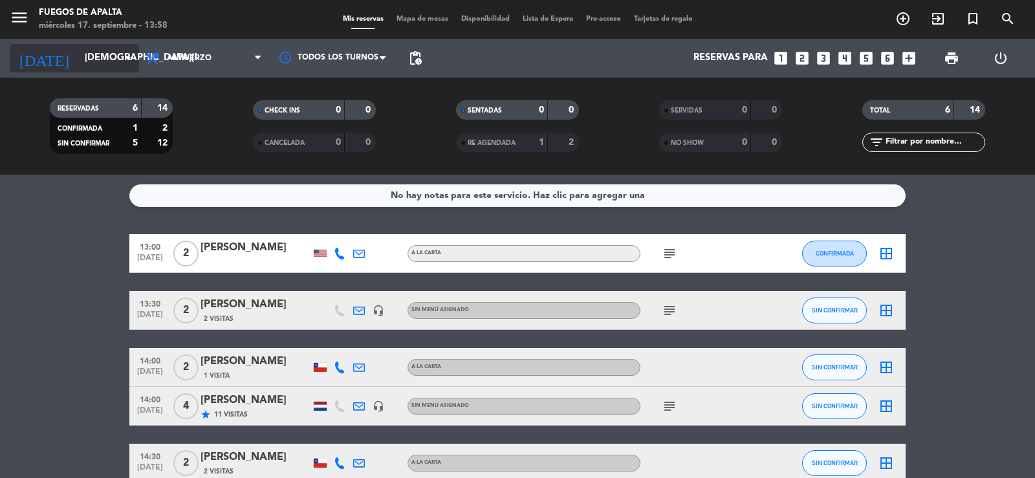
click at [94, 46] on input "[DEMOGRAPHIC_DATA][DATE]" at bounding box center [140, 58] width 125 height 25
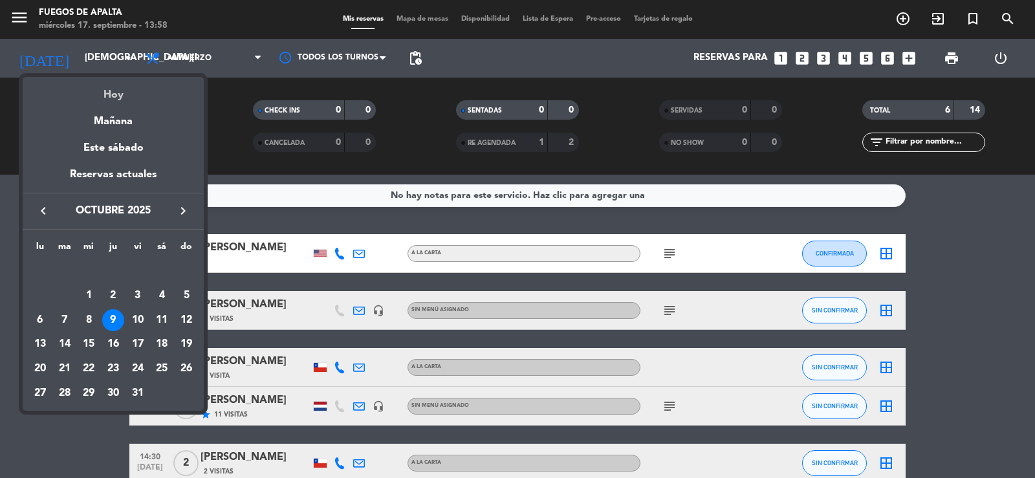
click at [108, 93] on div "Hoy" at bounding box center [113, 90] width 181 height 27
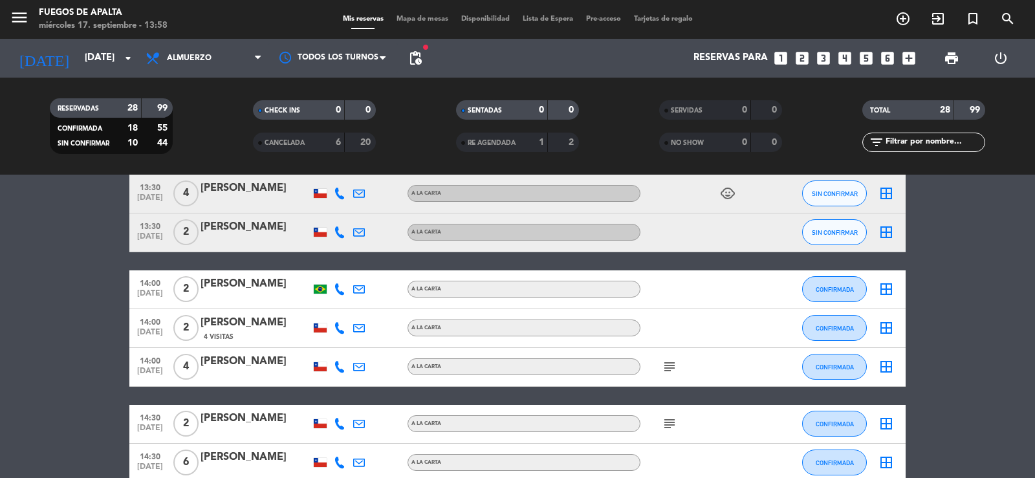
scroll to position [967, 0]
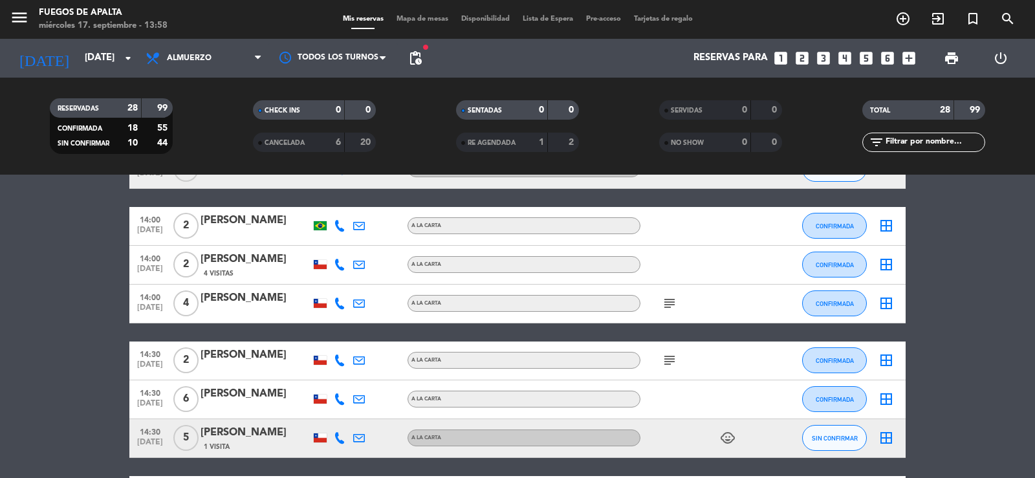
click at [1008, 289] on bookings-row "13:30 [DATE] 4 [PERSON_NAME] A LA CARTA child_care SIN CONFIRMAR border_all 13:…" at bounding box center [517, 390] width 1035 height 559
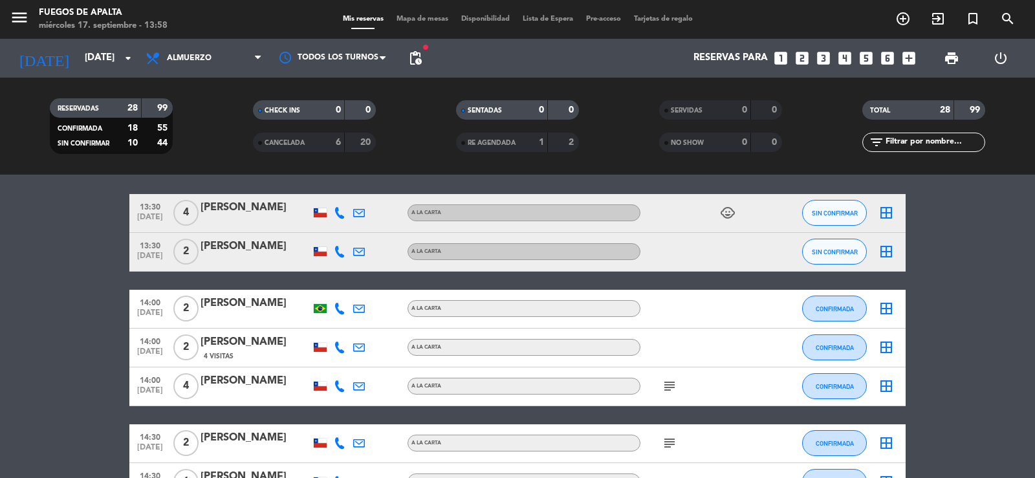
scroll to position [823, 0]
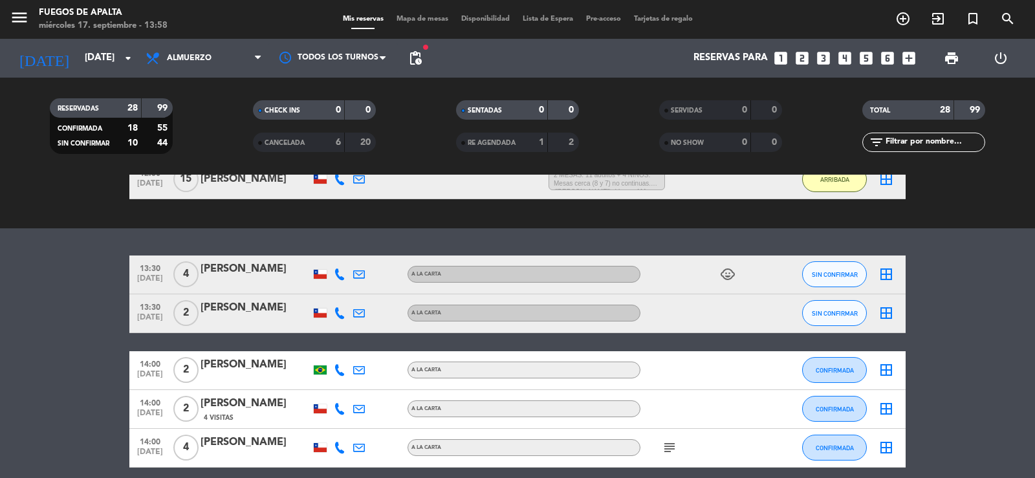
drag, startPoint x: 1002, startPoint y: 280, endPoint x: 1000, endPoint y: 274, distance: 6.8
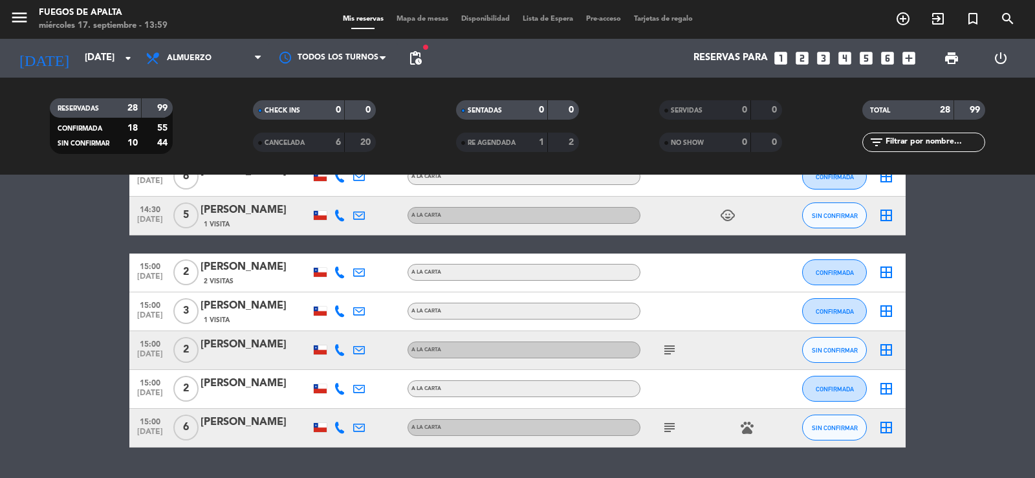
scroll to position [1224, 0]
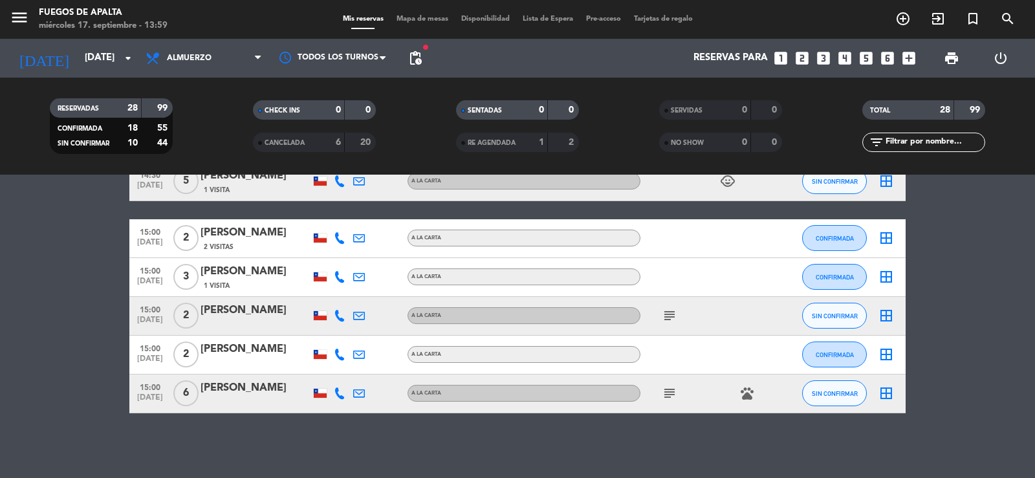
drag, startPoint x: 87, startPoint y: 398, endPoint x: 93, endPoint y: 373, distance: 25.8
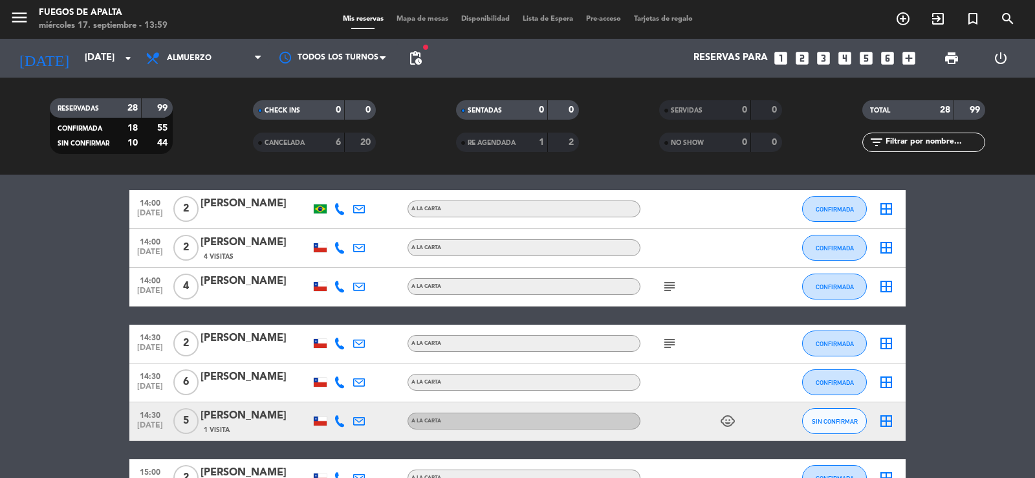
drag, startPoint x: 45, startPoint y: 417, endPoint x: 47, endPoint y: 373, distance: 43.4
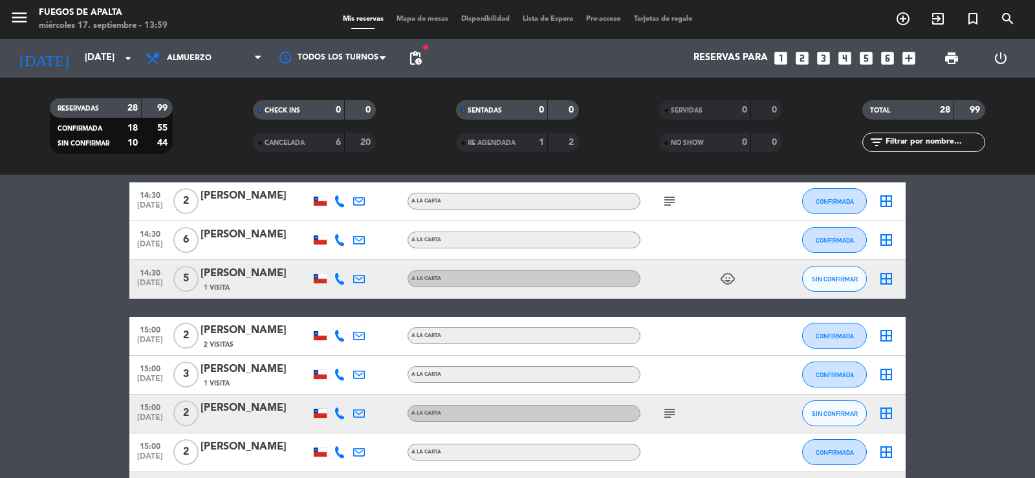
scroll to position [1118, 0]
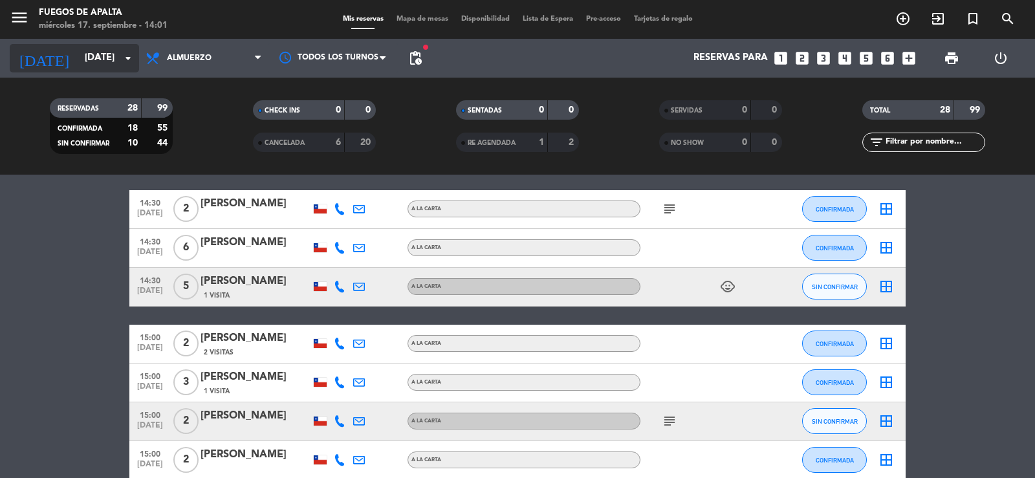
click at [91, 56] on input "[DATE]" at bounding box center [140, 58] width 125 height 25
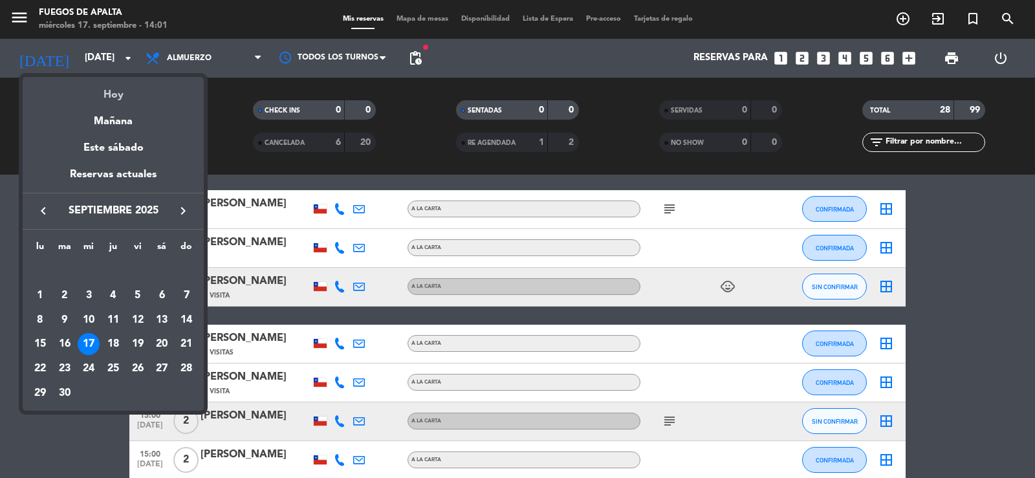
click at [129, 97] on div "Hoy" at bounding box center [113, 90] width 181 height 27
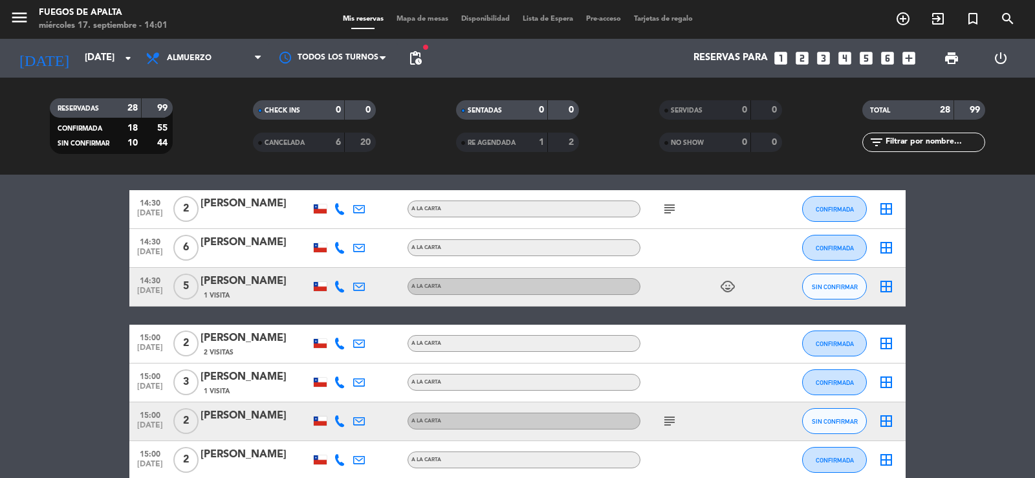
drag, startPoint x: 3, startPoint y: 317, endPoint x: 13, endPoint y: 263, distance: 54.7
drag, startPoint x: 63, startPoint y: 377, endPoint x: 63, endPoint y: 270, distance: 107.4
drag, startPoint x: 87, startPoint y: 344, endPoint x: 87, endPoint y: 333, distance: 10.4
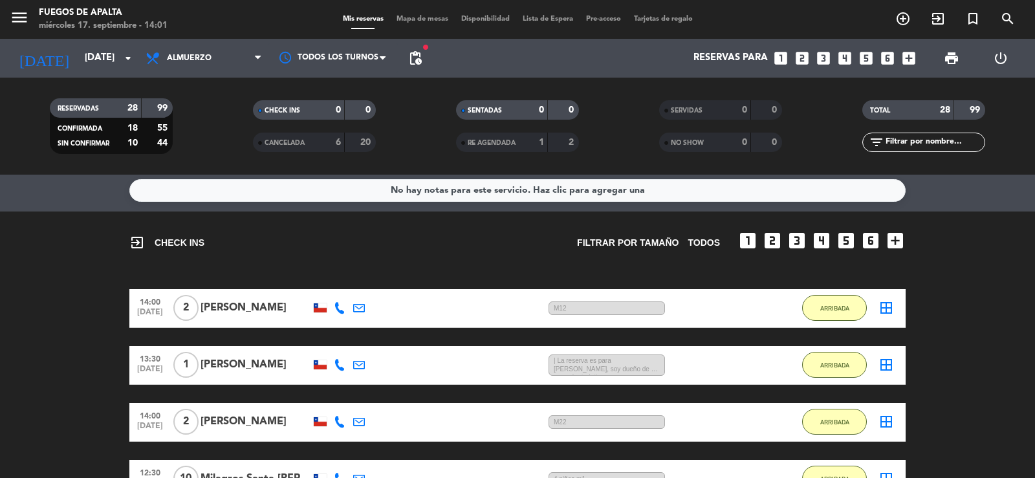
scroll to position [0, 0]
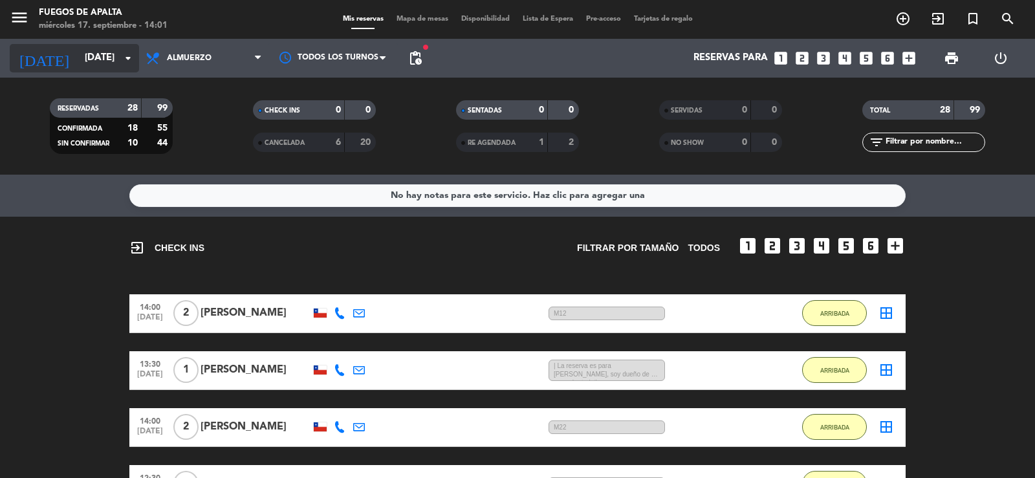
click at [87, 56] on input "[DATE]" at bounding box center [140, 58] width 125 height 25
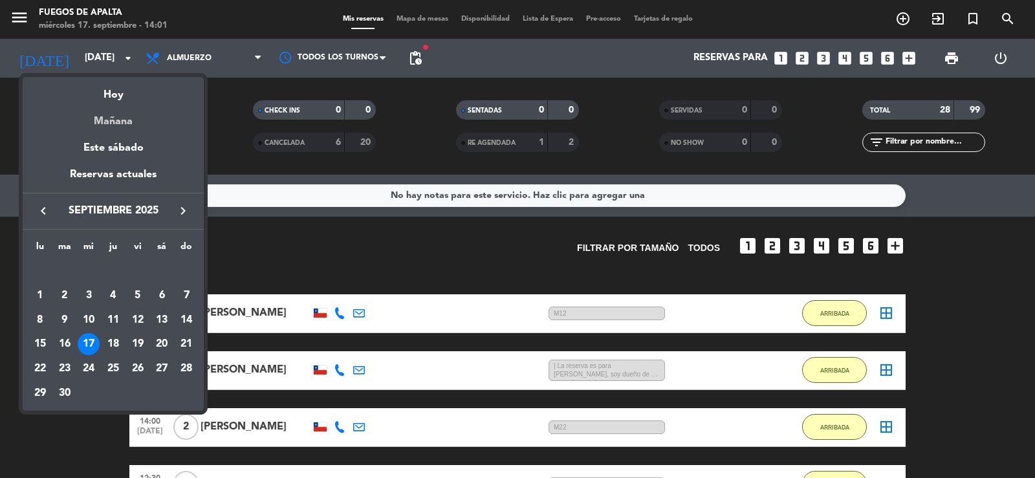
click at [133, 125] on div "Mañana" at bounding box center [113, 117] width 181 height 27
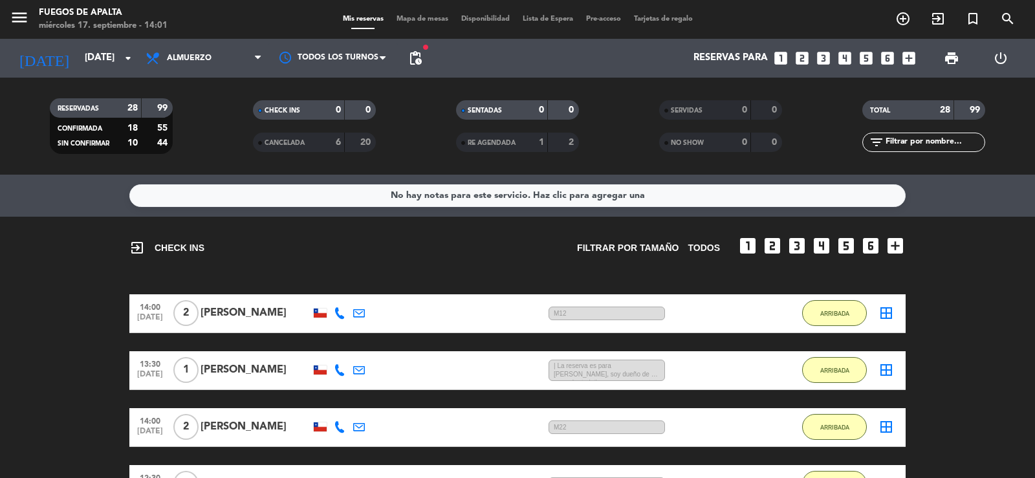
type input "[DEMOGRAPHIC_DATA][DATE]"
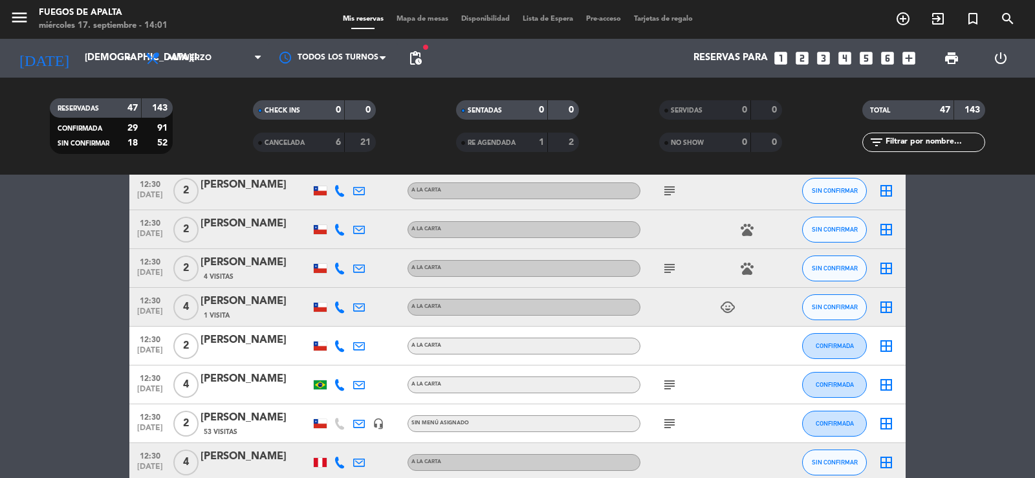
scroll to position [236, 0]
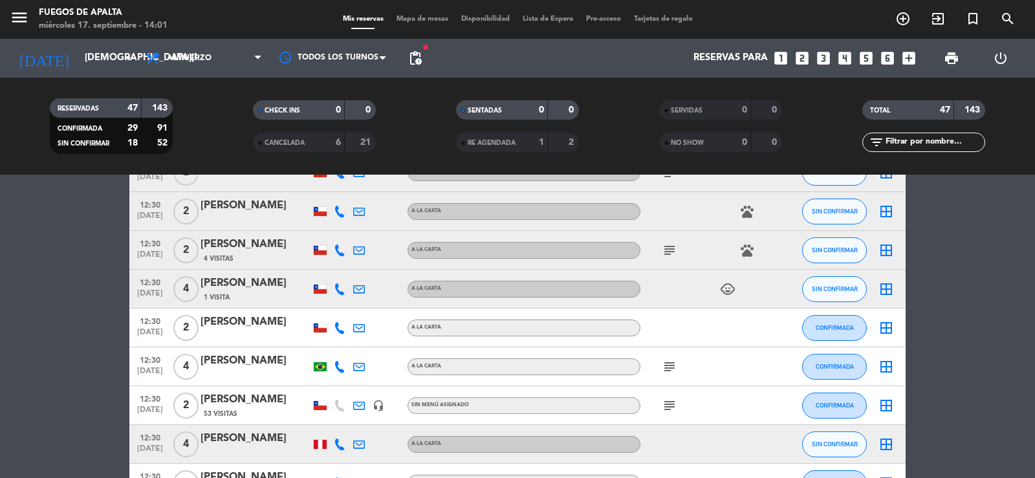
click at [731, 290] on icon "child_care" at bounding box center [728, 290] width 16 height 16
click at [230, 290] on div "[PERSON_NAME]" at bounding box center [256, 283] width 110 height 17
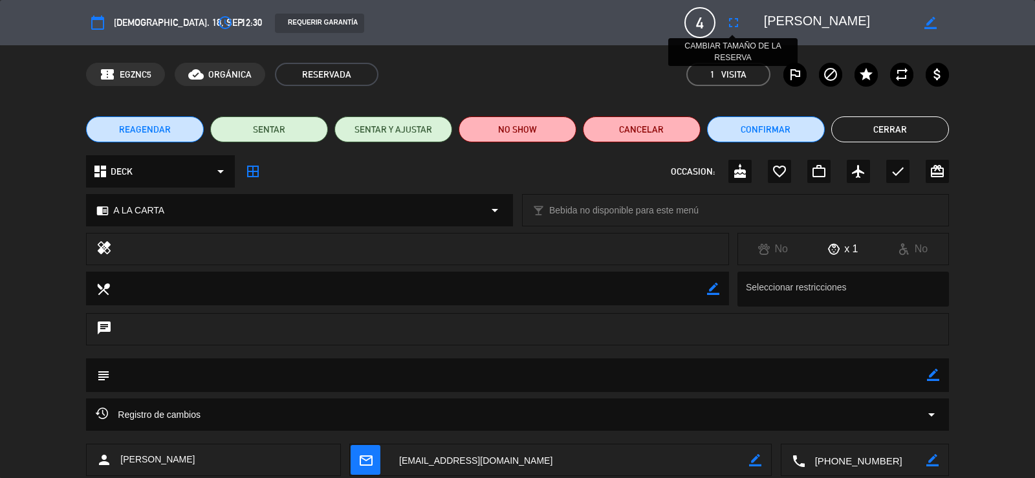
click at [727, 23] on icon "fullscreen" at bounding box center [734, 23] width 16 height 16
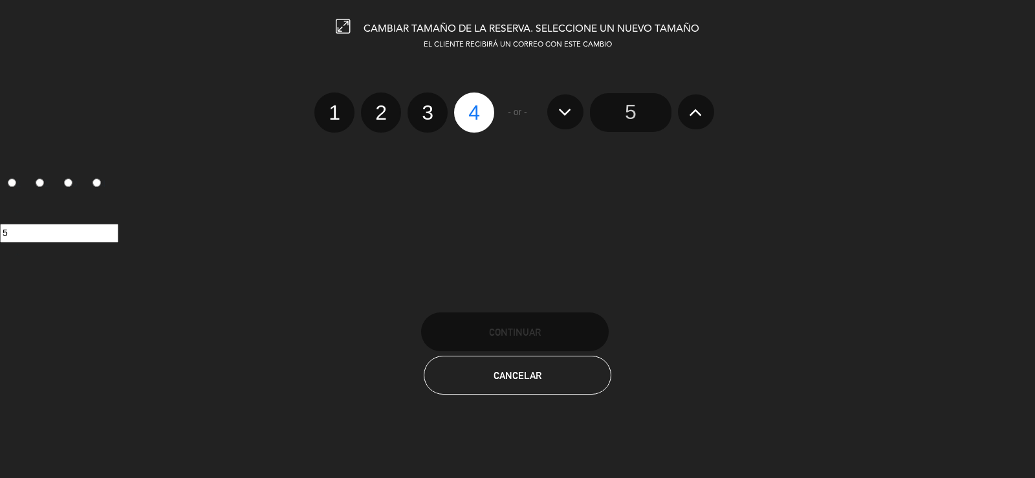
click at [635, 116] on input "5" at bounding box center [631, 112] width 82 height 39
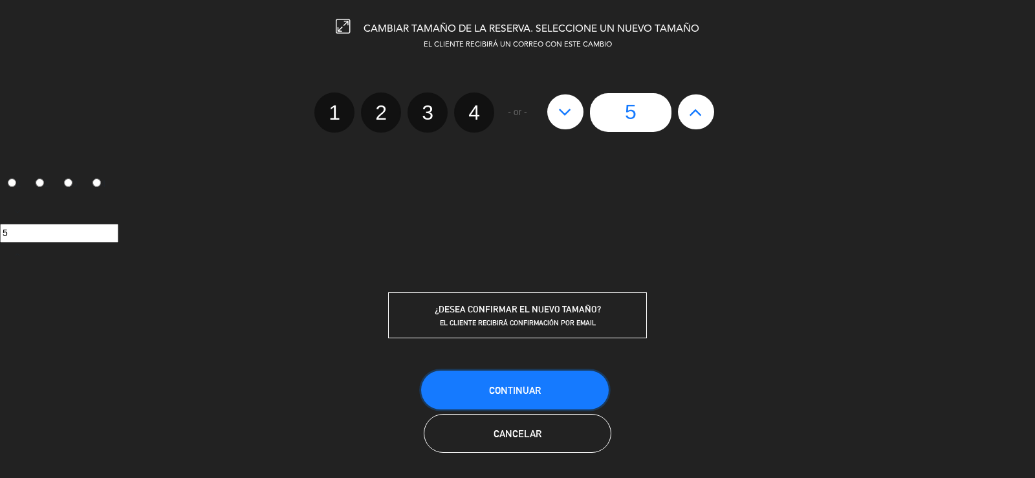
click at [552, 392] on button "Continuar" at bounding box center [515, 390] width 188 height 39
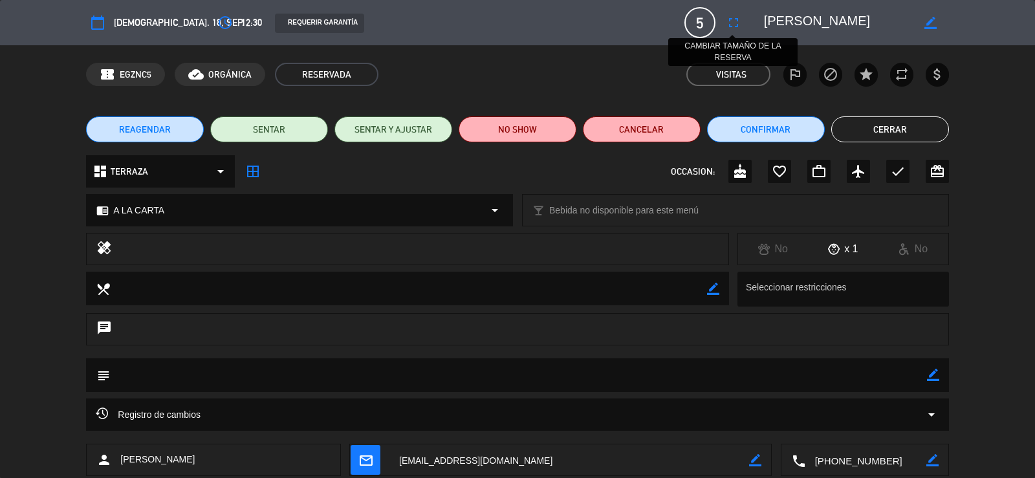
click at [733, 19] on icon "fullscreen" at bounding box center [734, 23] width 16 height 16
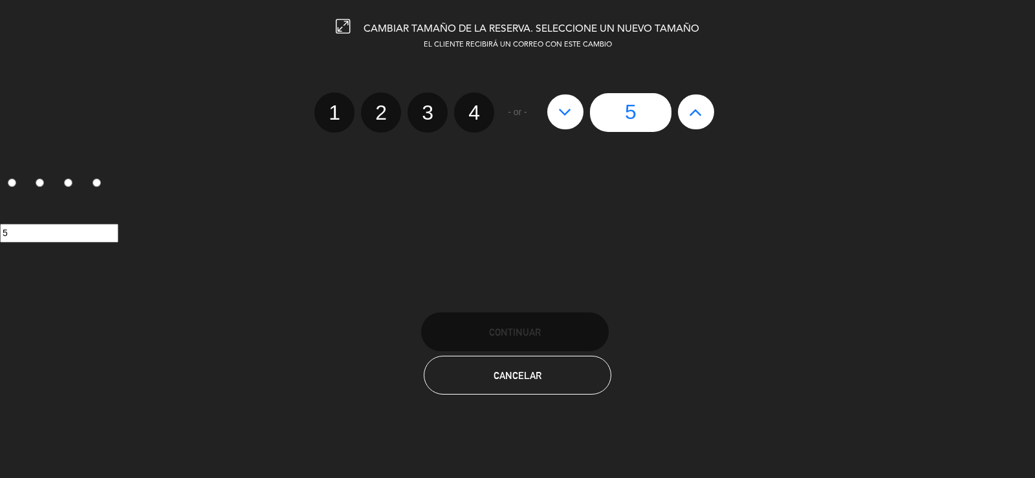
click at [682, 120] on button at bounding box center [696, 111] width 36 height 35
type input "6"
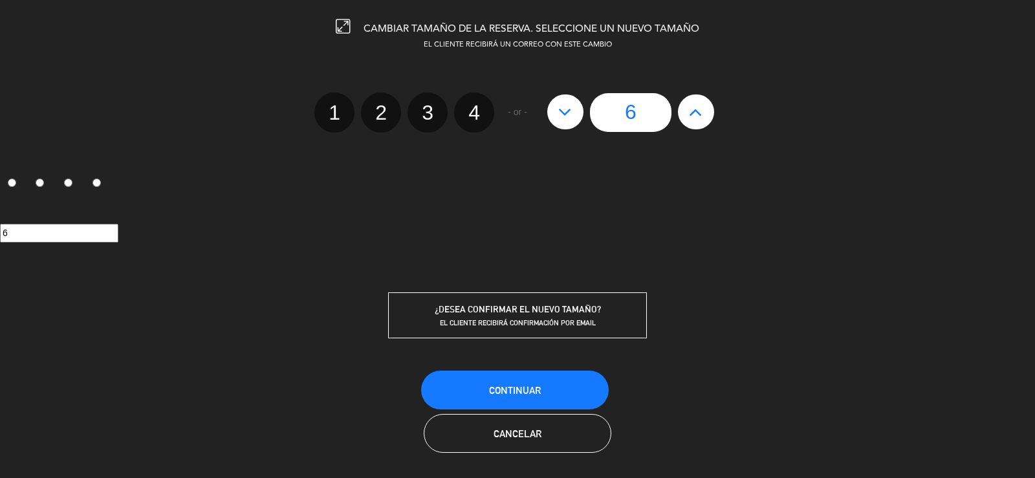
click at [695, 119] on icon at bounding box center [696, 112] width 14 height 21
type input "7"
click at [683, 113] on button at bounding box center [696, 111] width 36 height 35
type input "8"
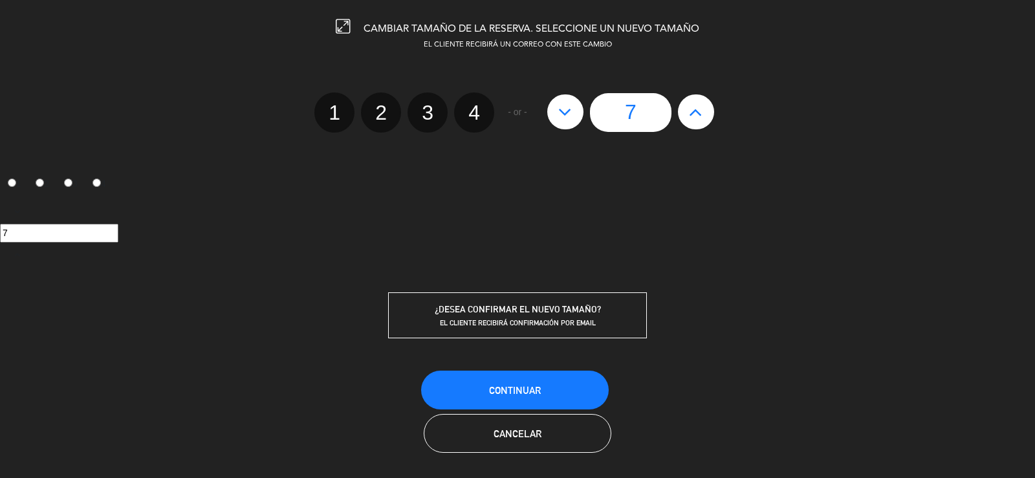
type input "8"
click at [549, 384] on button "Continuar" at bounding box center [515, 390] width 188 height 39
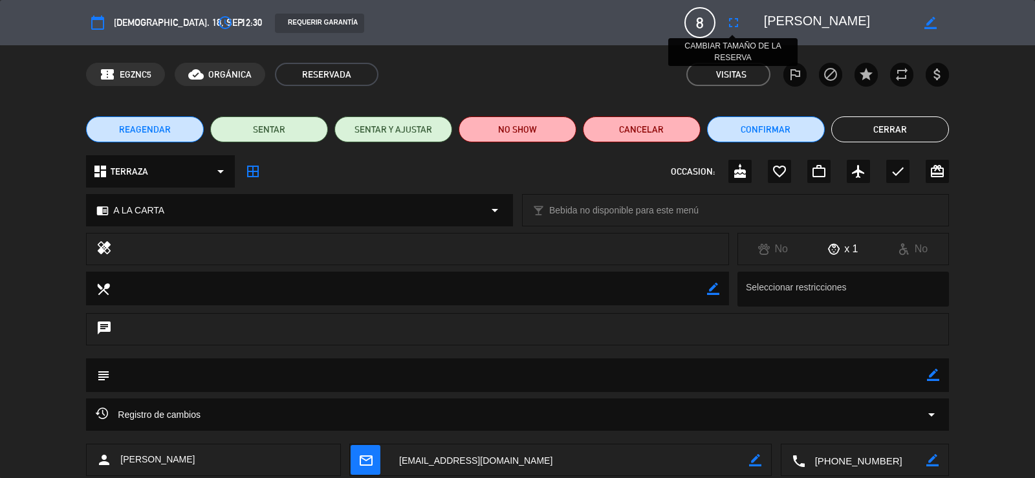
click at [736, 17] on icon "fullscreen" at bounding box center [734, 23] width 16 height 16
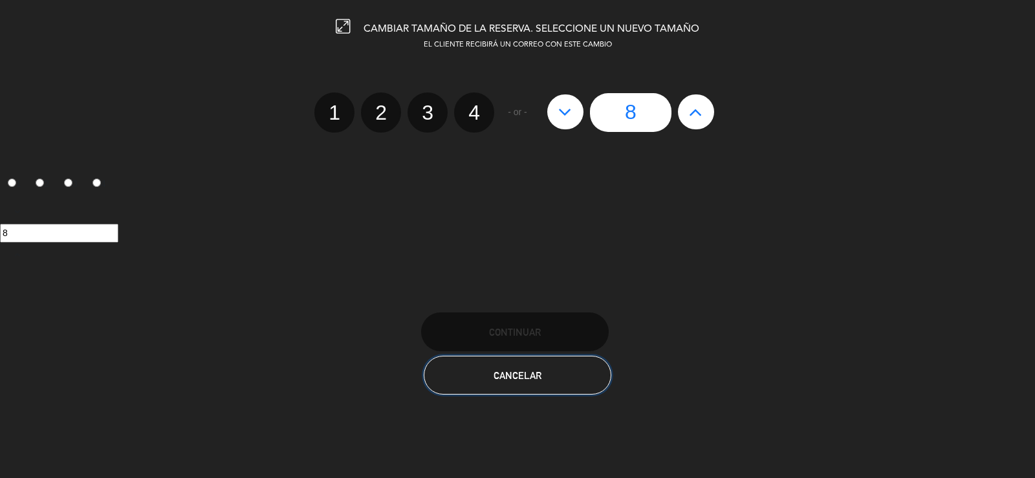
click at [546, 371] on button "Cancelar" at bounding box center [518, 375] width 188 height 39
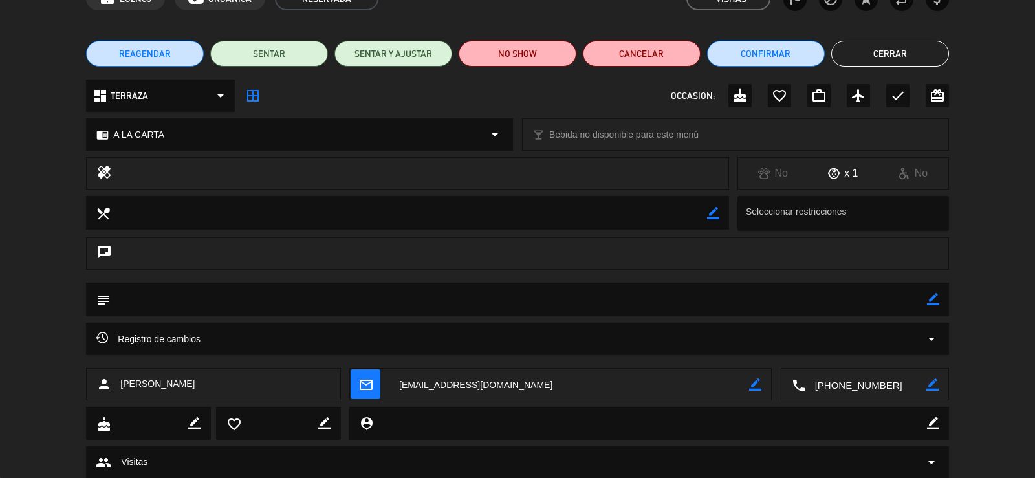
scroll to position [93, 0]
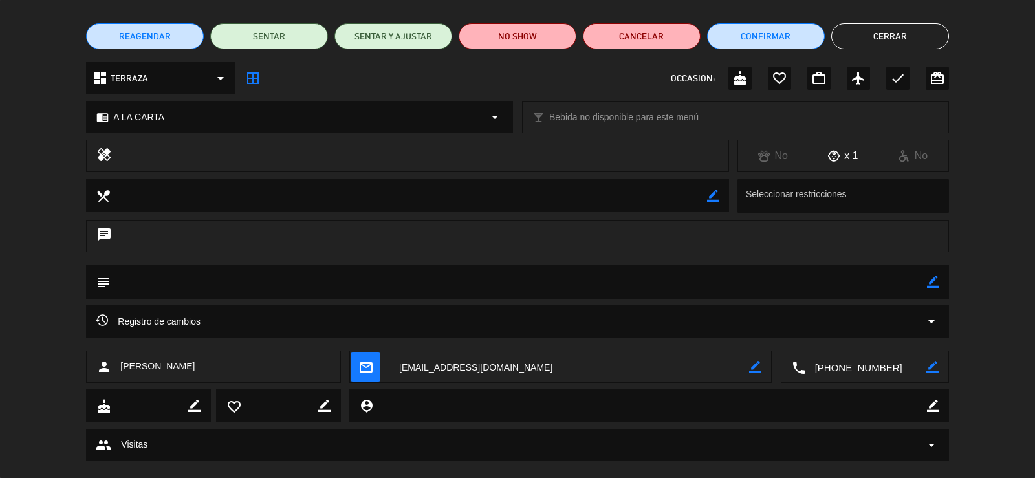
drag, startPoint x: 1033, startPoint y: 372, endPoint x: 1035, endPoint y: 300, distance: 71.9
click at [1015, 230] on div "chat" at bounding box center [517, 242] width 1035 height 45
drag, startPoint x: 1006, startPoint y: 305, endPoint x: 1006, endPoint y: 298, distance: 7.1
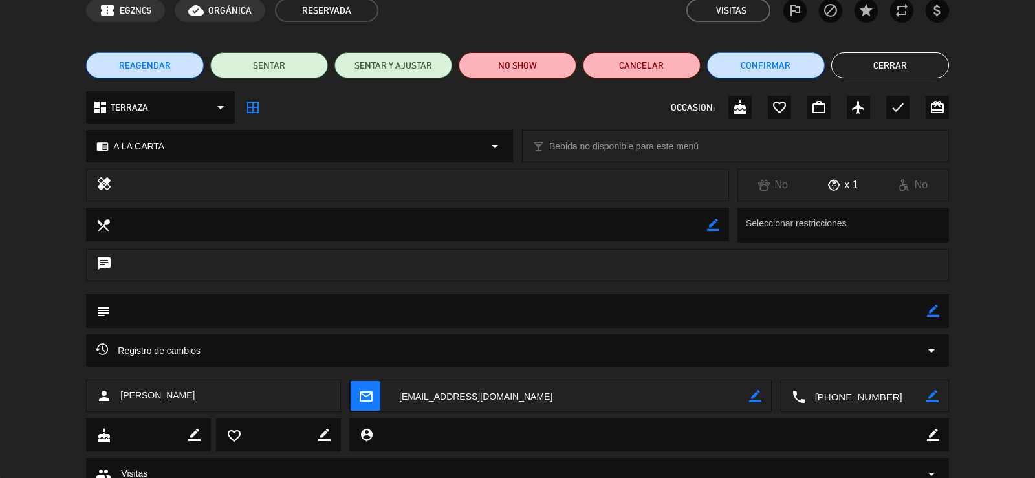
scroll to position [0, 0]
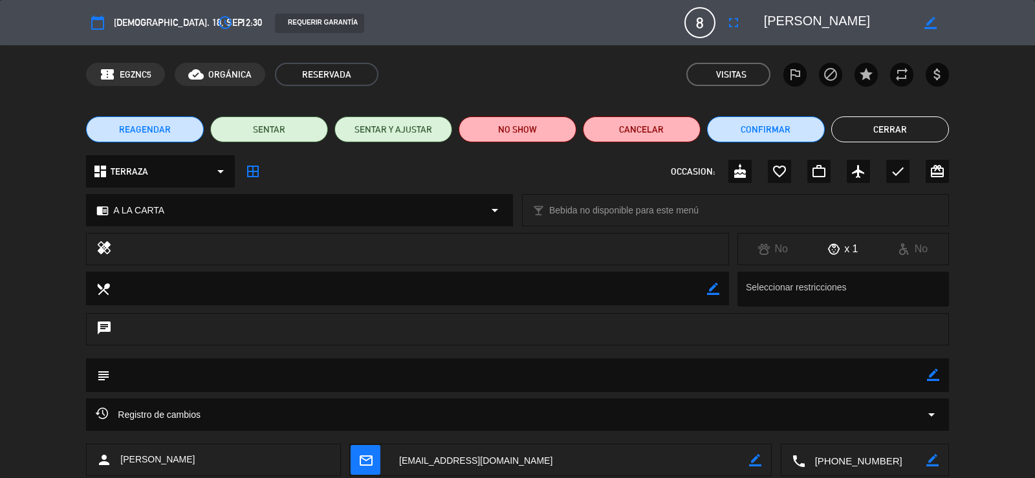
click at [900, 127] on button "Cerrar" at bounding box center [891, 129] width 118 height 26
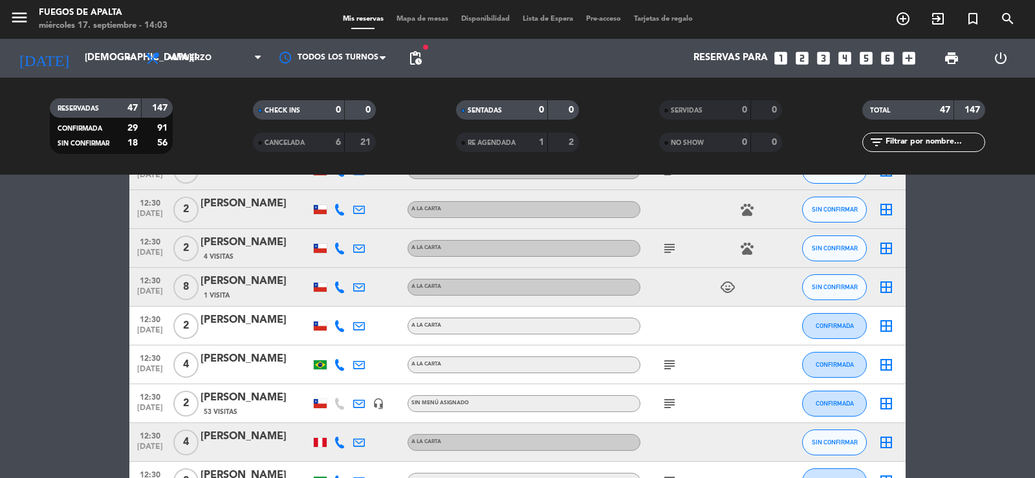
scroll to position [210, 0]
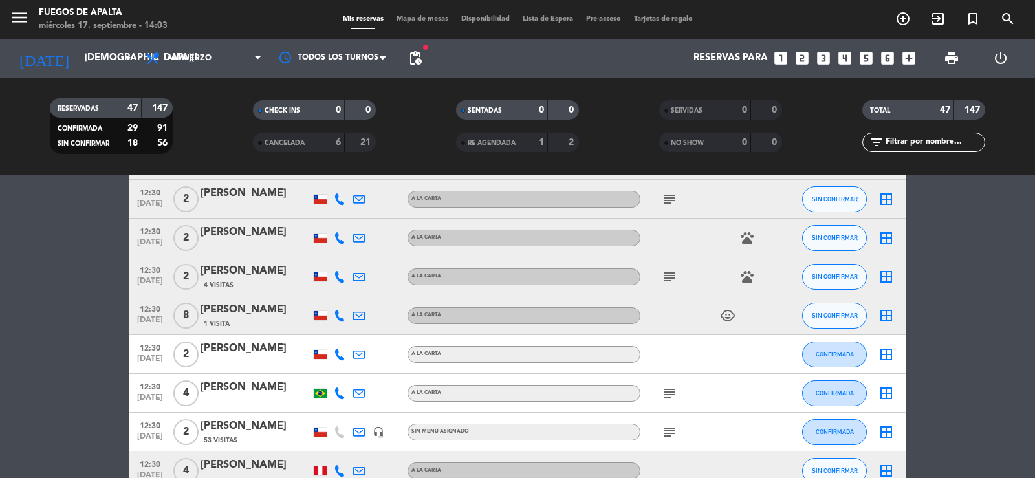
click at [342, 318] on icon at bounding box center [340, 316] width 12 height 12
click at [730, 315] on icon "child_care" at bounding box center [728, 316] width 16 height 16
click at [826, 314] on span "SIN CONFIRMAR" at bounding box center [835, 315] width 46 height 7
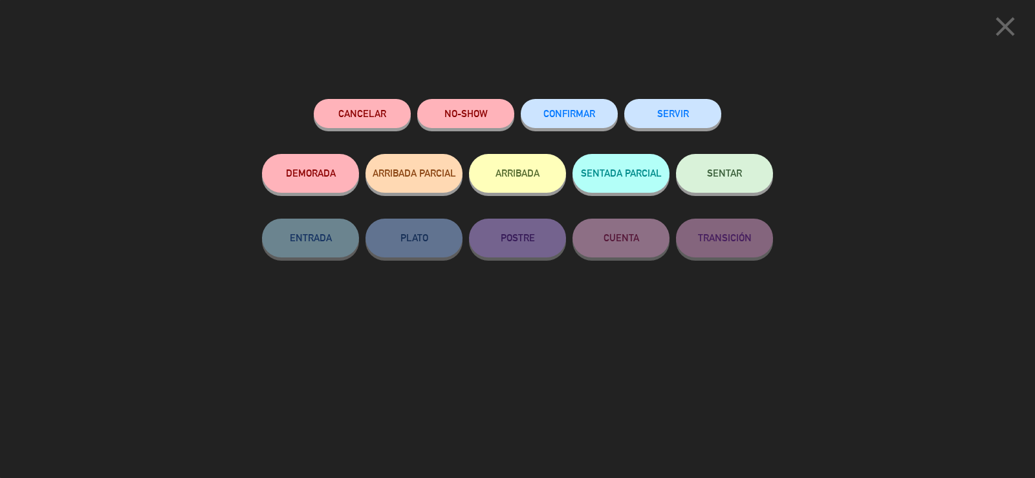
click at [577, 113] on span "CONFIRMAR" at bounding box center [570, 113] width 52 height 11
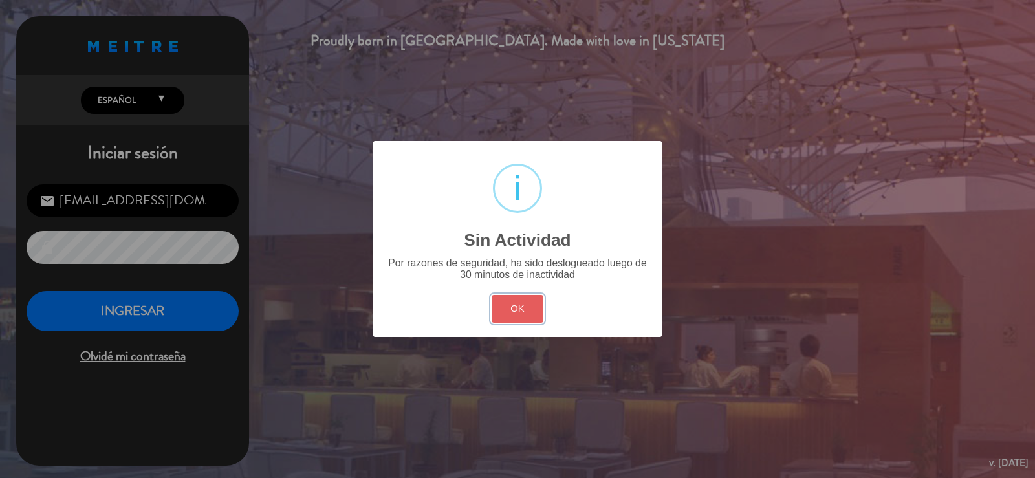
click at [538, 306] on button "OK" at bounding box center [518, 309] width 52 height 28
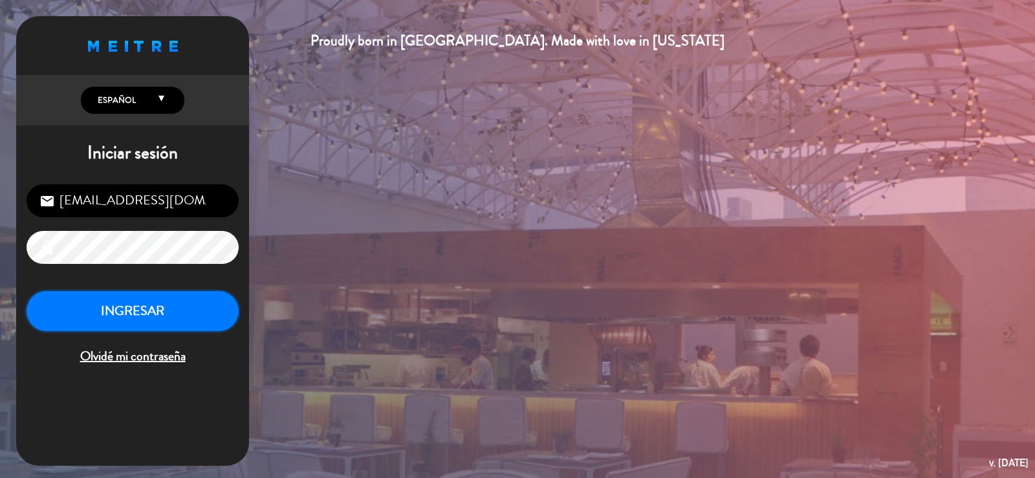
click at [139, 321] on button "INGRESAR" at bounding box center [133, 311] width 212 height 41
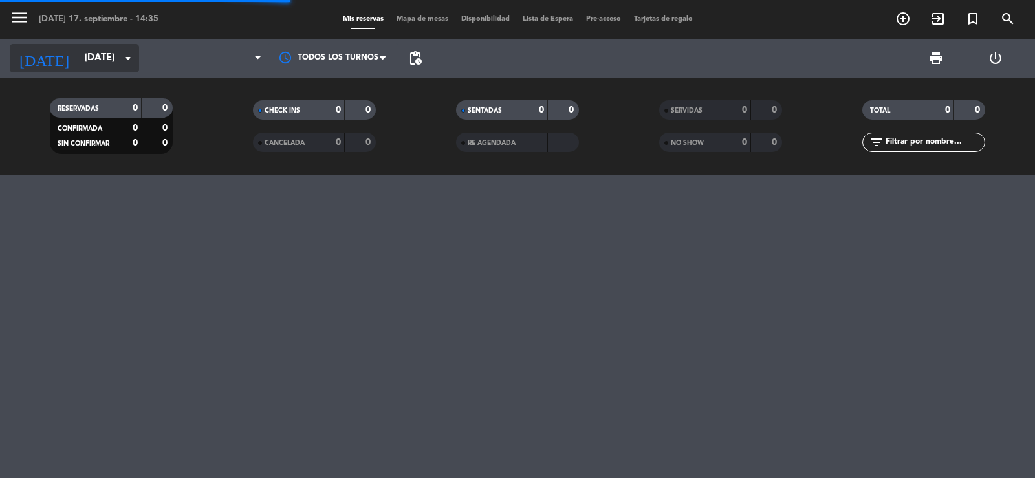
click at [84, 53] on input "[DATE]" at bounding box center [140, 58] width 125 height 25
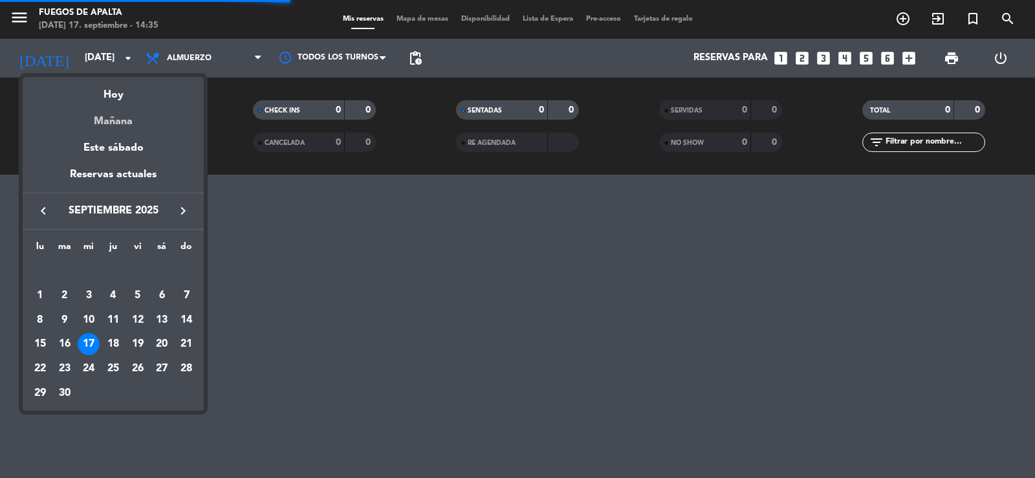
click at [111, 122] on div "Mañana" at bounding box center [113, 117] width 181 height 27
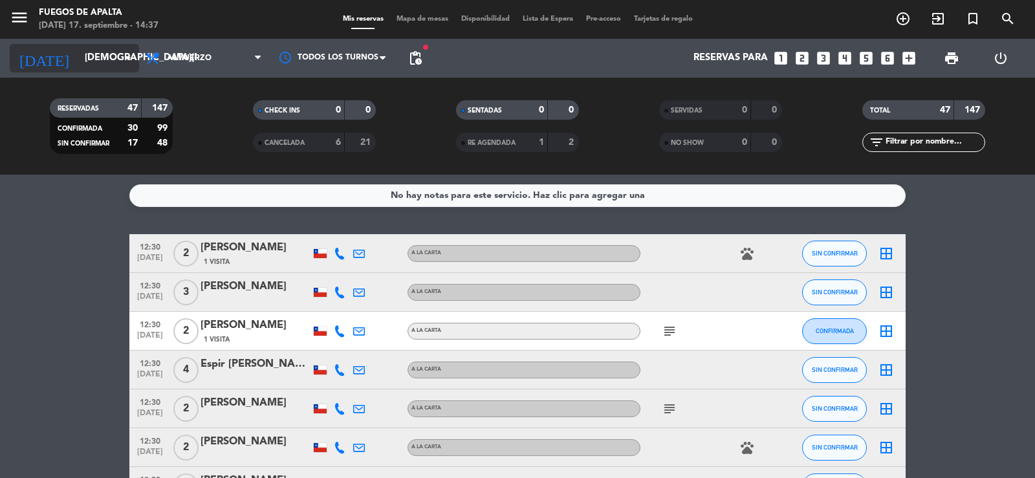
click at [78, 67] on input "[DEMOGRAPHIC_DATA][DATE]" at bounding box center [140, 58] width 125 height 25
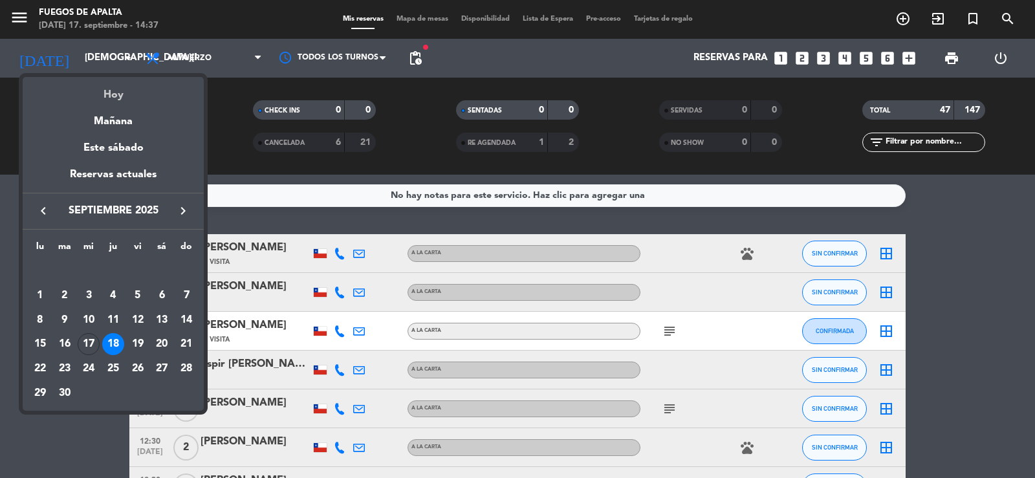
click at [106, 96] on div "Hoy" at bounding box center [113, 90] width 181 height 27
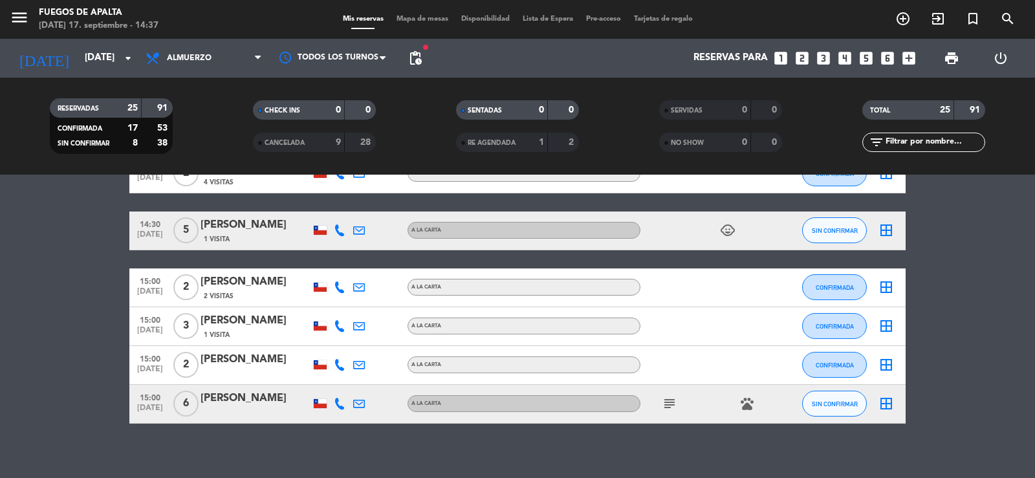
scroll to position [1151, 0]
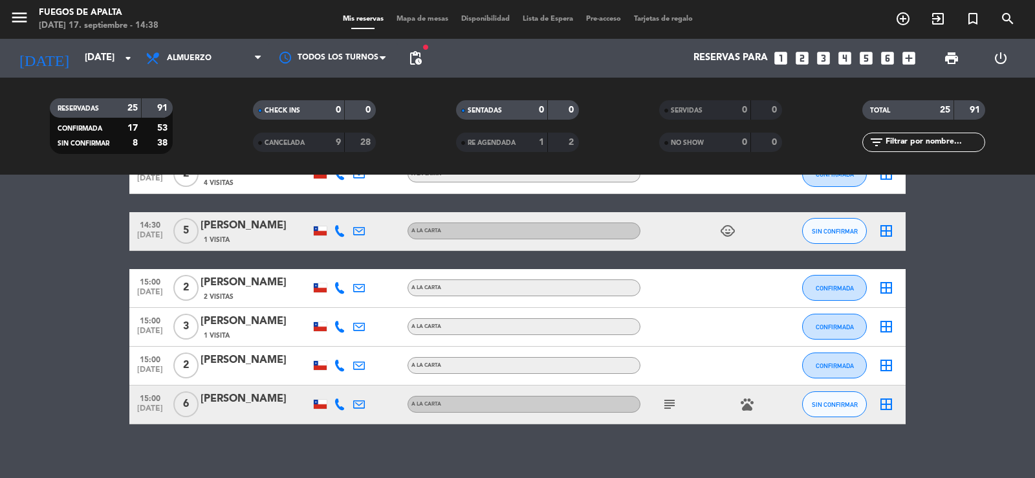
drag, startPoint x: 76, startPoint y: 379, endPoint x: 71, endPoint y: 347, distance: 32.7
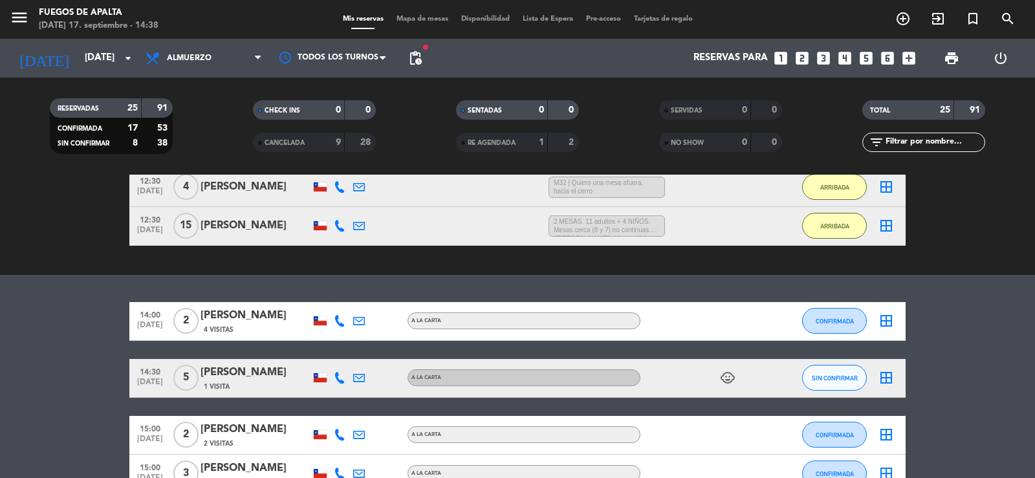
scroll to position [1017, 0]
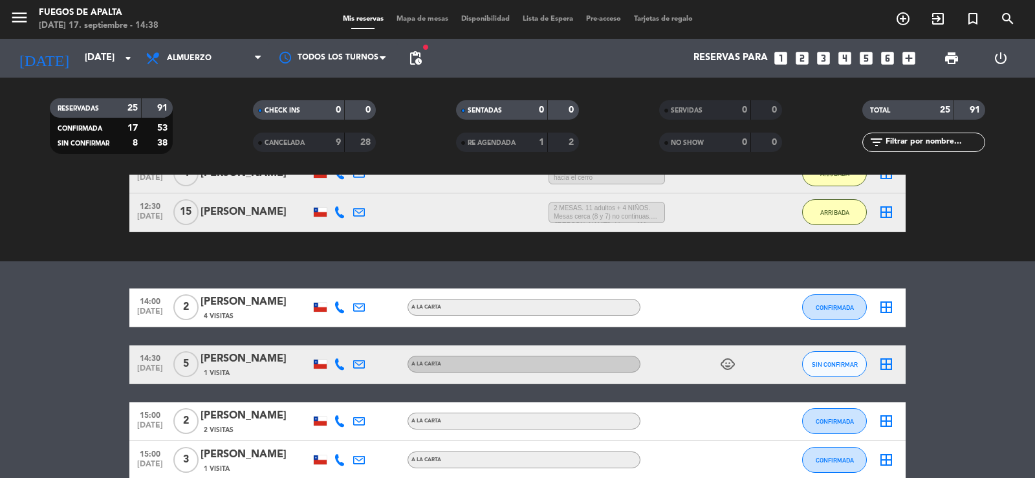
click at [245, 304] on div "[PERSON_NAME]" at bounding box center [256, 302] width 110 height 17
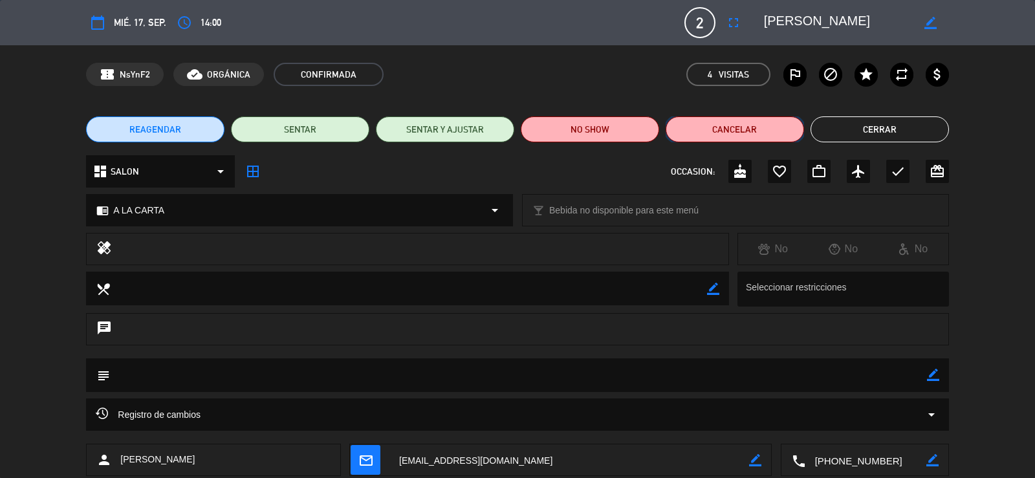
click at [706, 122] on button "Cancelar" at bounding box center [735, 129] width 138 height 26
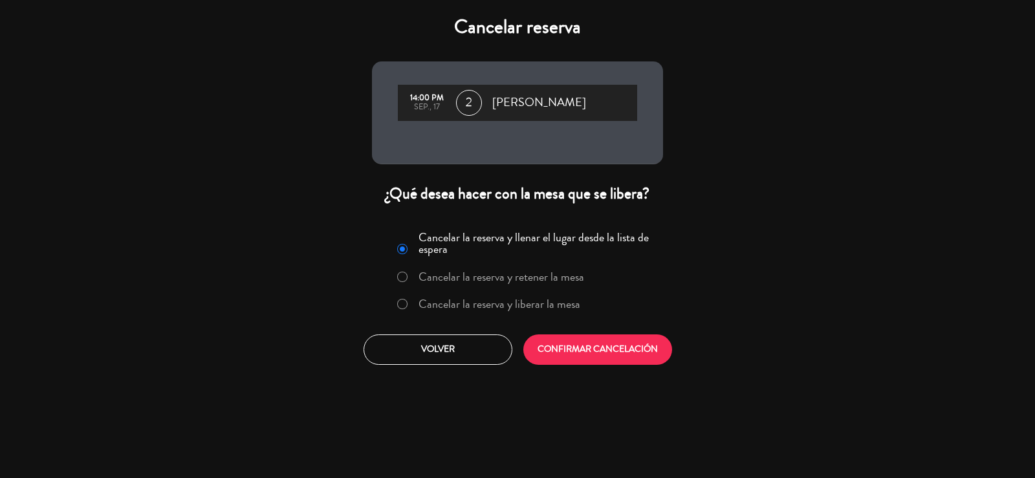
click at [535, 289] on div "Cancelar la reserva y llenar el lugar desde la lista de espera Cancelar la rese…" at bounding box center [518, 273] width 274 height 94
click at [537, 300] on label "Cancelar la reserva y liberar la mesa" at bounding box center [500, 304] width 162 height 12
click at [550, 355] on button "CONFIRMAR CANCELACIÓN" at bounding box center [598, 350] width 149 height 30
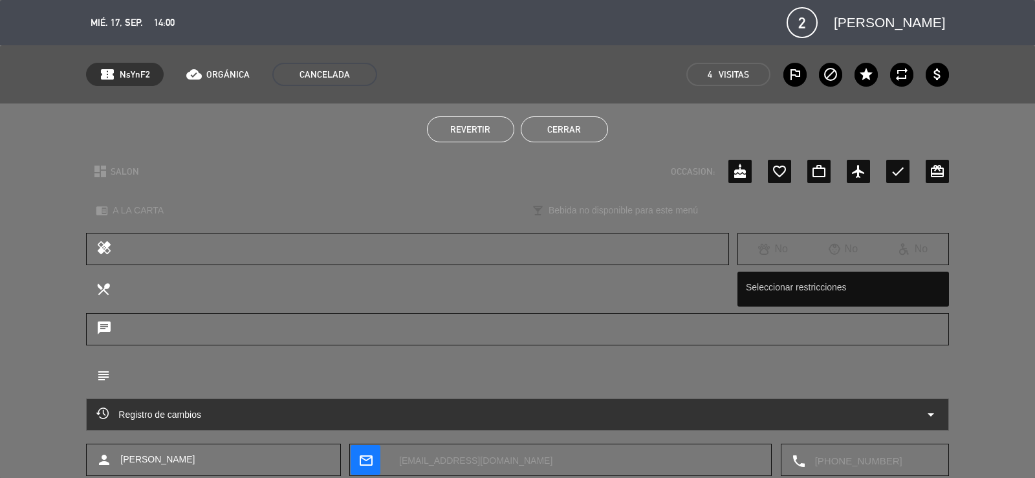
click at [562, 128] on button "Cerrar" at bounding box center [564, 129] width 87 height 26
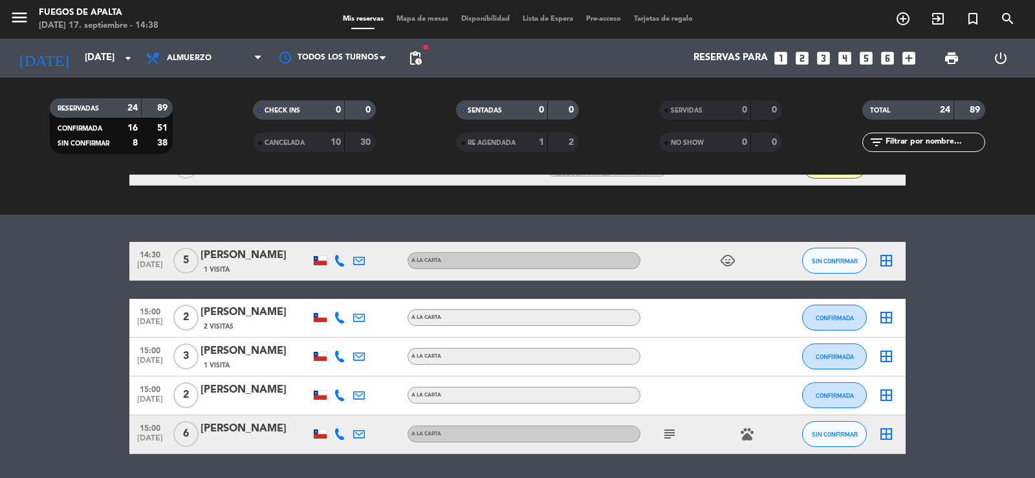
scroll to position [1069, 0]
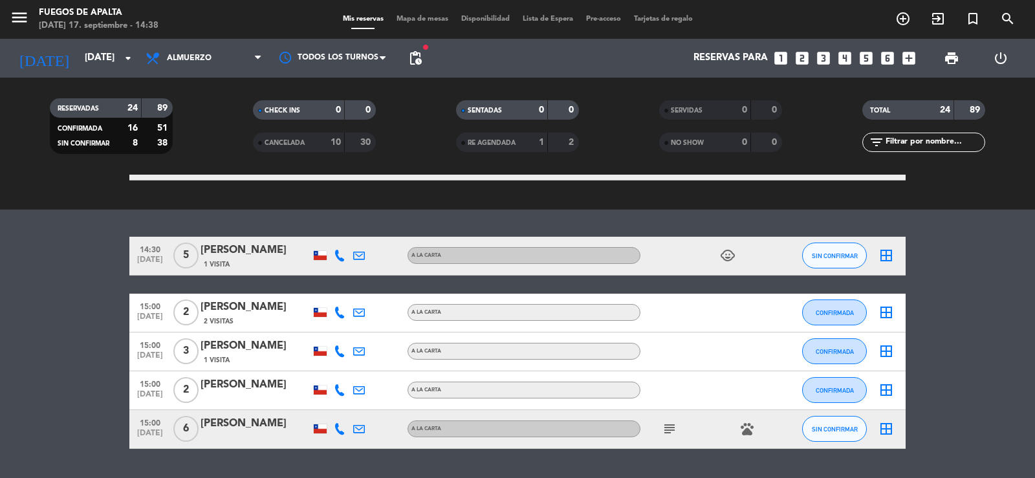
click at [338, 253] on icon at bounding box center [340, 256] width 12 height 12
click at [14, 345] on bookings-row "14:30 [DATE] 5 [PERSON_NAME] 1 Visita [PHONE_NUMBER] Copiar content_paste | A L…" at bounding box center [517, 343] width 1035 height 212
click at [343, 260] on icon at bounding box center [340, 256] width 12 height 12
click at [61, 271] on bookings-row "14:30 [DATE] 5 [PERSON_NAME] 1 Visita [PHONE_NUMBER] Copiar content_paste | A L…" at bounding box center [517, 343] width 1035 height 212
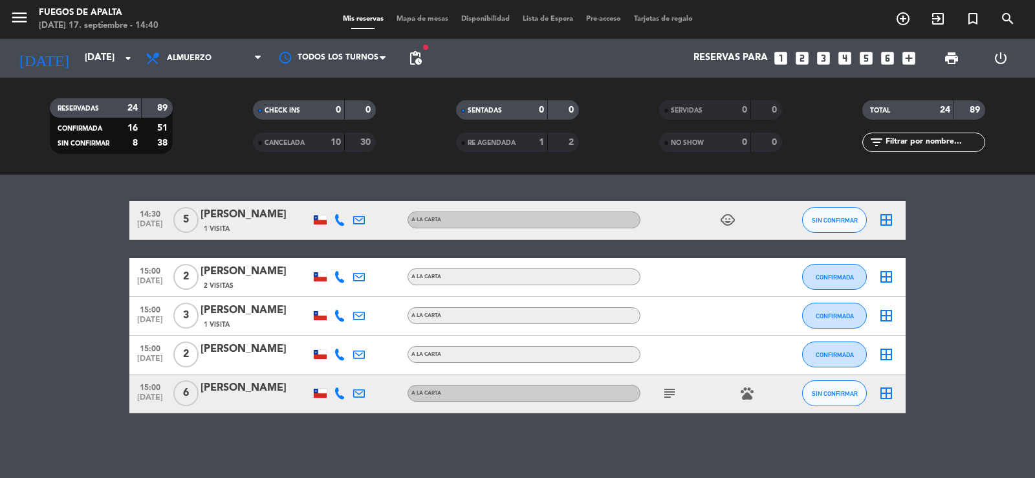
click at [95, 420] on div "No hay notas para este servicio. Haz clic para agregar una exit_to_app CHECK IN…" at bounding box center [517, 327] width 1035 height 304
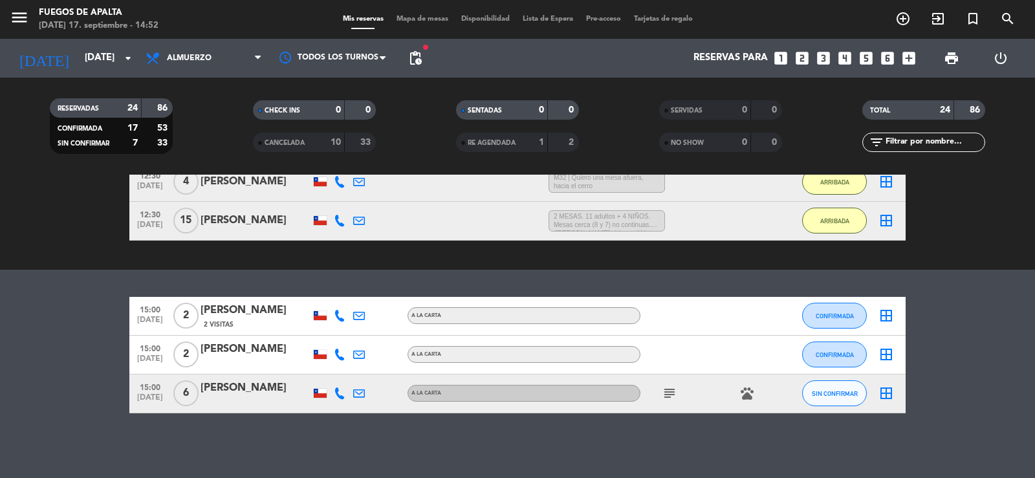
click at [36, 331] on bookings-row "15:00 [DATE] 2 [PERSON_NAME] 2 Visitas A LA CARTA CONFIRMADA border_all 15:00 […" at bounding box center [517, 355] width 1035 height 116
click at [85, 53] on input "[DATE]" at bounding box center [140, 58] width 125 height 25
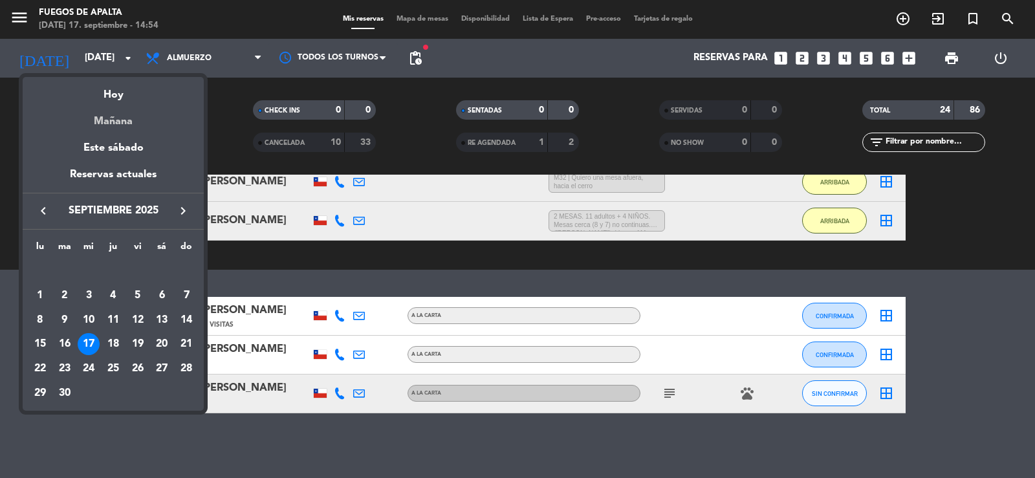
click at [138, 113] on div "Mañana" at bounding box center [113, 117] width 181 height 27
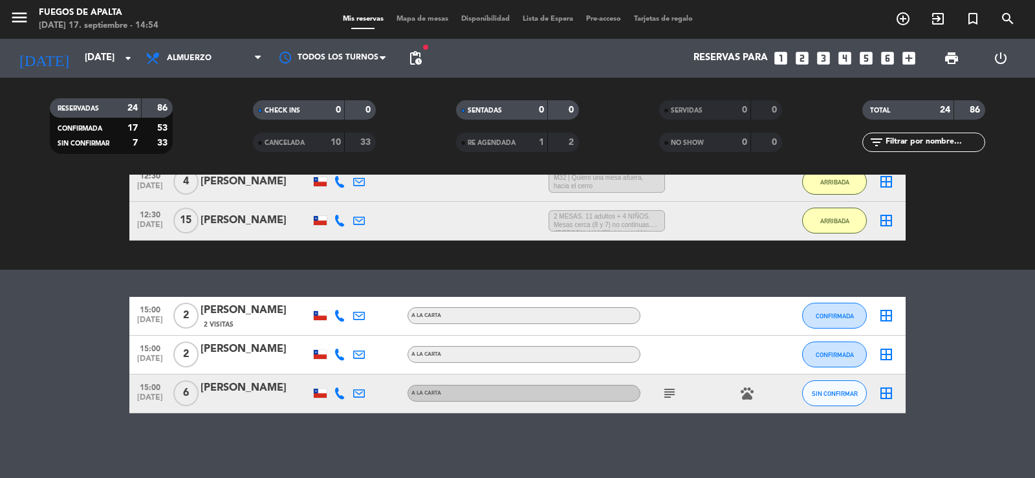
type input "[DEMOGRAPHIC_DATA][DATE]"
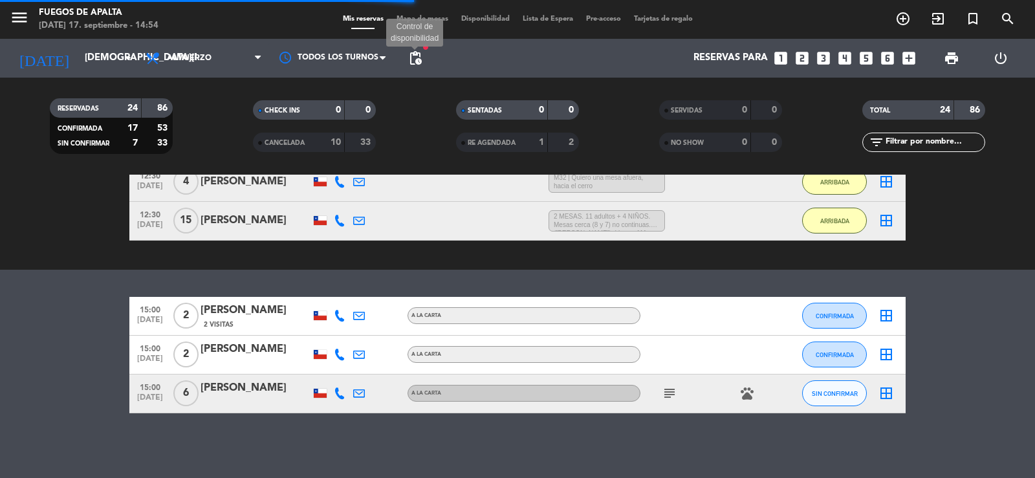
scroll to position [33, 0]
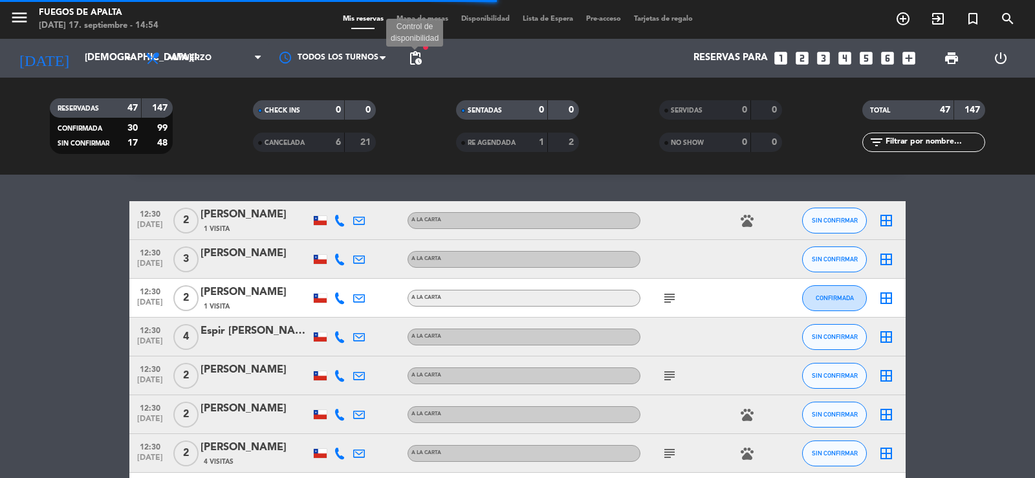
click at [417, 57] on span "pending_actions" at bounding box center [416, 58] width 16 height 16
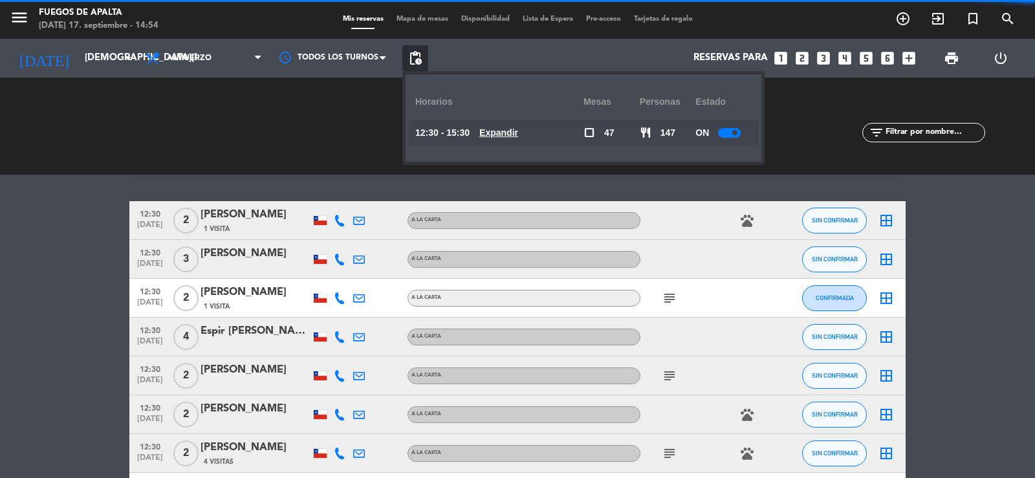
click at [507, 138] on u "Expandir" at bounding box center [499, 132] width 39 height 10
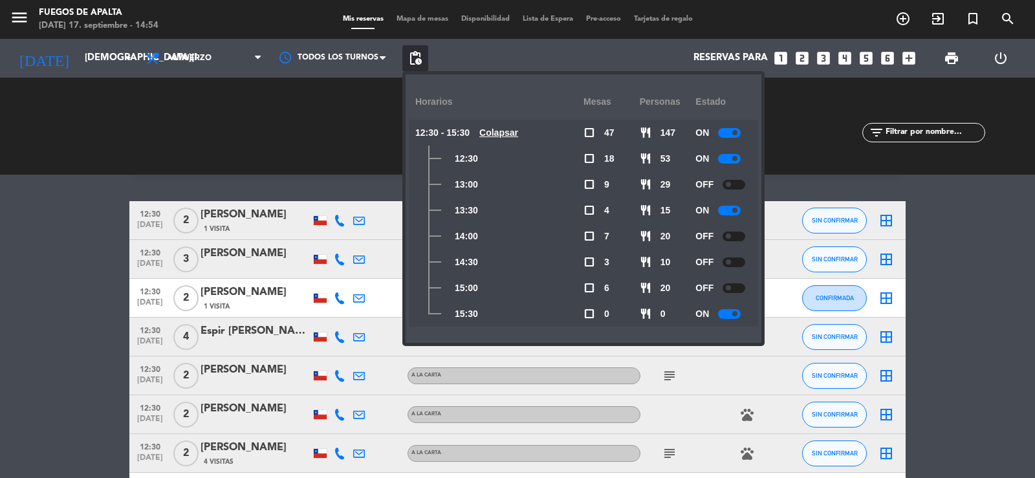
click at [733, 159] on div at bounding box center [729, 159] width 23 height 10
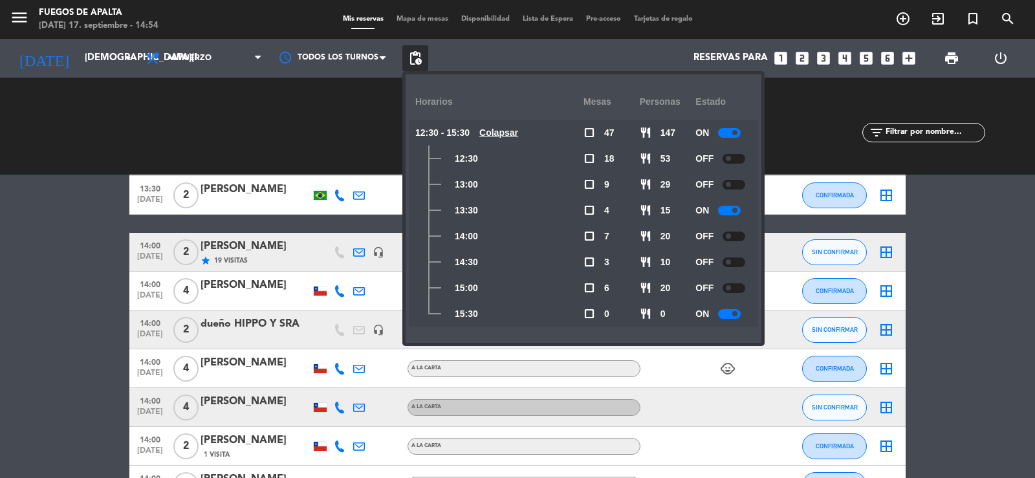
scroll to position [1308, 0]
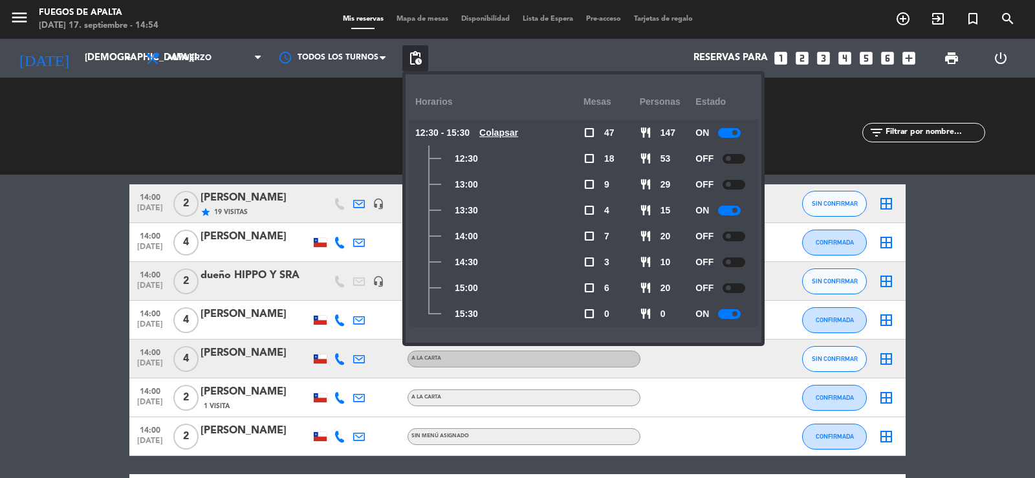
drag, startPoint x: 1011, startPoint y: 258, endPoint x: 916, endPoint y: 12, distance: 263.4
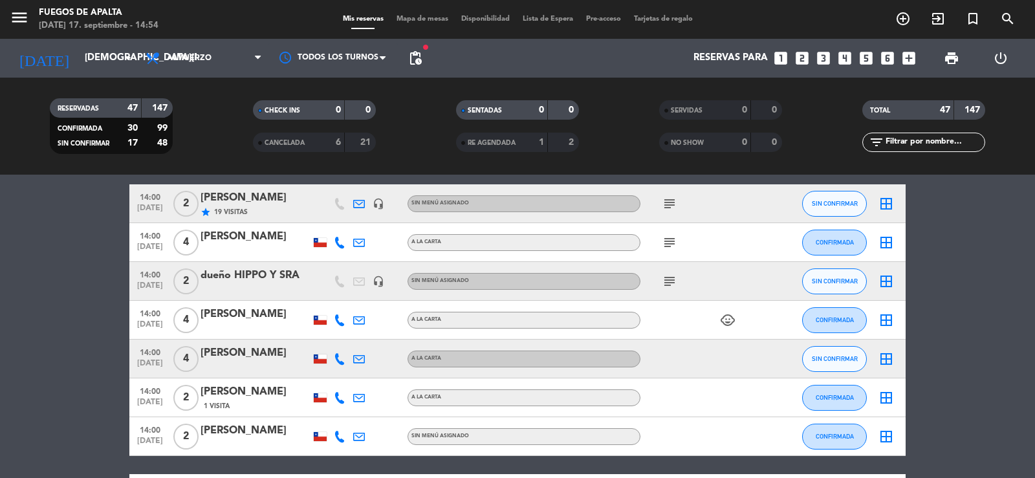
click at [827, 56] on icon "looks_3" at bounding box center [823, 58] width 17 height 17
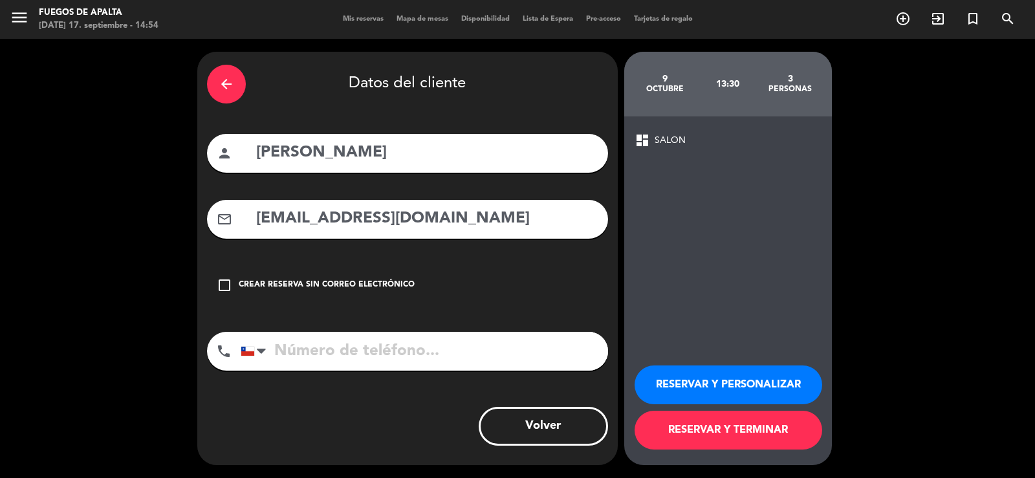
click at [230, 79] on icon "arrow_back" at bounding box center [227, 84] width 16 height 16
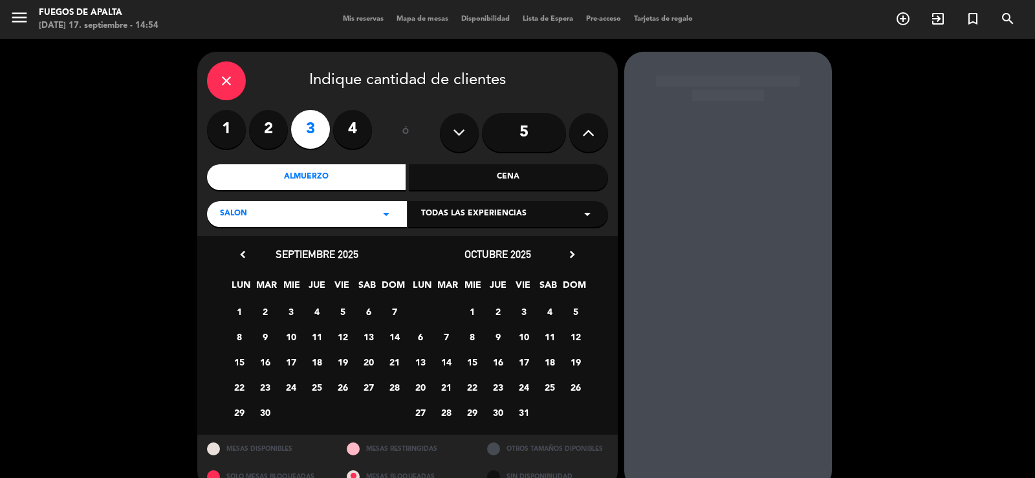
click at [230, 79] on icon "close" at bounding box center [227, 81] width 16 height 16
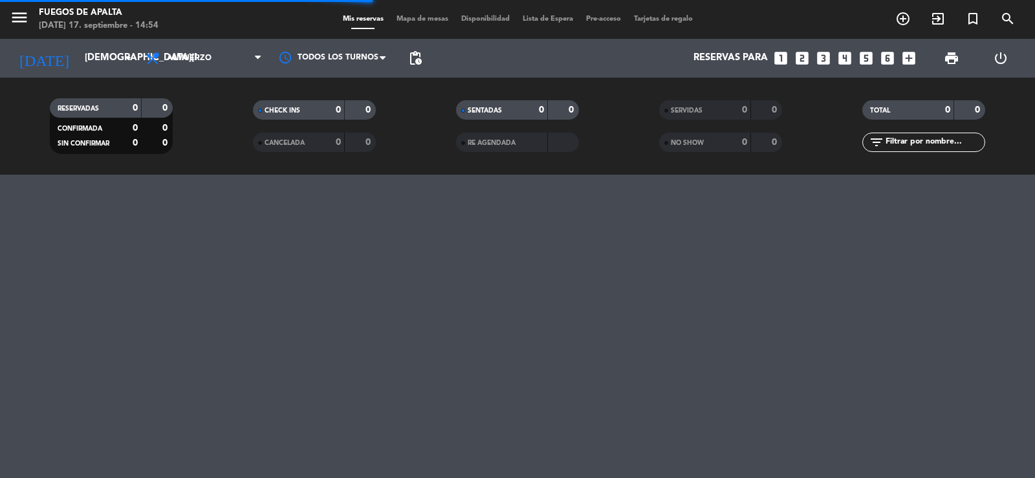
click at [821, 57] on icon "looks_3" at bounding box center [823, 58] width 17 height 17
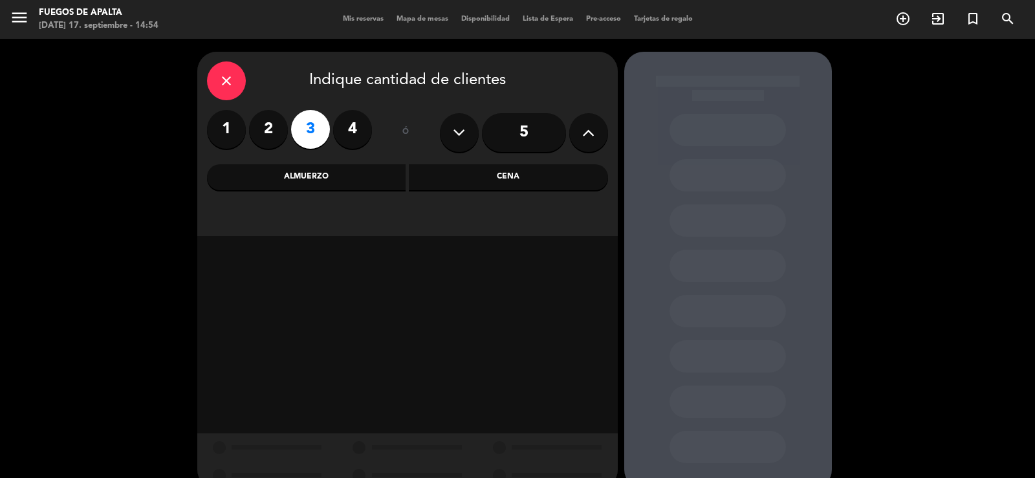
click at [310, 184] on div "Almuerzo" at bounding box center [306, 177] width 199 height 26
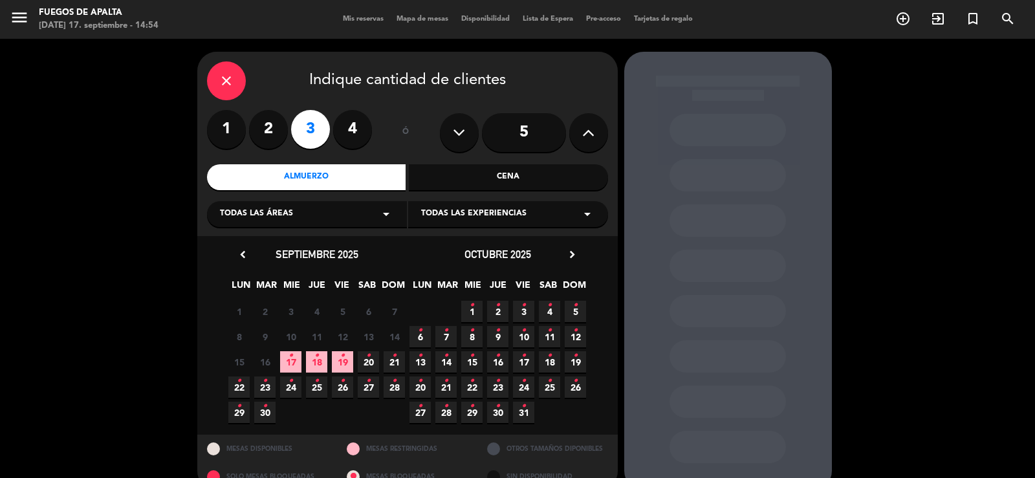
click at [317, 357] on icon "•" at bounding box center [317, 356] width 5 height 21
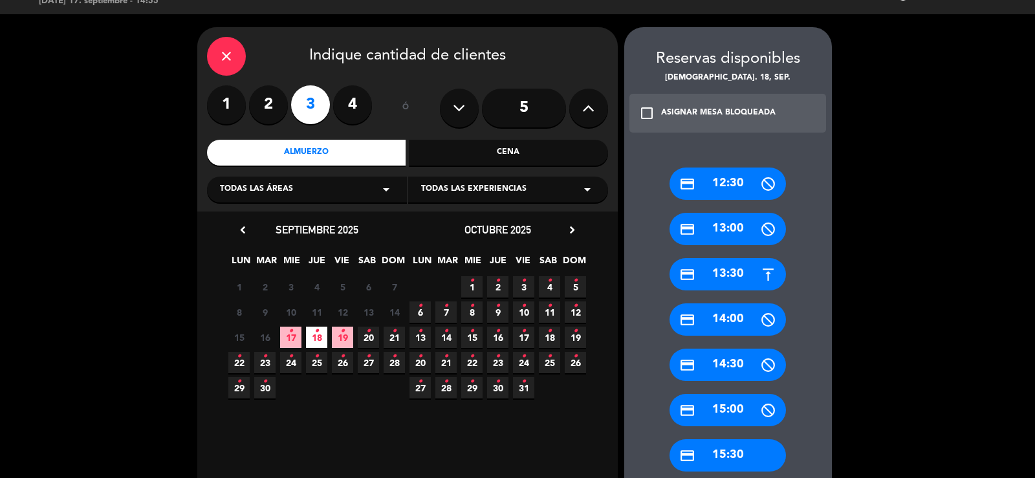
click at [737, 361] on div "credit_card 14:30" at bounding box center [728, 365] width 116 height 32
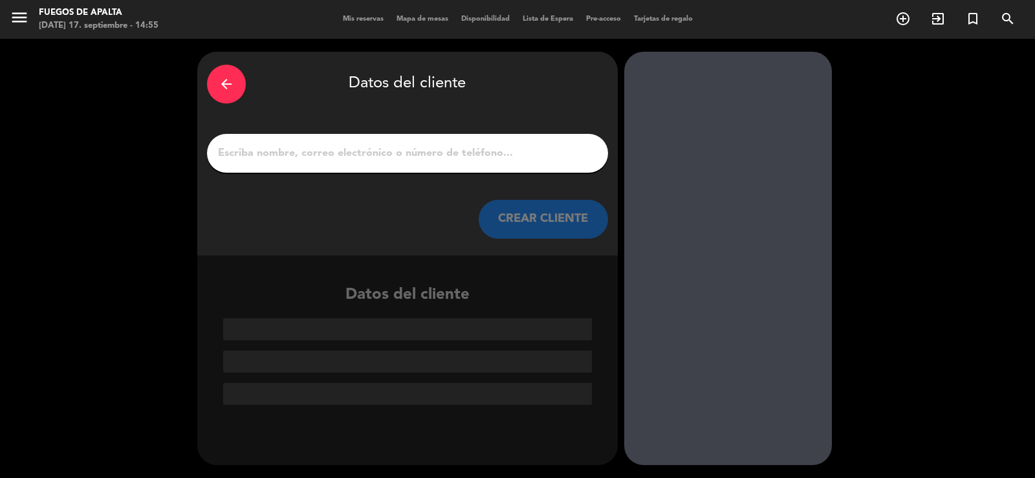
drag, startPoint x: 511, startPoint y: 157, endPoint x: 520, endPoint y: 148, distance: 13.3
click at [512, 155] on input "1" at bounding box center [408, 153] width 382 height 18
type input "j"
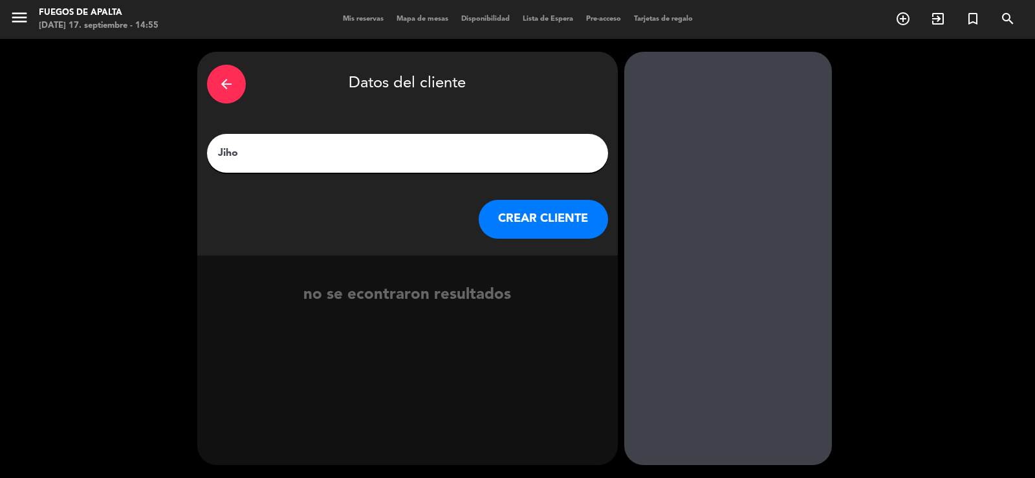
type input "Jiho"
click at [538, 214] on button "CREAR CLIENTE" at bounding box center [543, 219] width 129 height 39
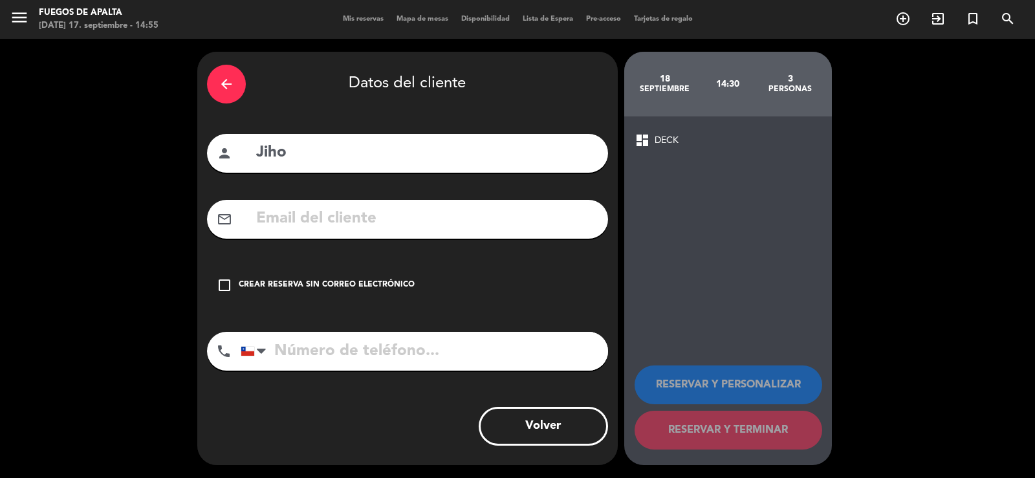
click at [342, 280] on div "Crear reserva sin correo electrónico" at bounding box center [327, 285] width 176 height 13
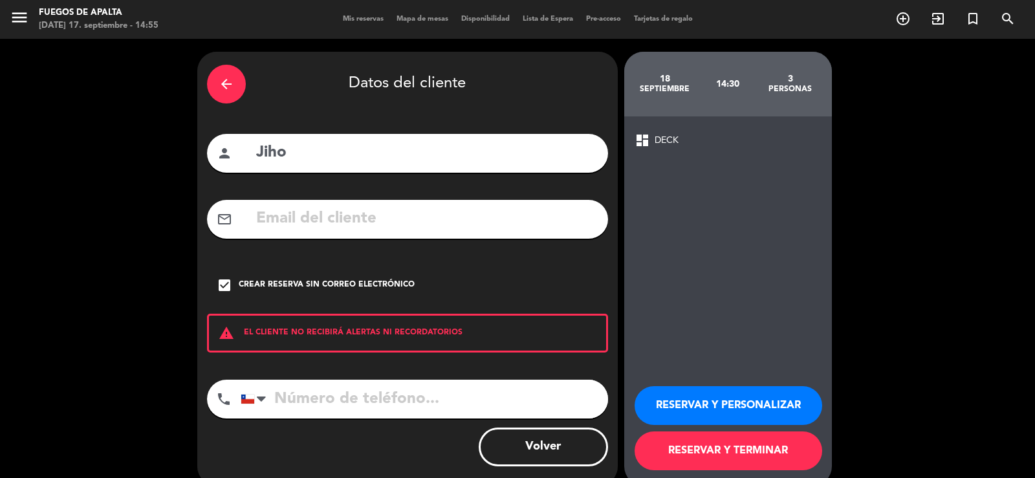
click at [374, 403] on input "tel" at bounding box center [425, 399] width 368 height 39
type input "942872600"
click at [733, 451] on button "RESERVAR Y TERMINAR" at bounding box center [729, 451] width 188 height 39
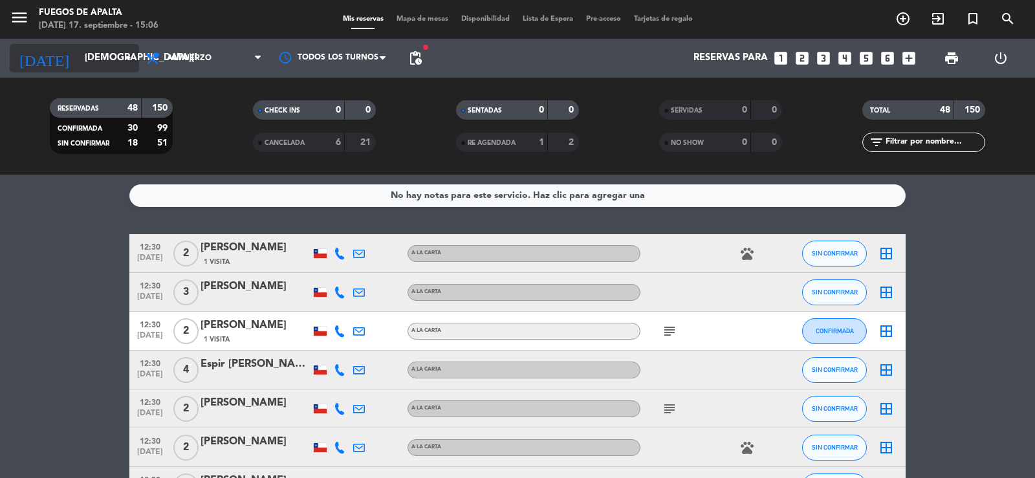
click at [82, 67] on input "[DEMOGRAPHIC_DATA][DATE]" at bounding box center [140, 58] width 125 height 25
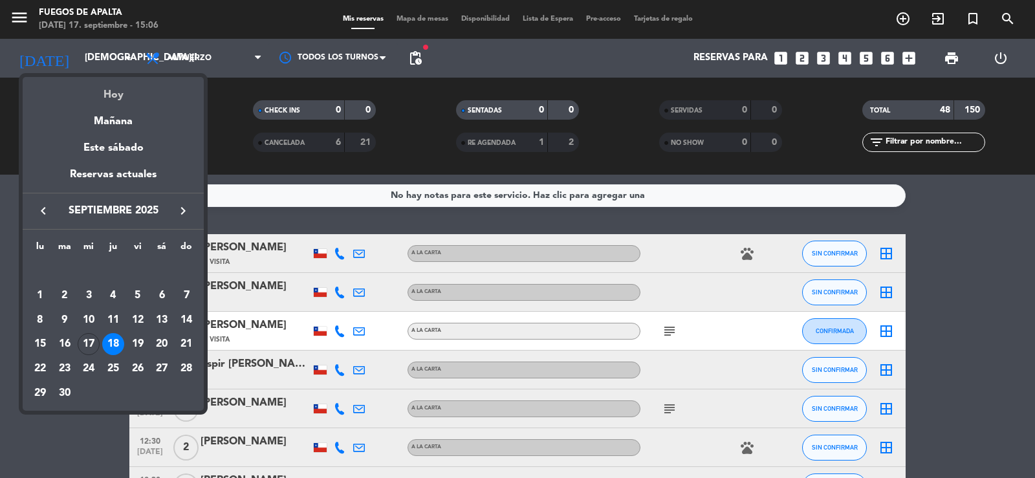
click at [106, 87] on div "Hoy" at bounding box center [113, 90] width 181 height 27
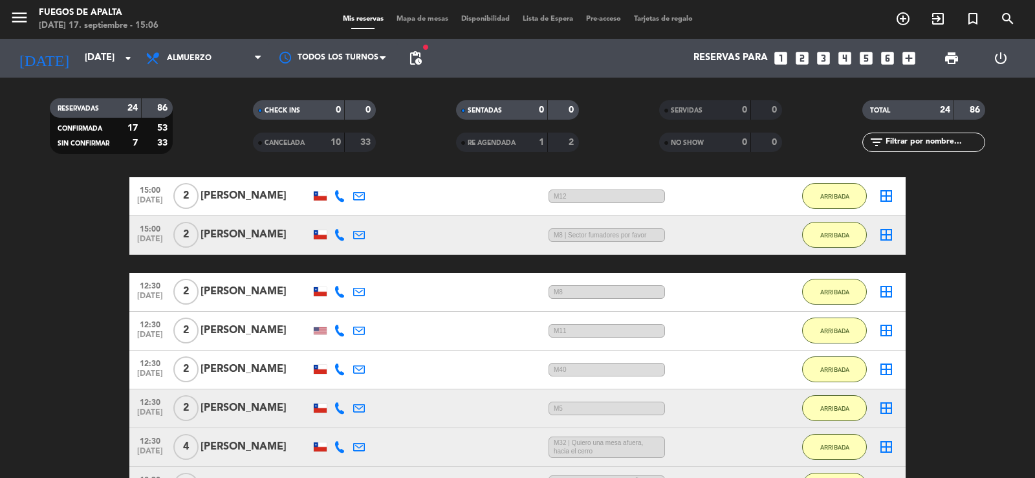
scroll to position [1123, 0]
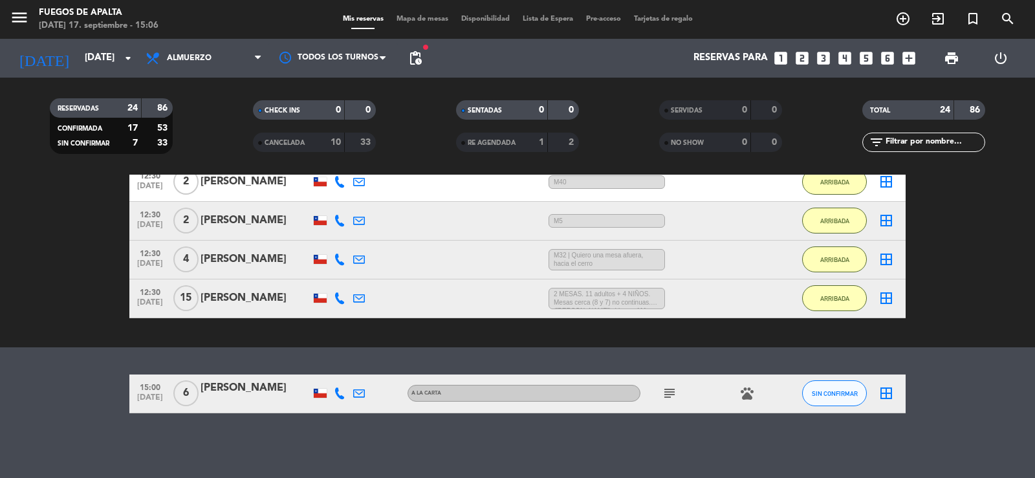
click at [340, 392] on icon at bounding box center [340, 394] width 12 height 12
click at [133, 393] on div "15:00 [DATE]" at bounding box center [149, 394] width 41 height 38
click at [337, 395] on icon at bounding box center [340, 394] width 12 height 12
click at [671, 389] on icon "subject" at bounding box center [670, 394] width 16 height 16
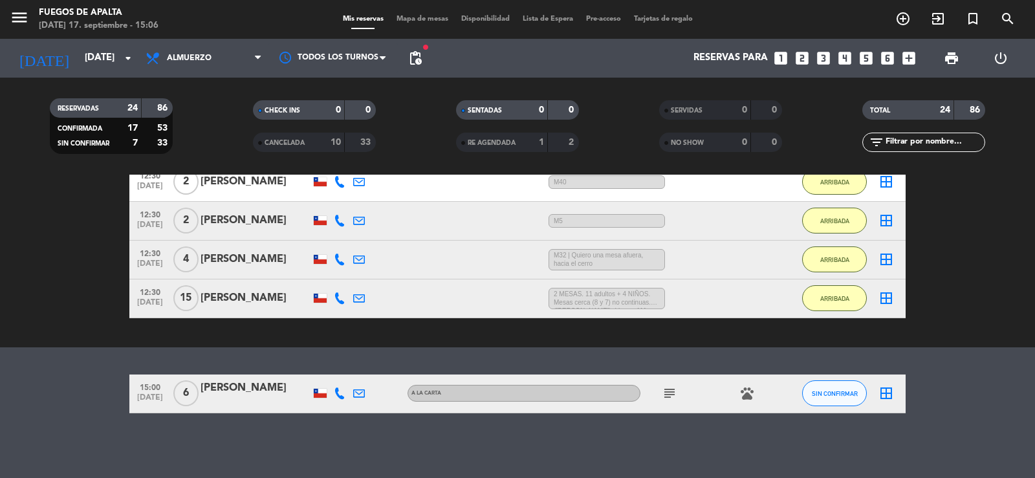
click at [1026, 348] on div "No hay notas para este servicio. Haz clic para agregar una exit_to_app CHECK IN…" at bounding box center [517, 327] width 1035 height 304
click at [249, 393] on div "[PERSON_NAME]" at bounding box center [256, 388] width 110 height 17
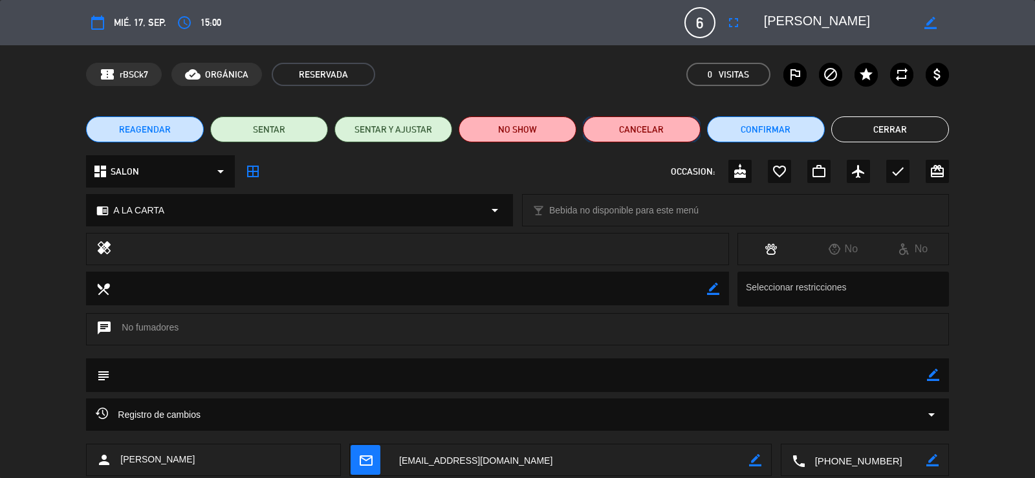
click at [672, 120] on button "Cancelar" at bounding box center [642, 129] width 118 height 26
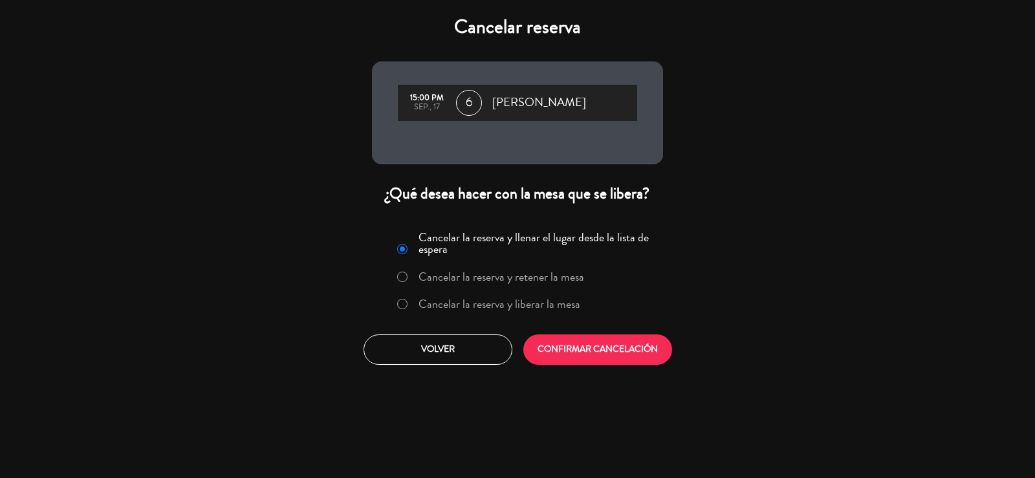
click at [540, 300] on label "Cancelar la reserva y liberar la mesa" at bounding box center [500, 304] width 162 height 12
click at [580, 349] on button "CONFIRMAR CANCELACIÓN" at bounding box center [598, 350] width 149 height 30
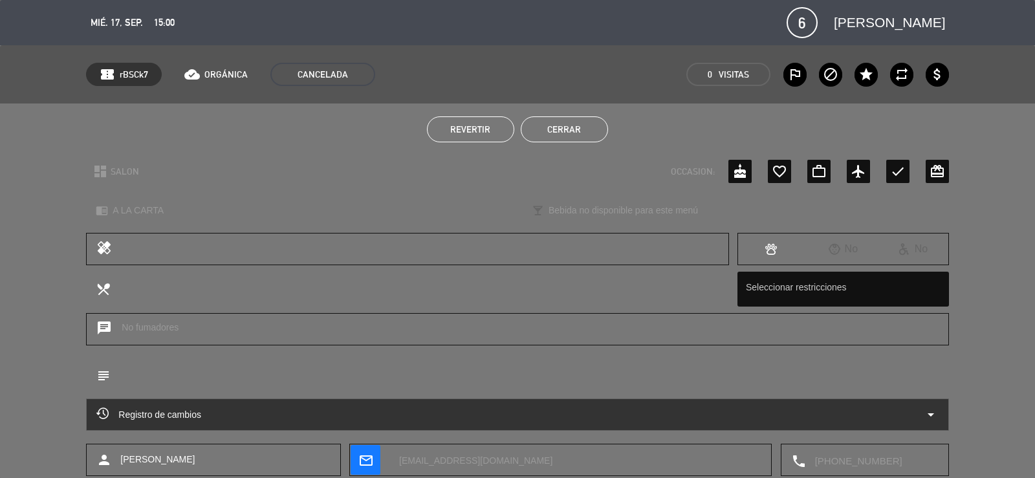
click at [577, 133] on button "Cerrar" at bounding box center [564, 129] width 87 height 26
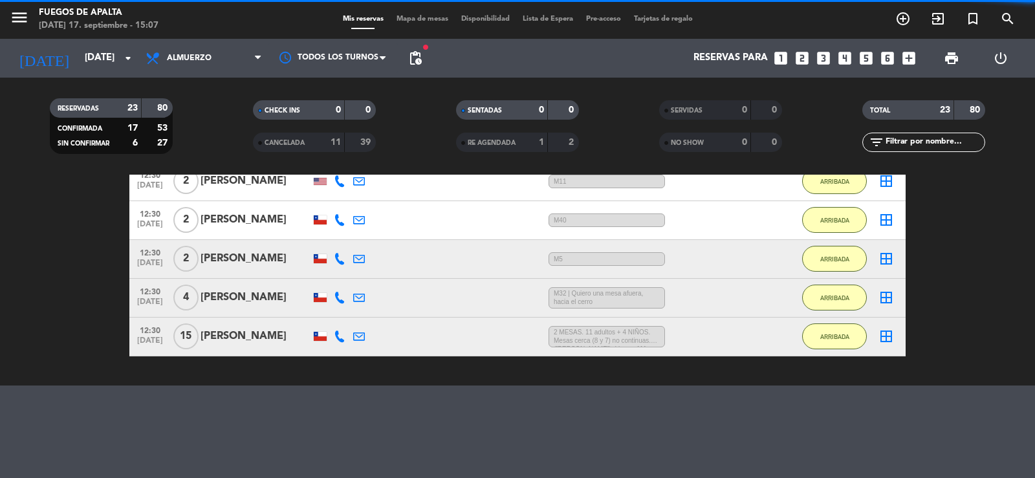
scroll to position [1085, 0]
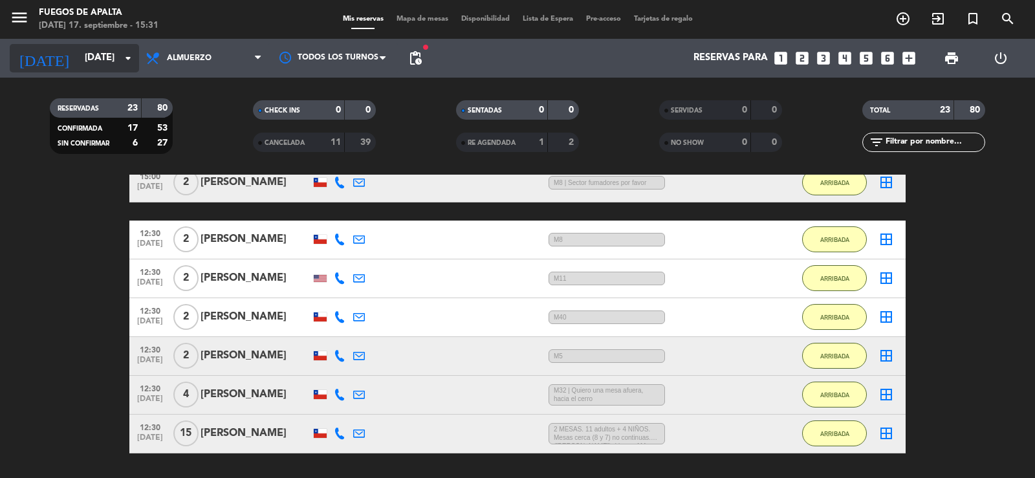
click at [112, 60] on input "[DATE]" at bounding box center [140, 58] width 125 height 25
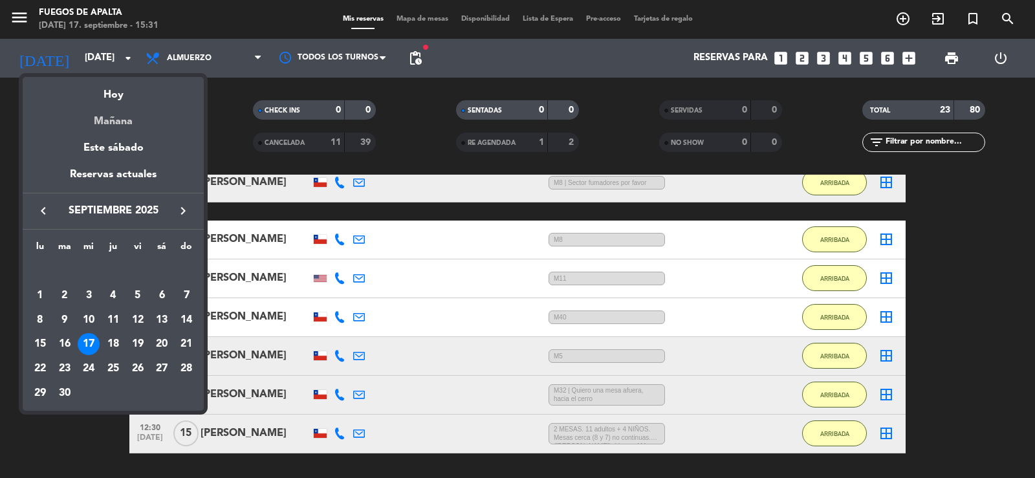
click at [127, 118] on div "Mañana" at bounding box center [113, 117] width 181 height 27
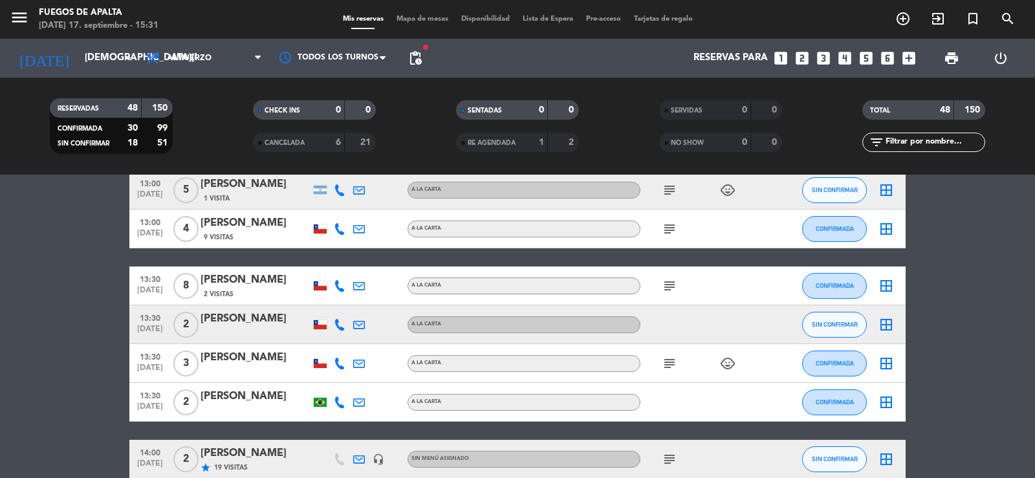
drag, startPoint x: 973, startPoint y: 281, endPoint x: 975, endPoint y: 274, distance: 6.8
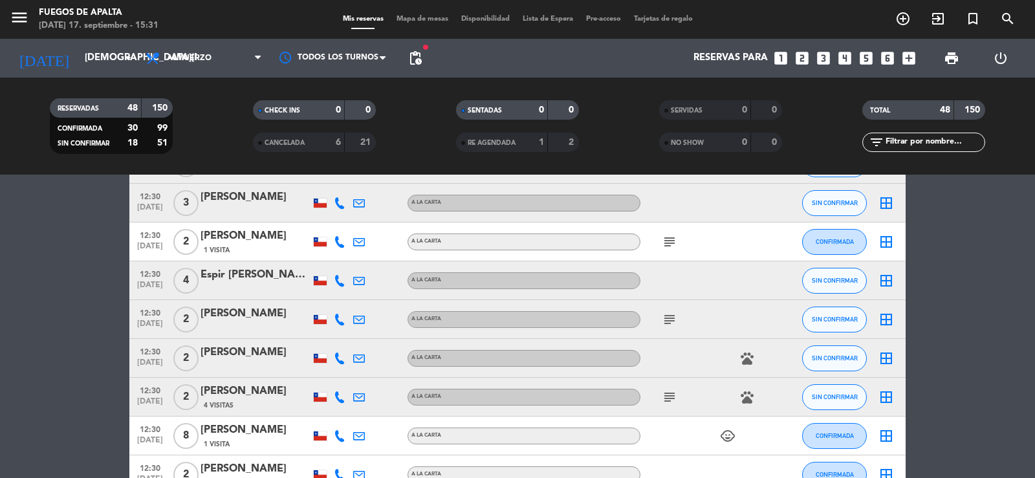
scroll to position [0, 0]
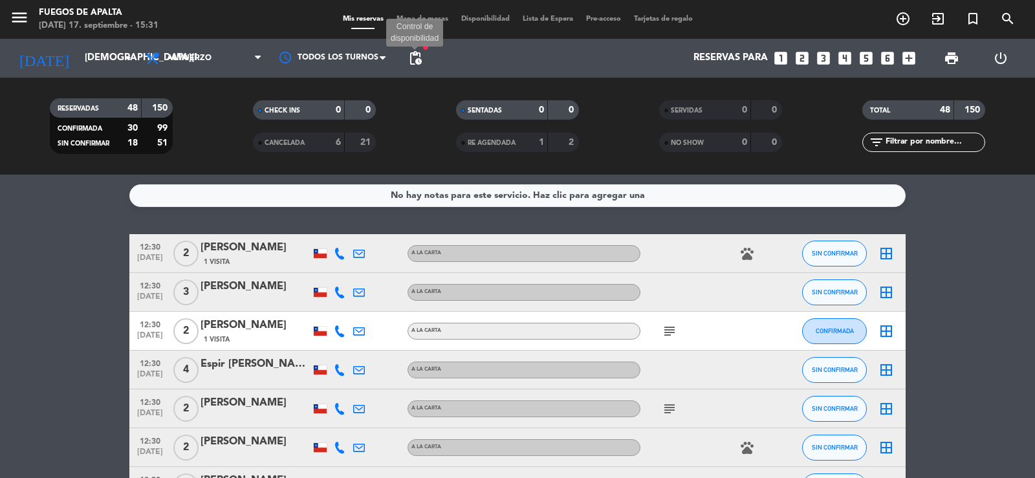
click at [421, 52] on span "pending_actions" at bounding box center [416, 58] width 16 height 16
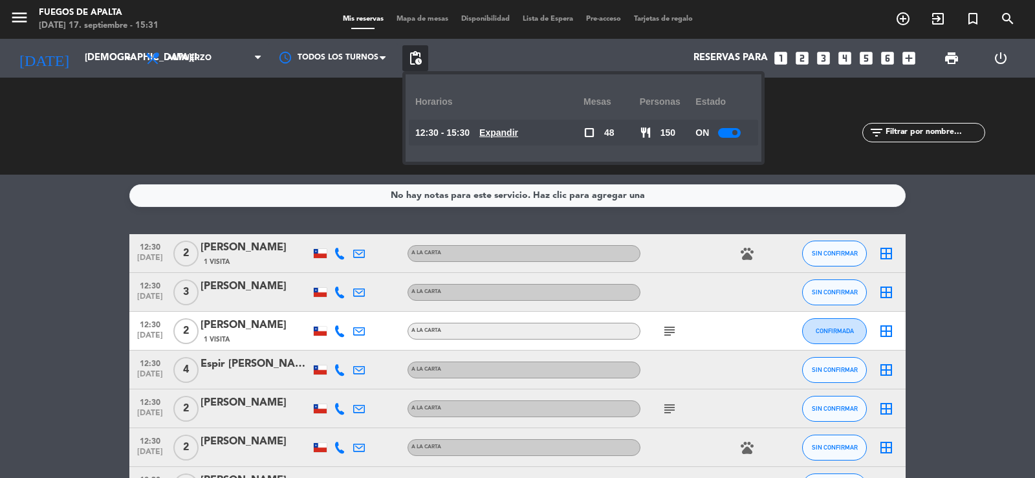
click at [518, 129] on u "Expandir" at bounding box center [499, 132] width 39 height 10
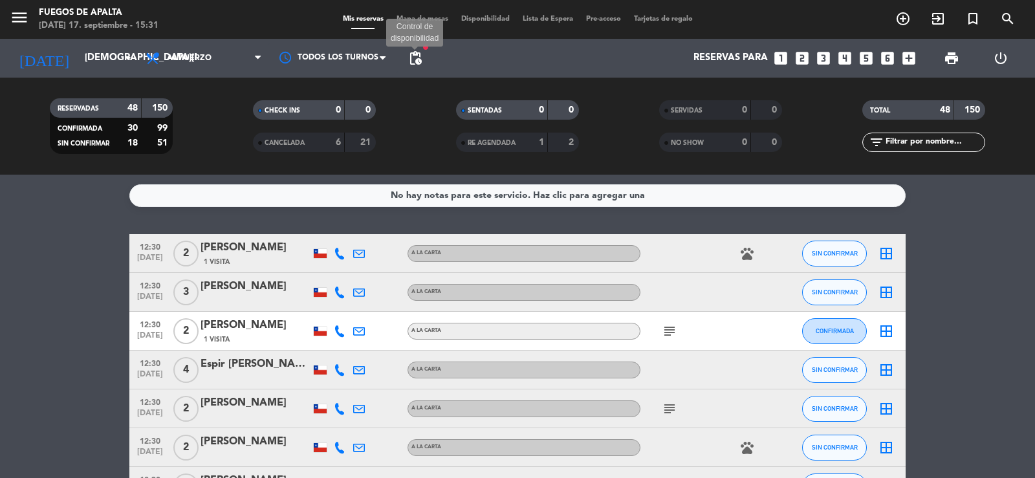
click at [414, 59] on span "pending_actions" at bounding box center [416, 58] width 16 height 16
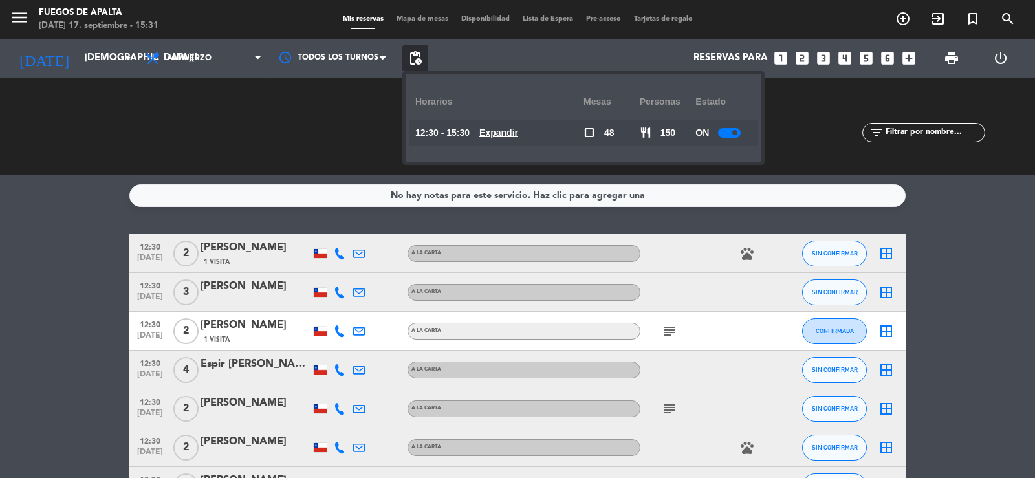
click at [503, 135] on u "Expandir" at bounding box center [499, 132] width 39 height 10
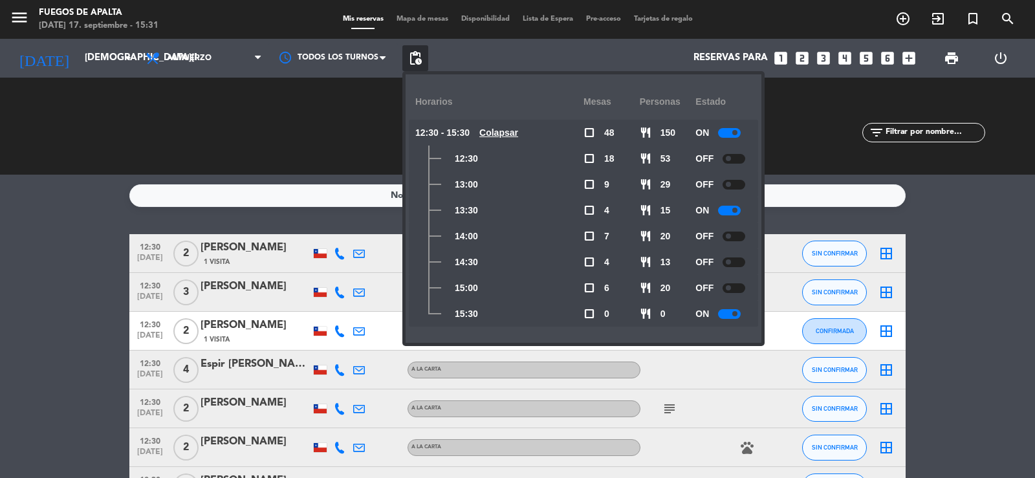
drag, startPoint x: 723, startPoint y: 206, endPoint x: 797, endPoint y: 216, distance: 73.8
click at [725, 206] on div at bounding box center [729, 211] width 23 height 10
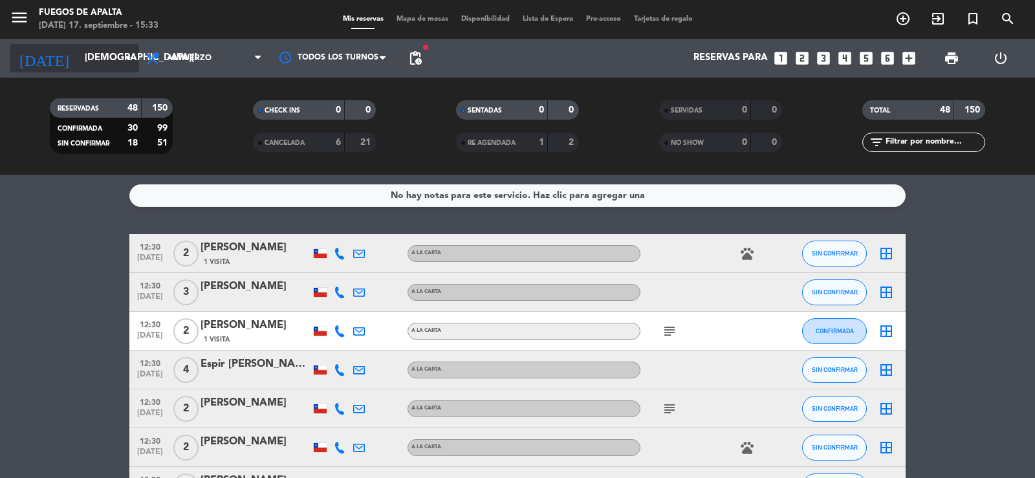
click at [106, 50] on input "[DEMOGRAPHIC_DATA][DATE]" at bounding box center [140, 58] width 125 height 25
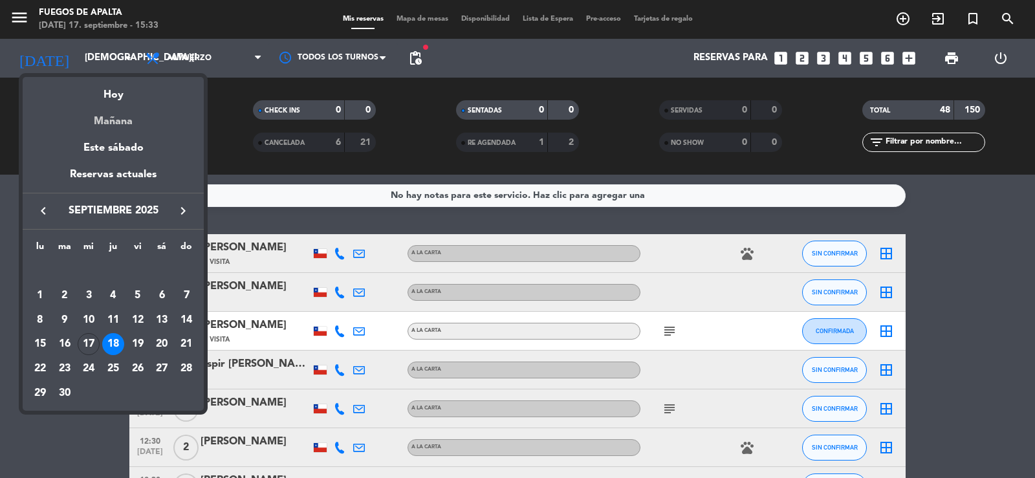
click at [115, 122] on div "Mañana" at bounding box center [113, 117] width 181 height 27
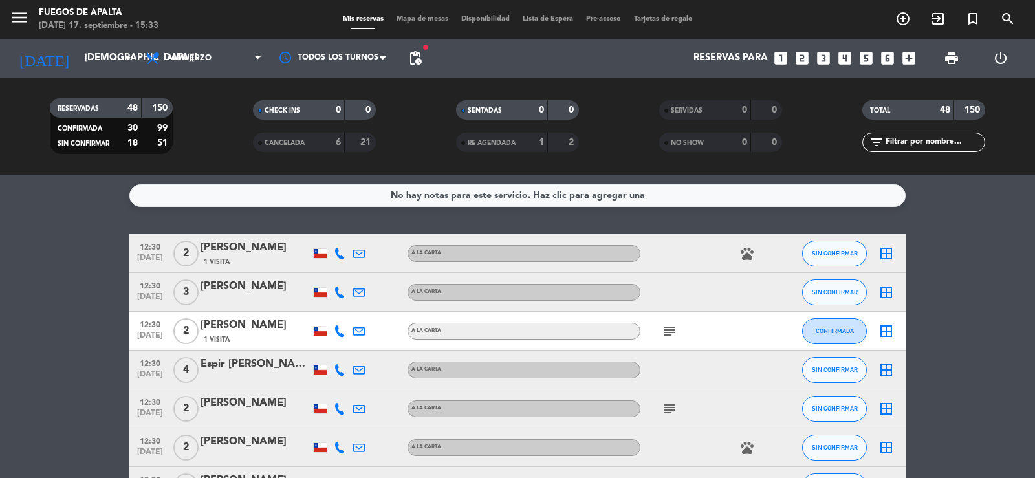
click at [342, 257] on icon at bounding box center [340, 254] width 12 height 12
drag, startPoint x: 0, startPoint y: 293, endPoint x: 192, endPoint y: 266, distance: 193.4
click at [338, 294] on icon at bounding box center [340, 293] width 12 height 12
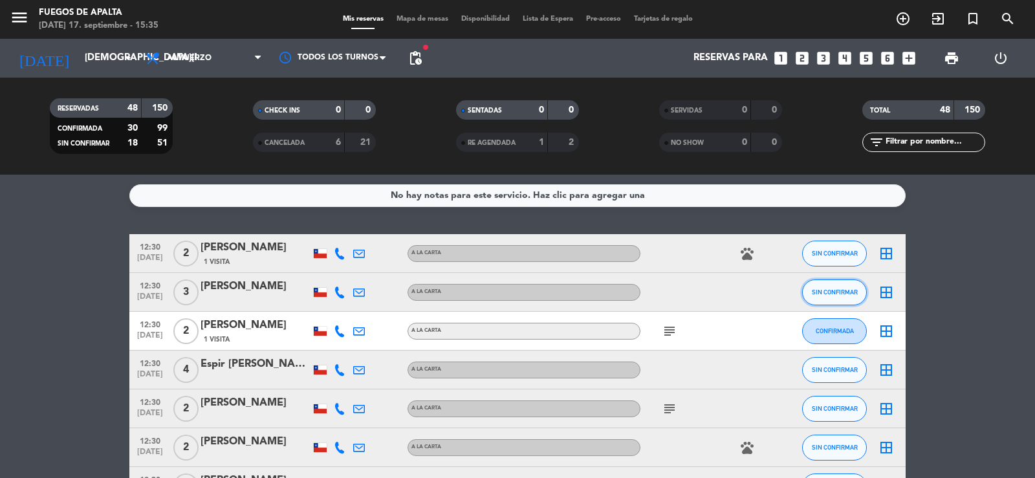
click at [842, 296] on button "SIN CONFIRMAR" at bounding box center [834, 293] width 65 height 26
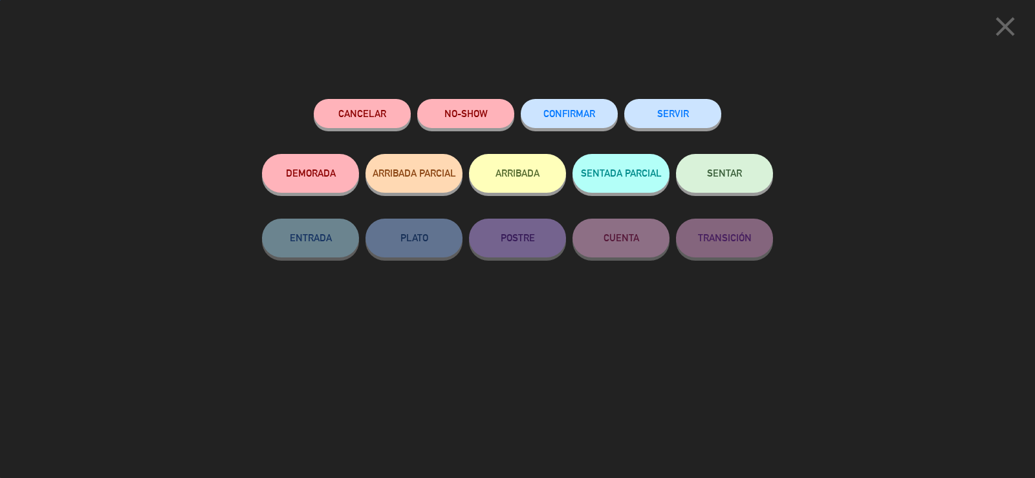
click at [579, 118] on span "CONFIRMAR" at bounding box center [570, 113] width 52 height 11
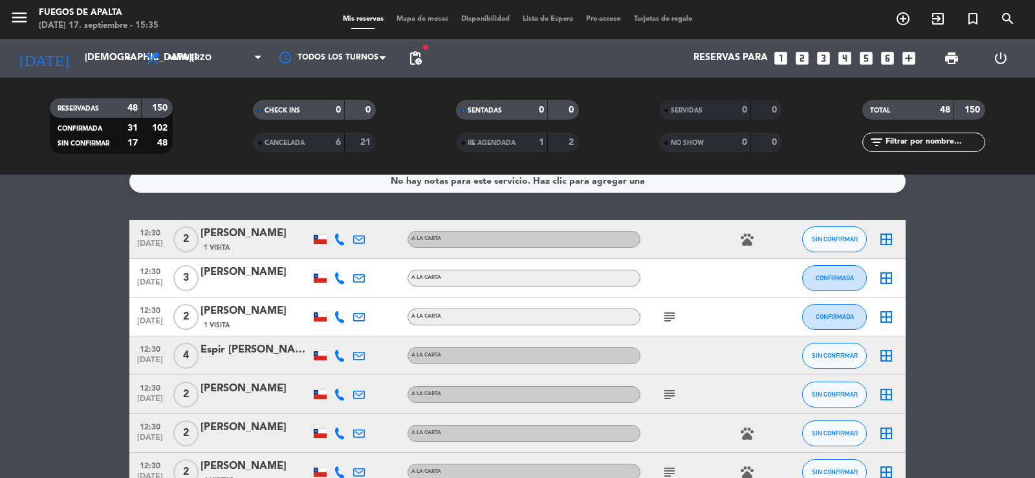
scroll to position [19, 0]
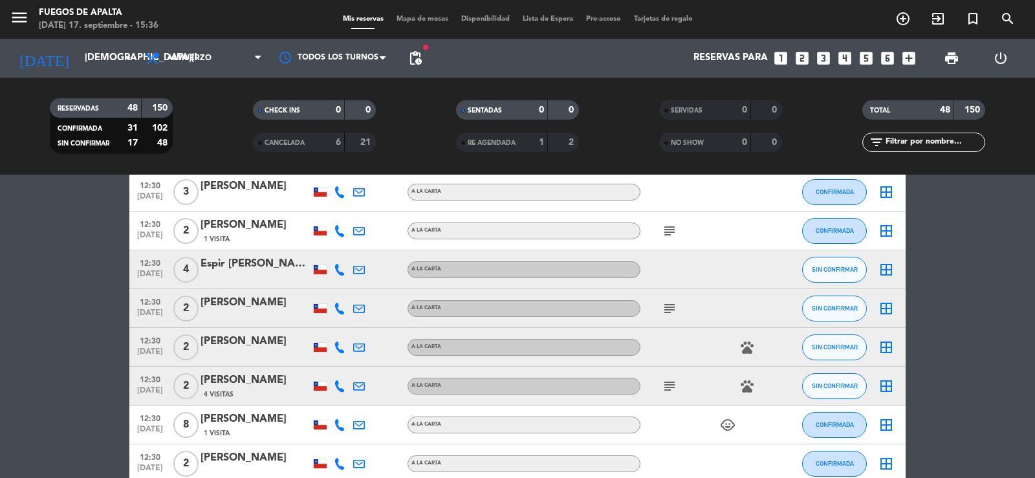
scroll to position [81, 0]
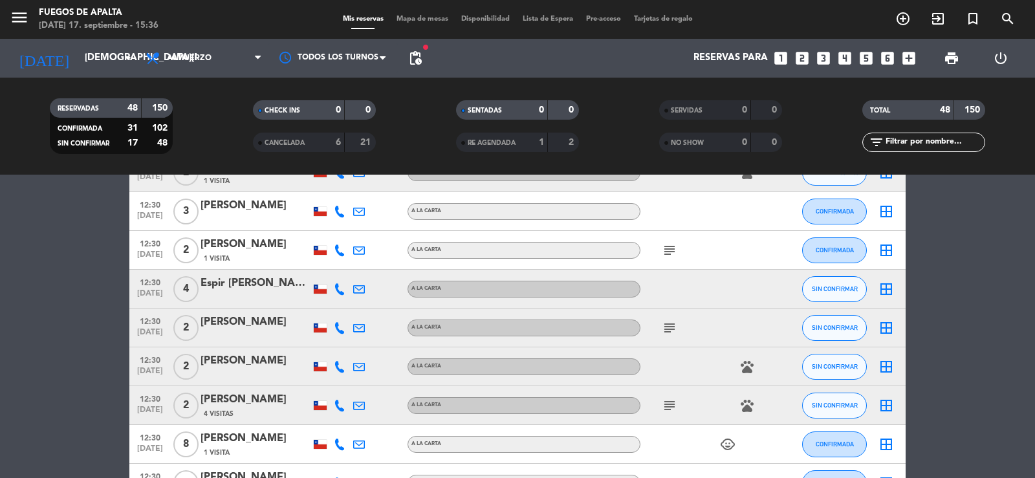
click at [338, 288] on icon at bounding box center [340, 289] width 12 height 12
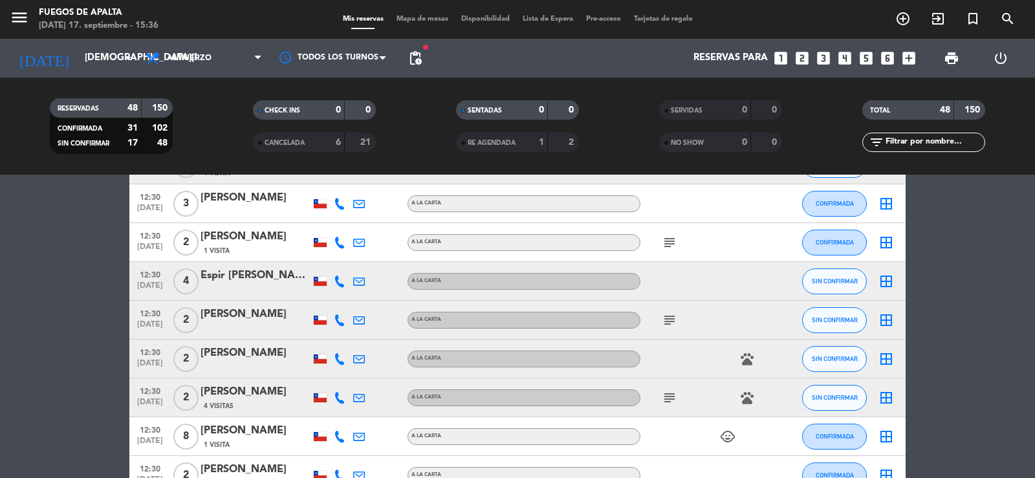
scroll to position [67, 0]
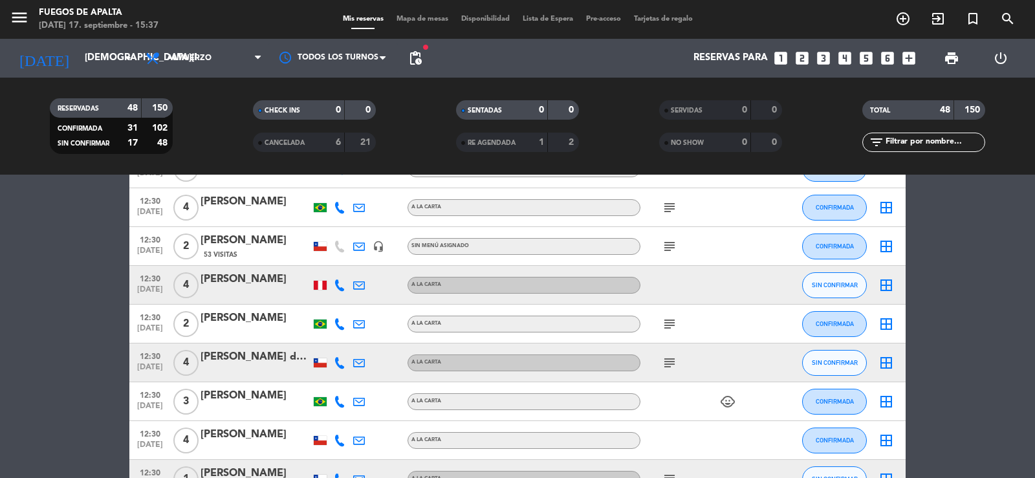
scroll to position [410, 0]
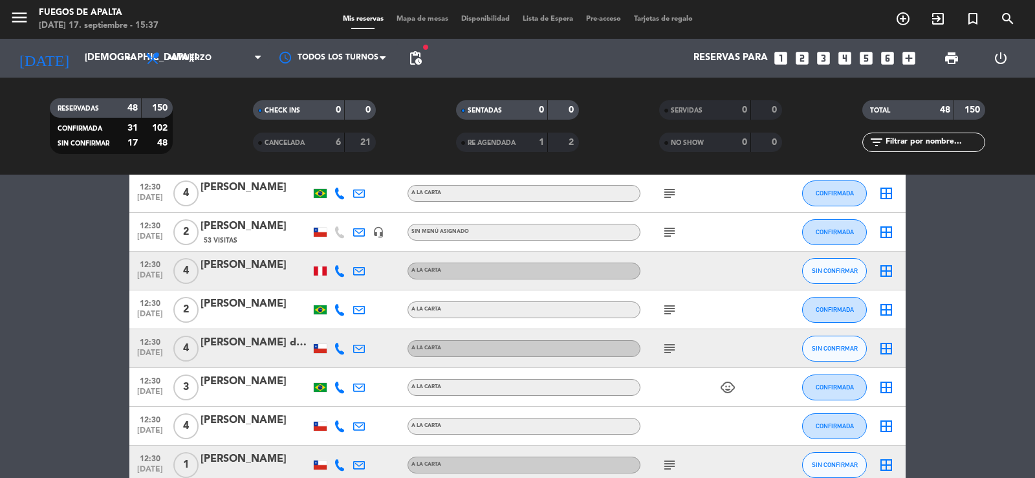
click at [674, 346] on icon "subject" at bounding box center [670, 349] width 16 height 16
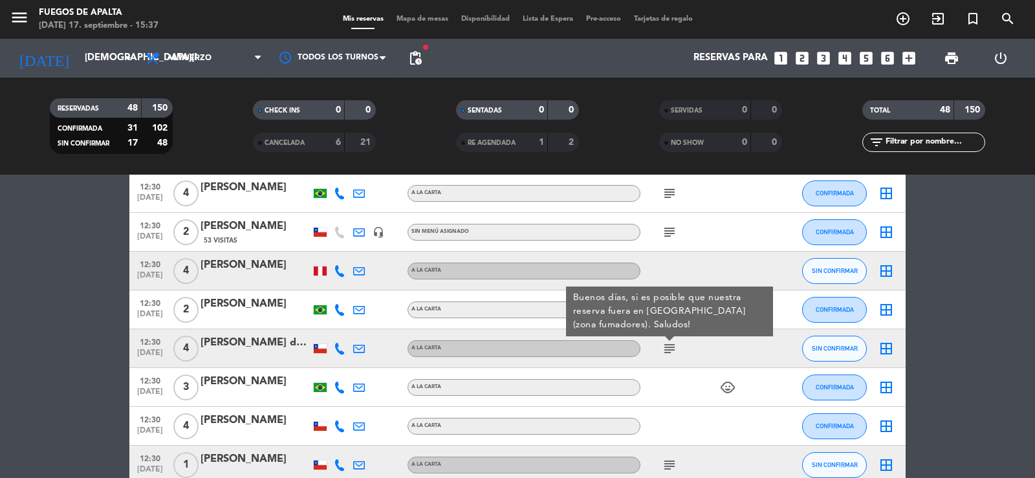
click at [674, 346] on icon "subject" at bounding box center [670, 349] width 16 height 16
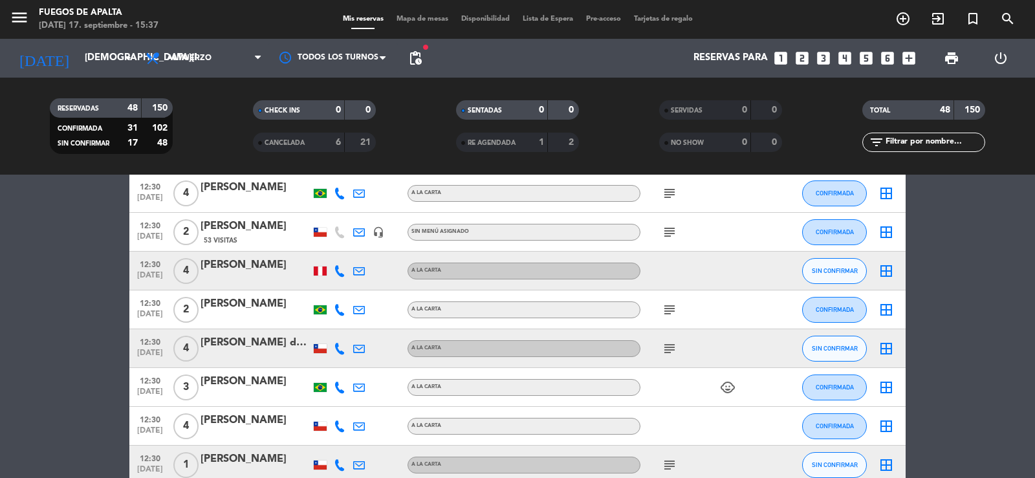
click at [338, 346] on icon at bounding box center [340, 349] width 12 height 12
click at [339, 346] on icon at bounding box center [340, 349] width 12 height 12
click at [669, 464] on icon "subject" at bounding box center [670, 466] width 16 height 16
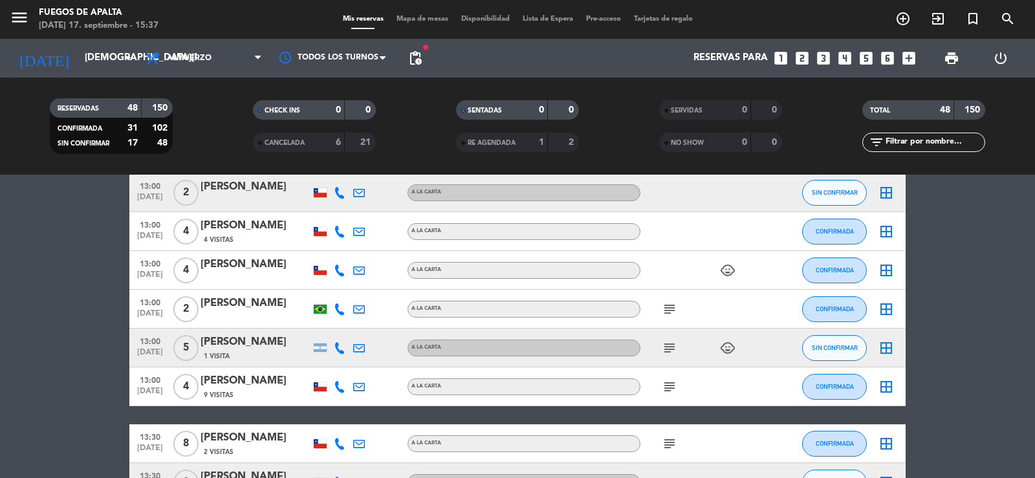
scroll to position [922, 0]
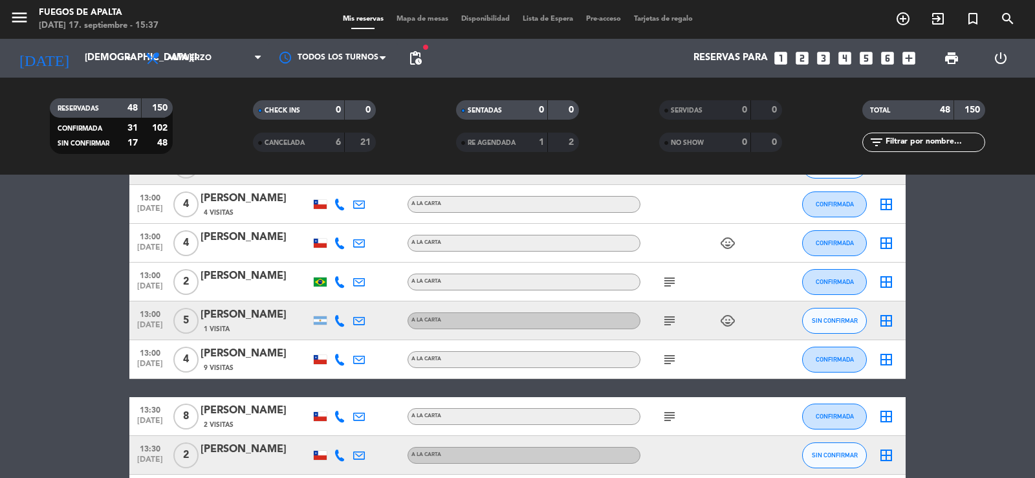
click at [337, 319] on icon at bounding box center [340, 321] width 12 height 12
click at [346, 298] on span "content_paste" at bounding box center [351, 299] width 10 height 10
click at [50, 304] on bookings-row "12:30 [DATE] 2 [PERSON_NAME] 1 Visita A LA CARTA pets SIN CONFIRMAR border_all …" at bounding box center [517, 290] width 1035 height 1954
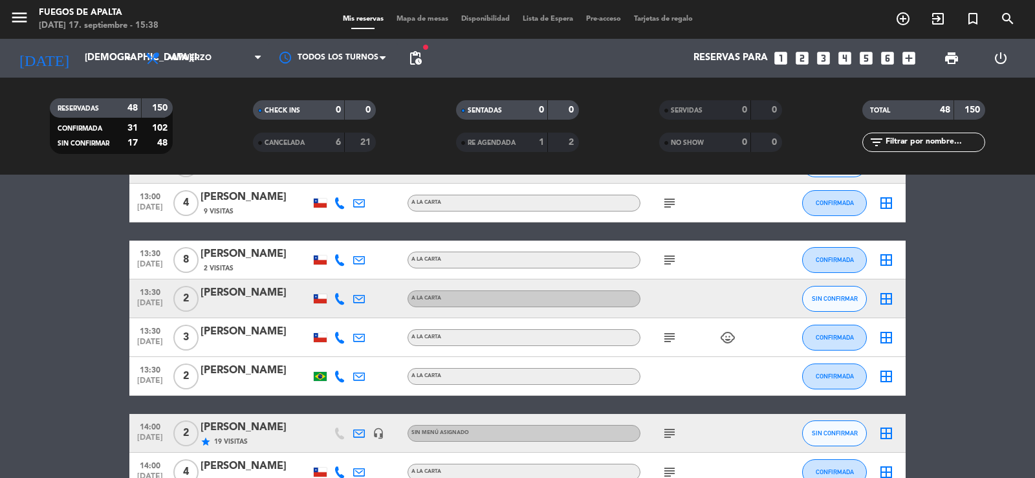
scroll to position [1094, 0]
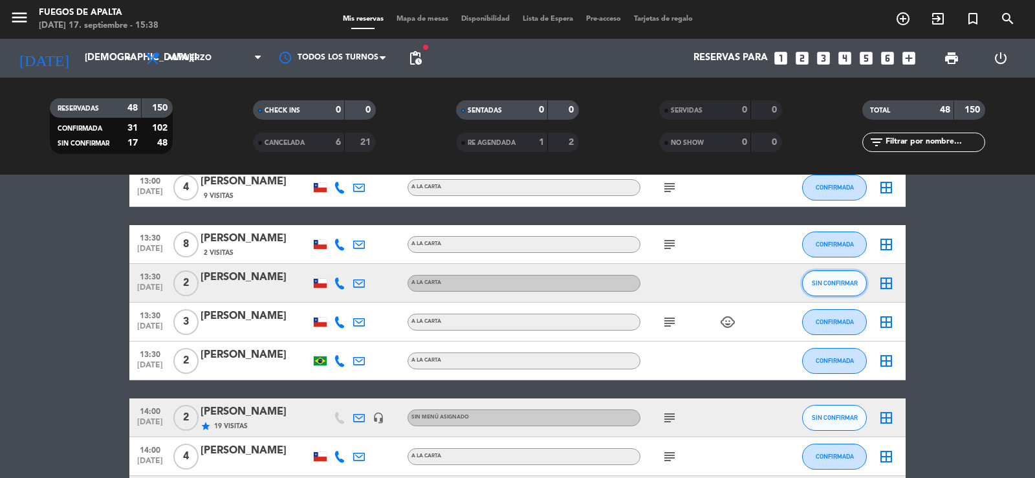
click at [854, 283] on span "SIN CONFIRMAR" at bounding box center [835, 283] width 46 height 7
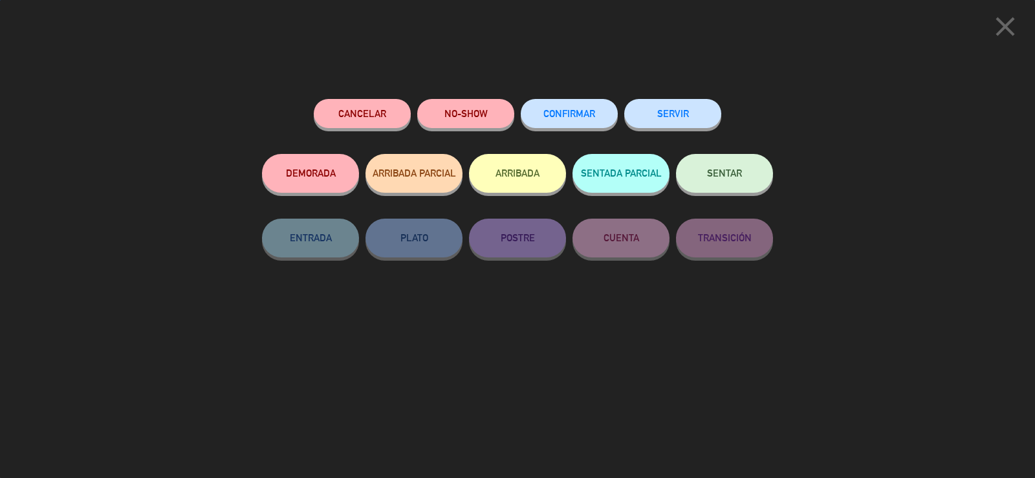
click at [550, 117] on span "CONFIRMAR" at bounding box center [570, 113] width 52 height 11
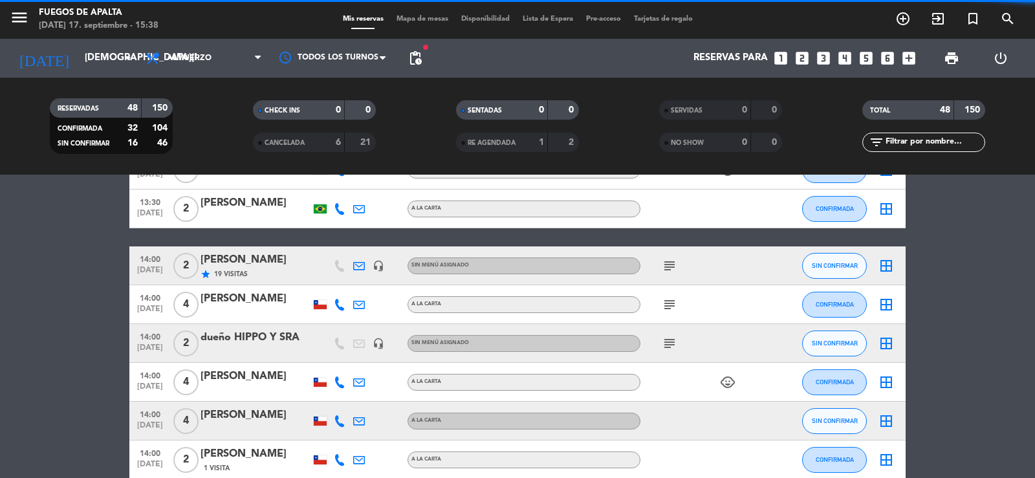
scroll to position [1255, 0]
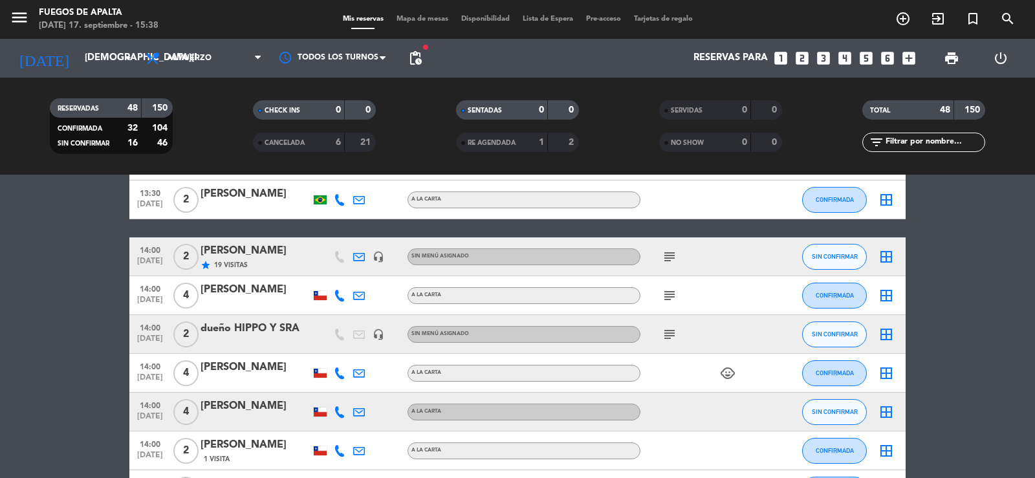
click at [674, 258] on icon "subject" at bounding box center [670, 257] width 16 height 16
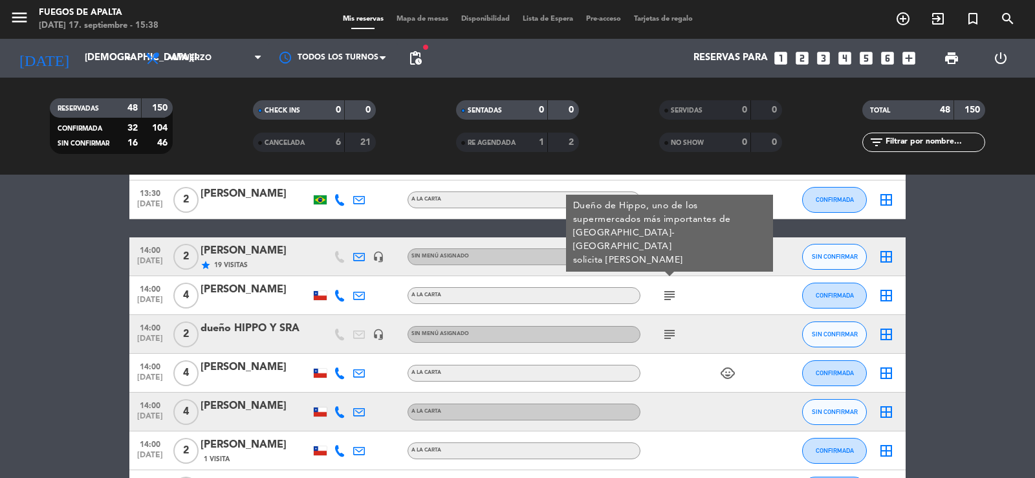
click at [674, 258] on icon "subject" at bounding box center [670, 257] width 16 height 16
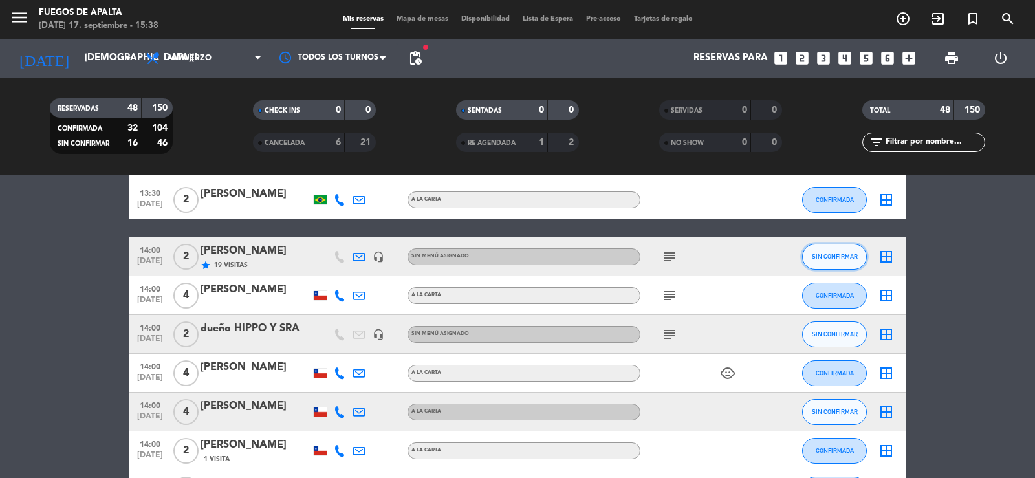
click at [821, 254] on span "SIN CONFIRMAR" at bounding box center [835, 256] width 46 height 7
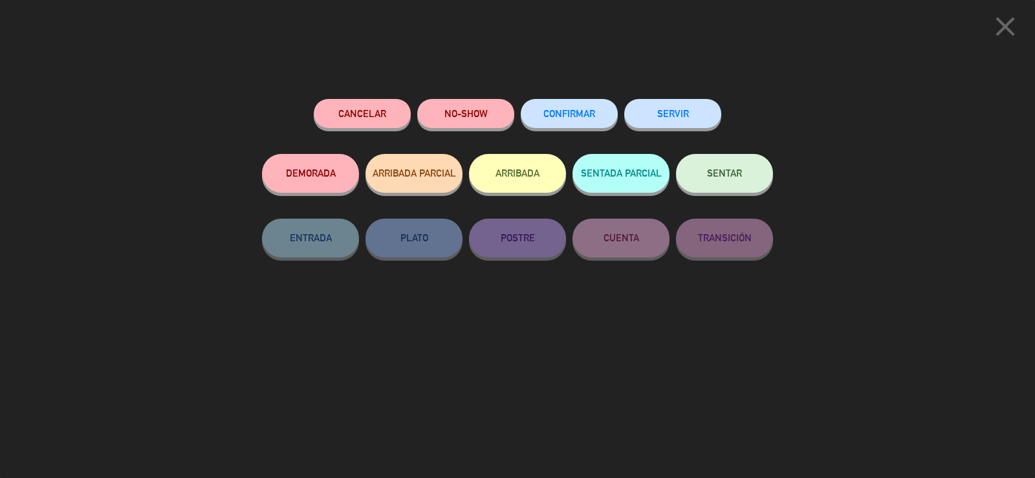
click at [580, 109] on button "CONFIRMAR" at bounding box center [569, 113] width 97 height 29
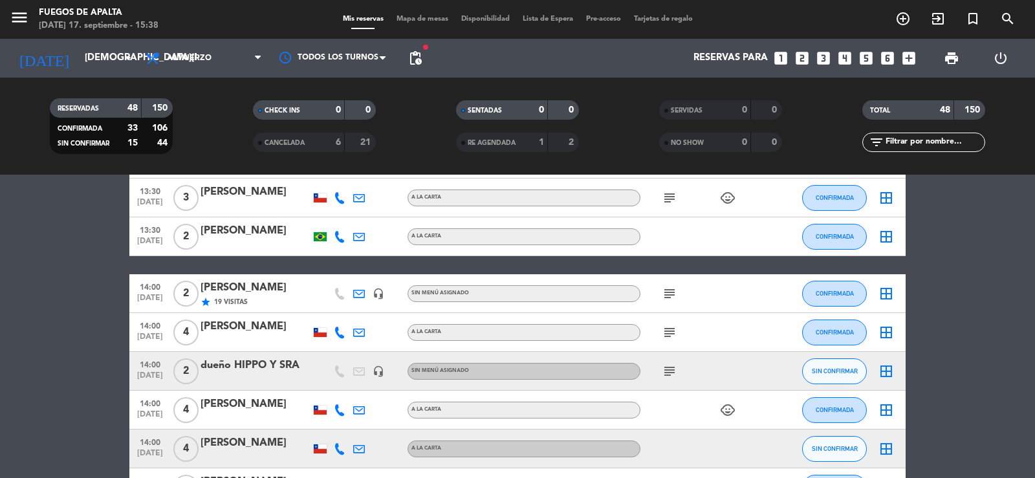
scroll to position [1207, 0]
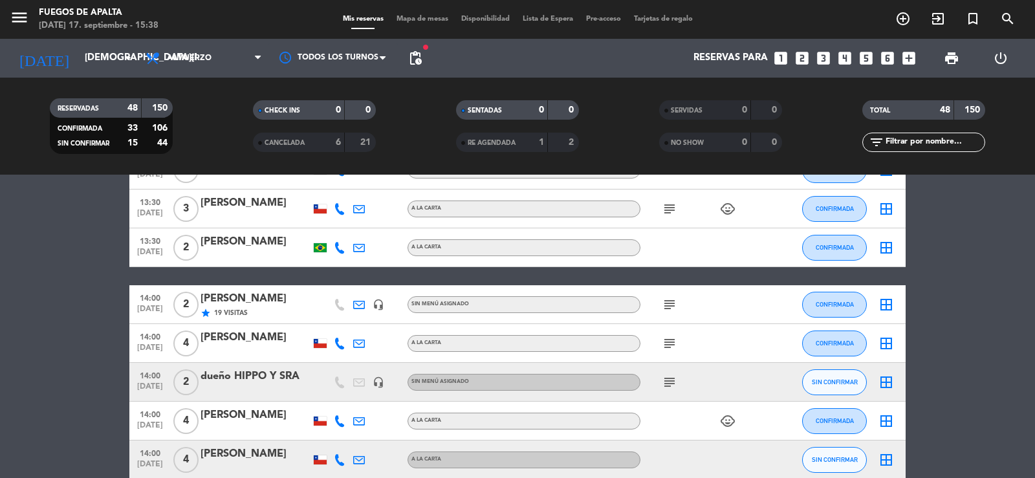
click at [667, 379] on icon "subject" at bounding box center [670, 383] width 16 height 16
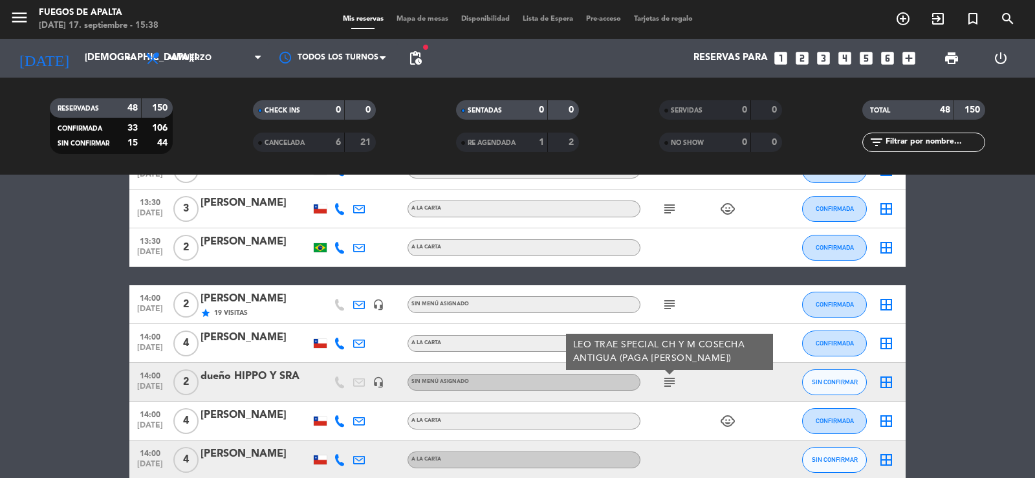
click at [667, 379] on icon "subject" at bounding box center [670, 383] width 16 height 16
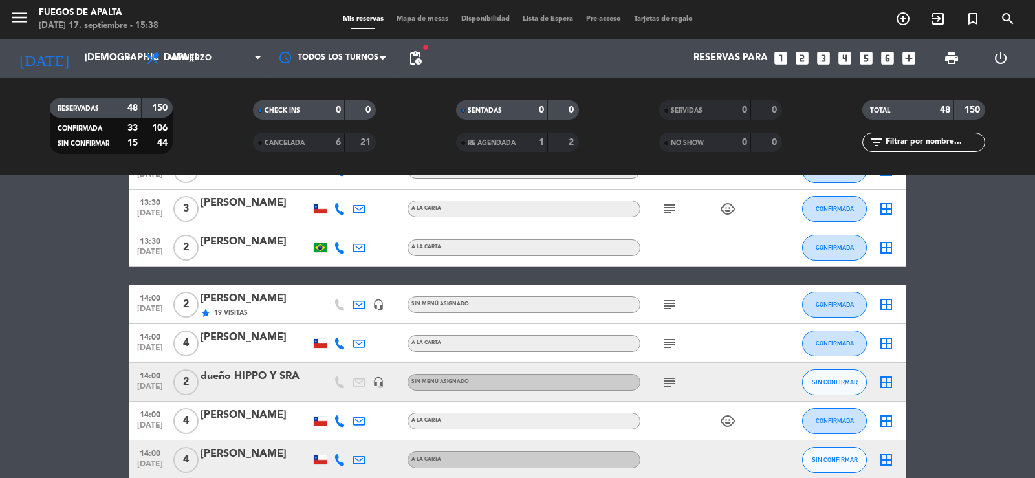
click at [668, 305] on icon "subject" at bounding box center [670, 305] width 16 height 16
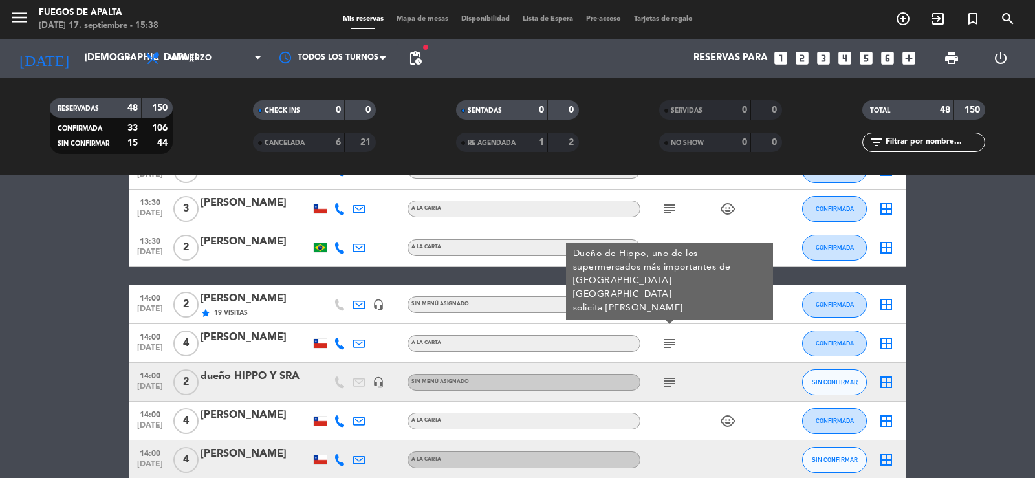
click at [668, 304] on icon "subject" at bounding box center [670, 305] width 16 height 16
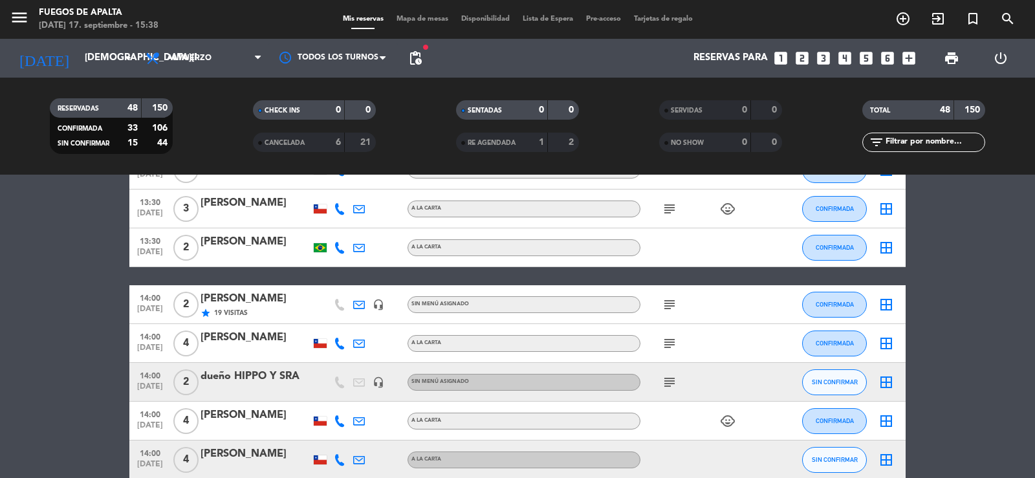
click at [1022, 282] on bookings-row "12:30 [DATE] 2 [PERSON_NAME] 1 Visita A LA CARTA pets SIN CONFIRMAR border_all …" at bounding box center [517, 4] width 1035 height 1954
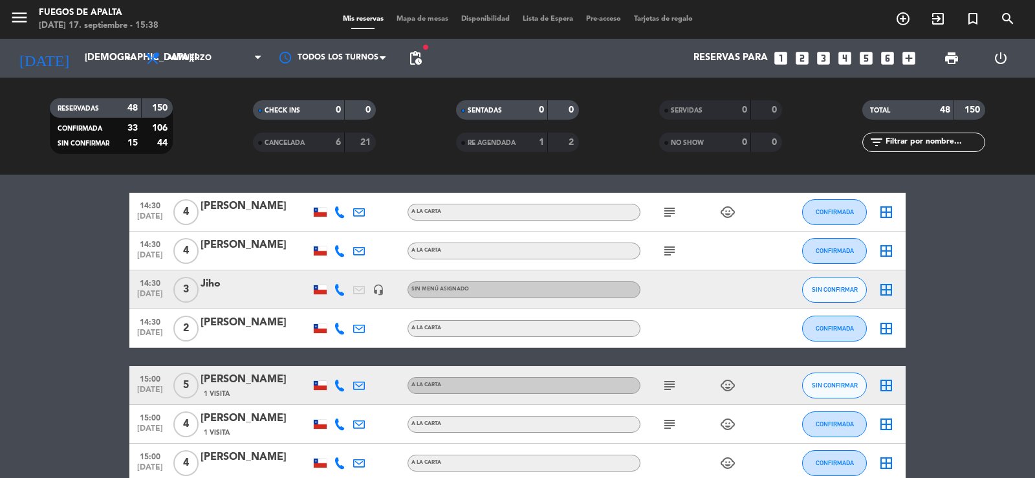
scroll to position [1567, 0]
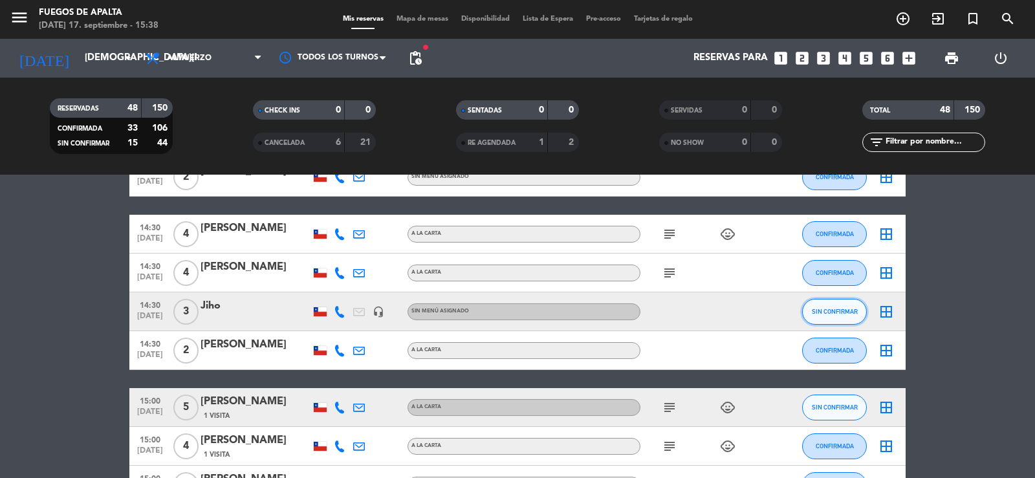
click at [832, 305] on button "SIN CONFIRMAR" at bounding box center [834, 312] width 65 height 26
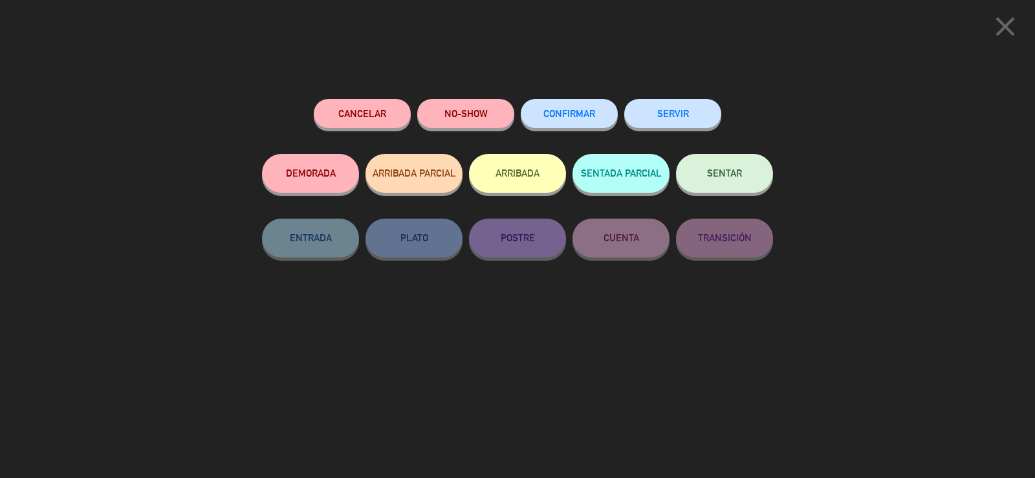
click at [593, 107] on button "CONFIRMAR" at bounding box center [569, 113] width 97 height 29
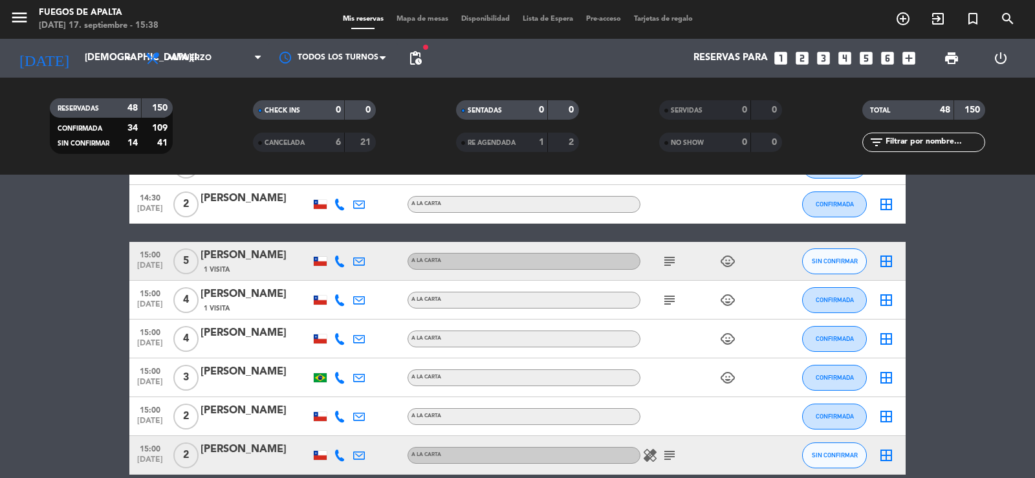
scroll to position [1736, 0]
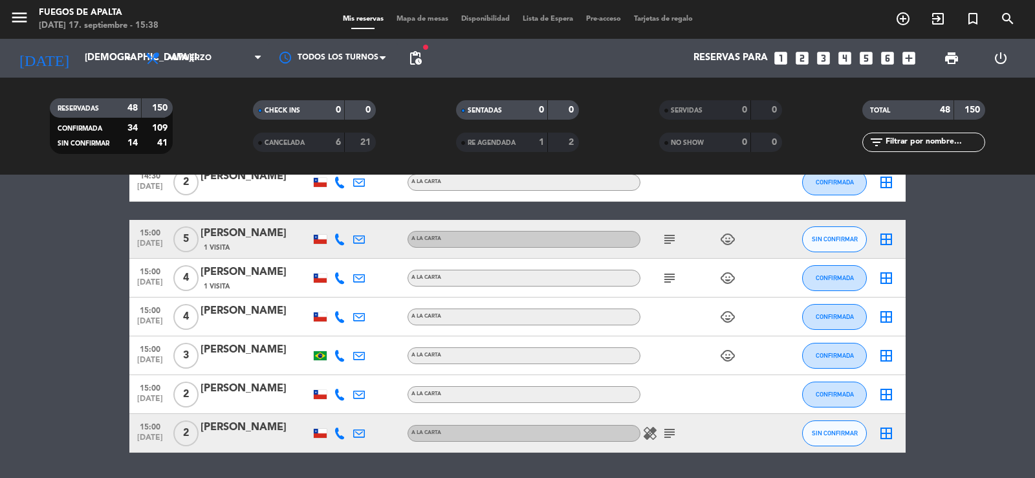
click at [337, 240] on icon at bounding box center [340, 240] width 12 height 12
click at [666, 237] on icon "subject" at bounding box center [670, 240] width 16 height 16
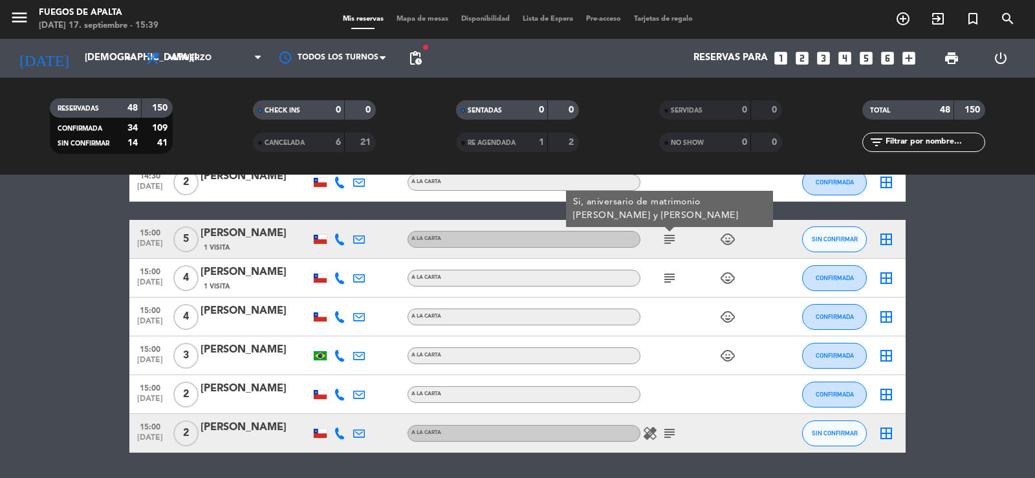
click at [338, 245] on icon at bounding box center [340, 240] width 12 height 12
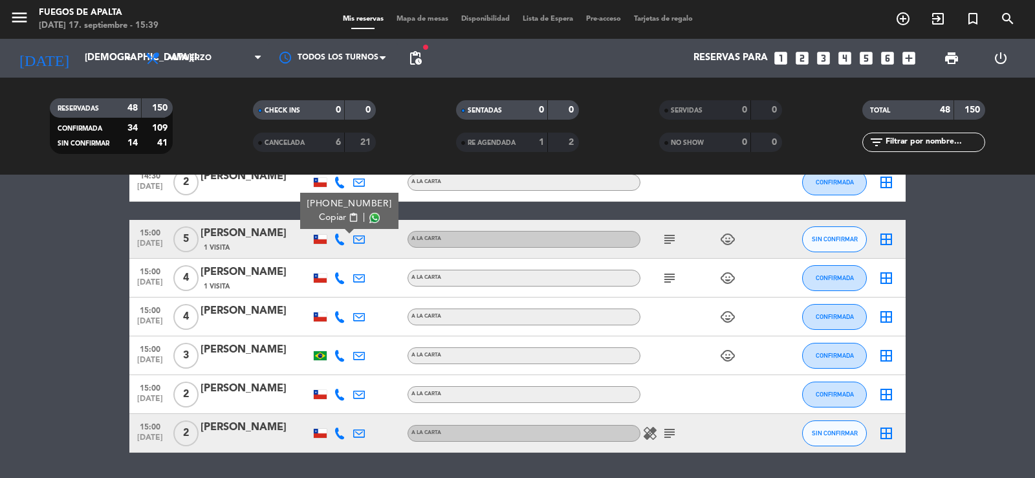
click at [349, 217] on span "content_paste" at bounding box center [354, 218] width 10 height 10
drag, startPoint x: 22, startPoint y: 353, endPoint x: 50, endPoint y: 325, distance: 39.8
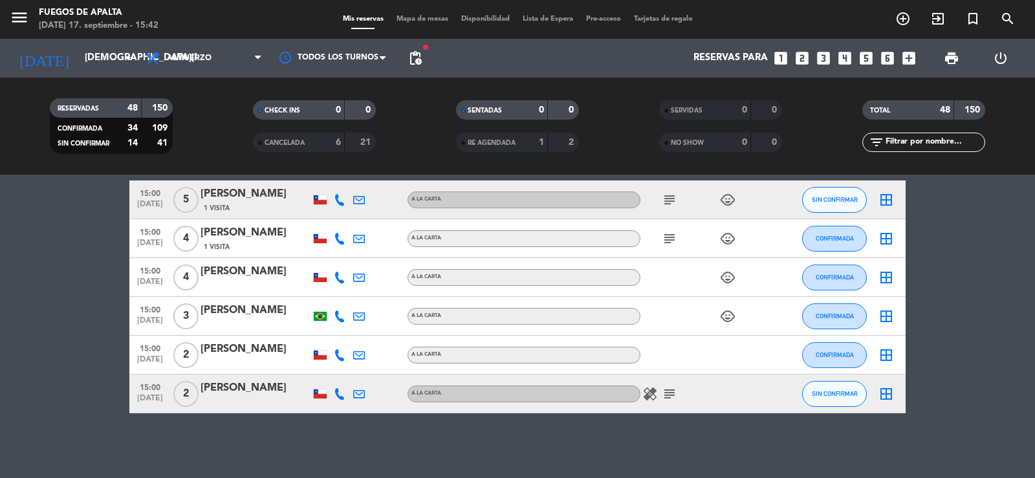
drag, startPoint x: 37, startPoint y: 407, endPoint x: 38, endPoint y: 348, distance: 59.6
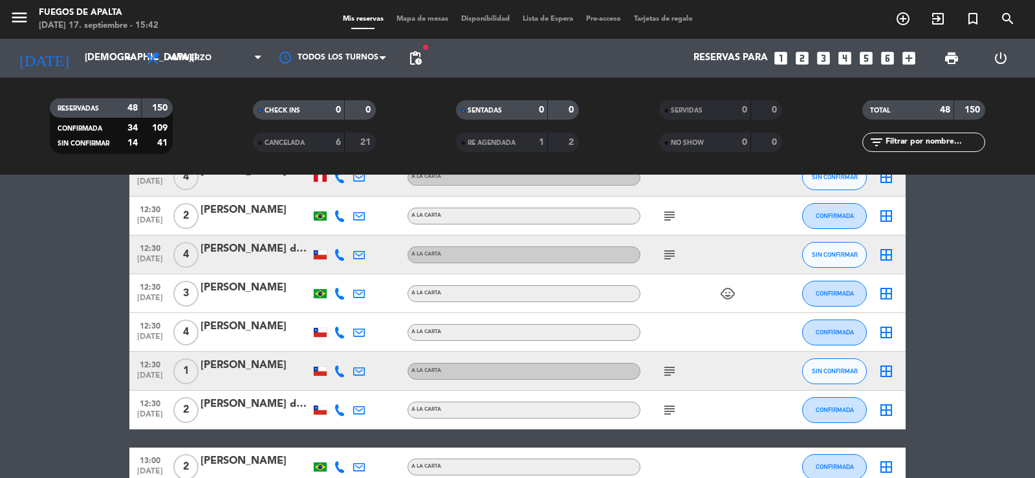
scroll to position [0, 0]
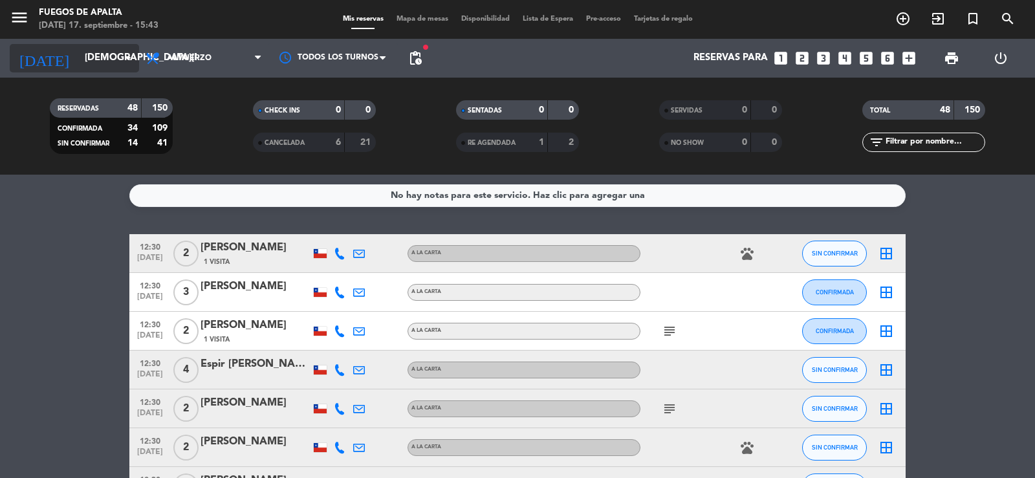
click at [106, 50] on input "[DEMOGRAPHIC_DATA][DATE]" at bounding box center [140, 58] width 125 height 25
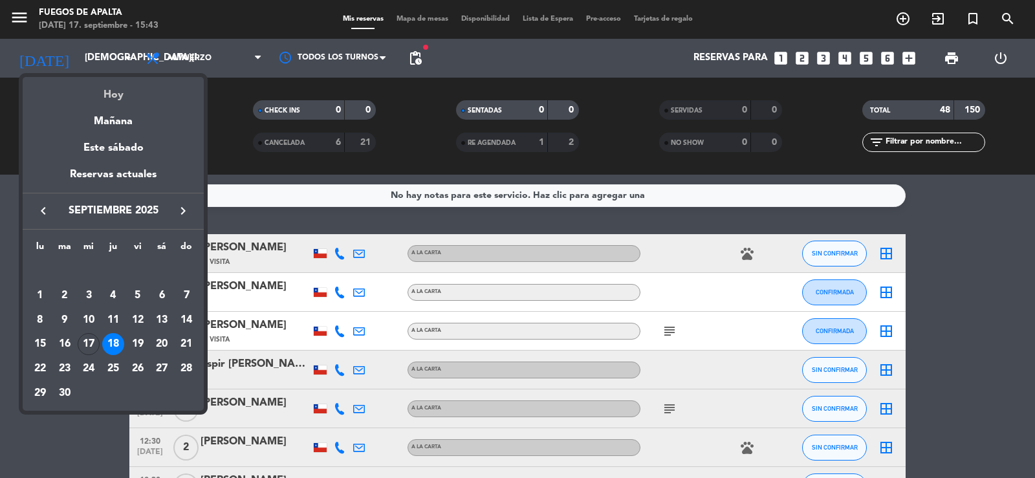
click at [116, 94] on div "Hoy" at bounding box center [113, 90] width 181 height 27
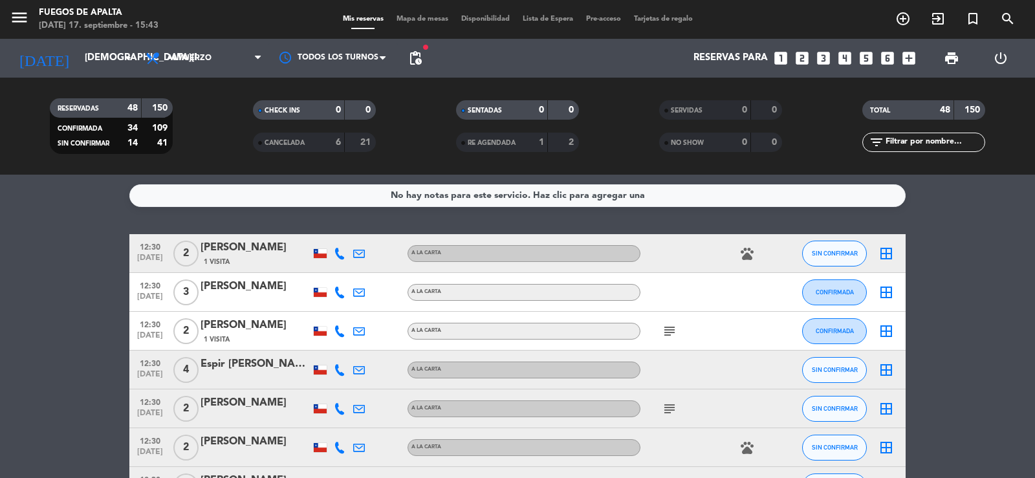
type input "[DATE]"
